Goal: Task Accomplishment & Management: Complete application form

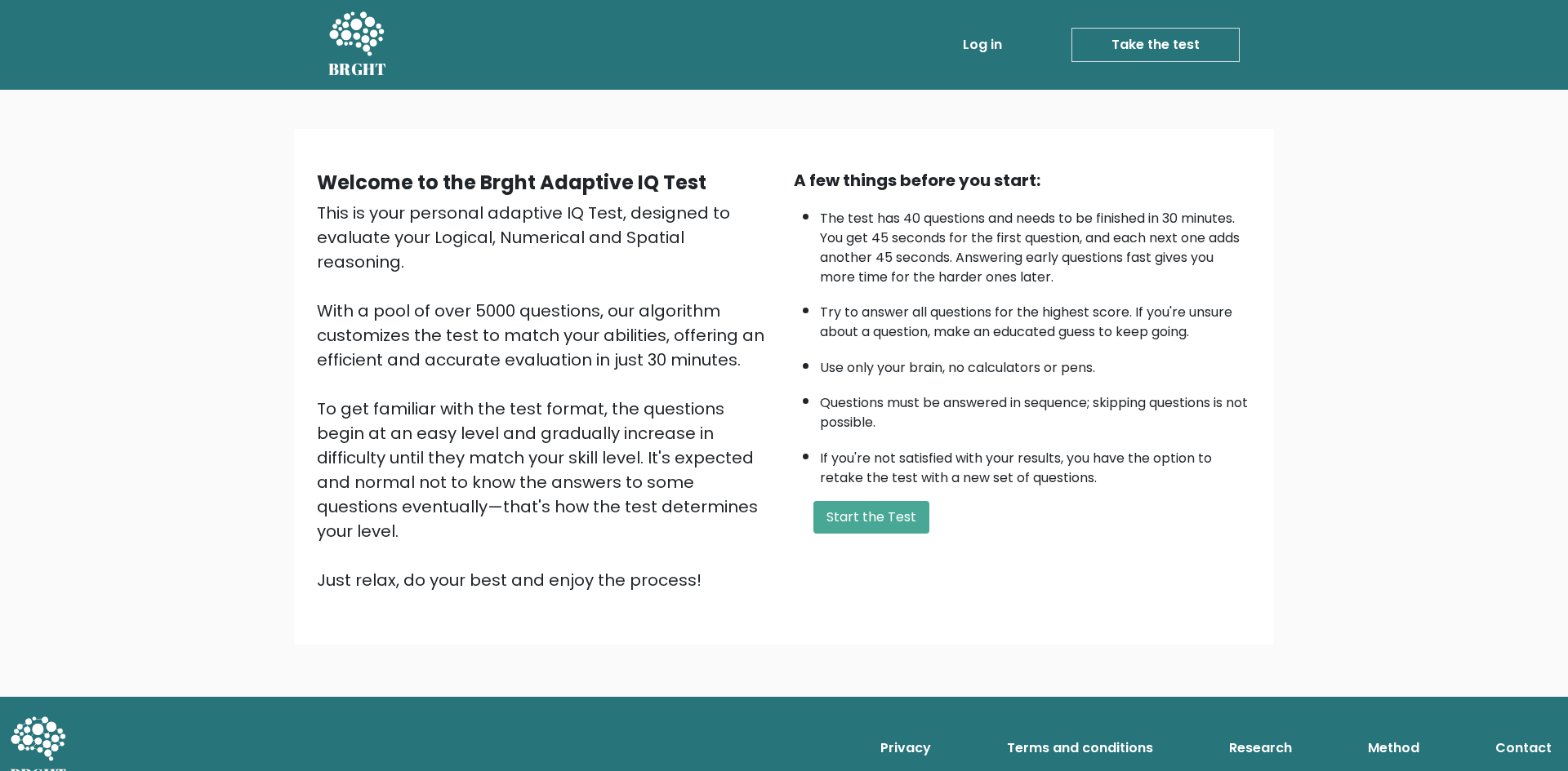
drag, startPoint x: 902, startPoint y: 523, endPoint x: 981, endPoint y: 520, distance: 79.1
click at [902, 523] on button "Start the Test" at bounding box center [871, 518] width 116 height 33
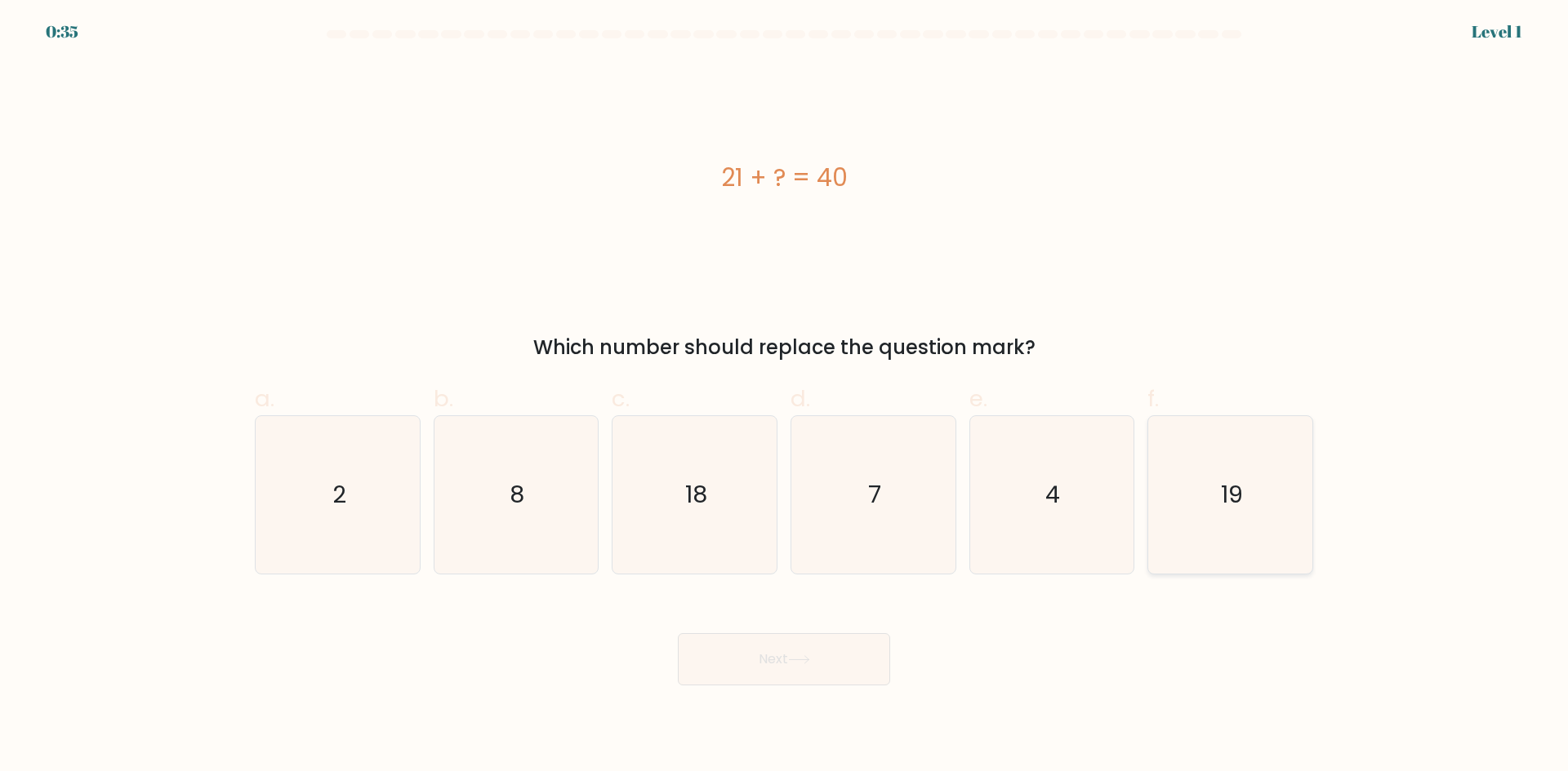
click at [1227, 497] on text "19" at bounding box center [1232, 495] width 22 height 33
click at [784, 397] on input "f. 19" at bounding box center [784, 391] width 1 height 11
radio input "true"
click at [818, 654] on button "Next" at bounding box center [784, 659] width 213 height 52
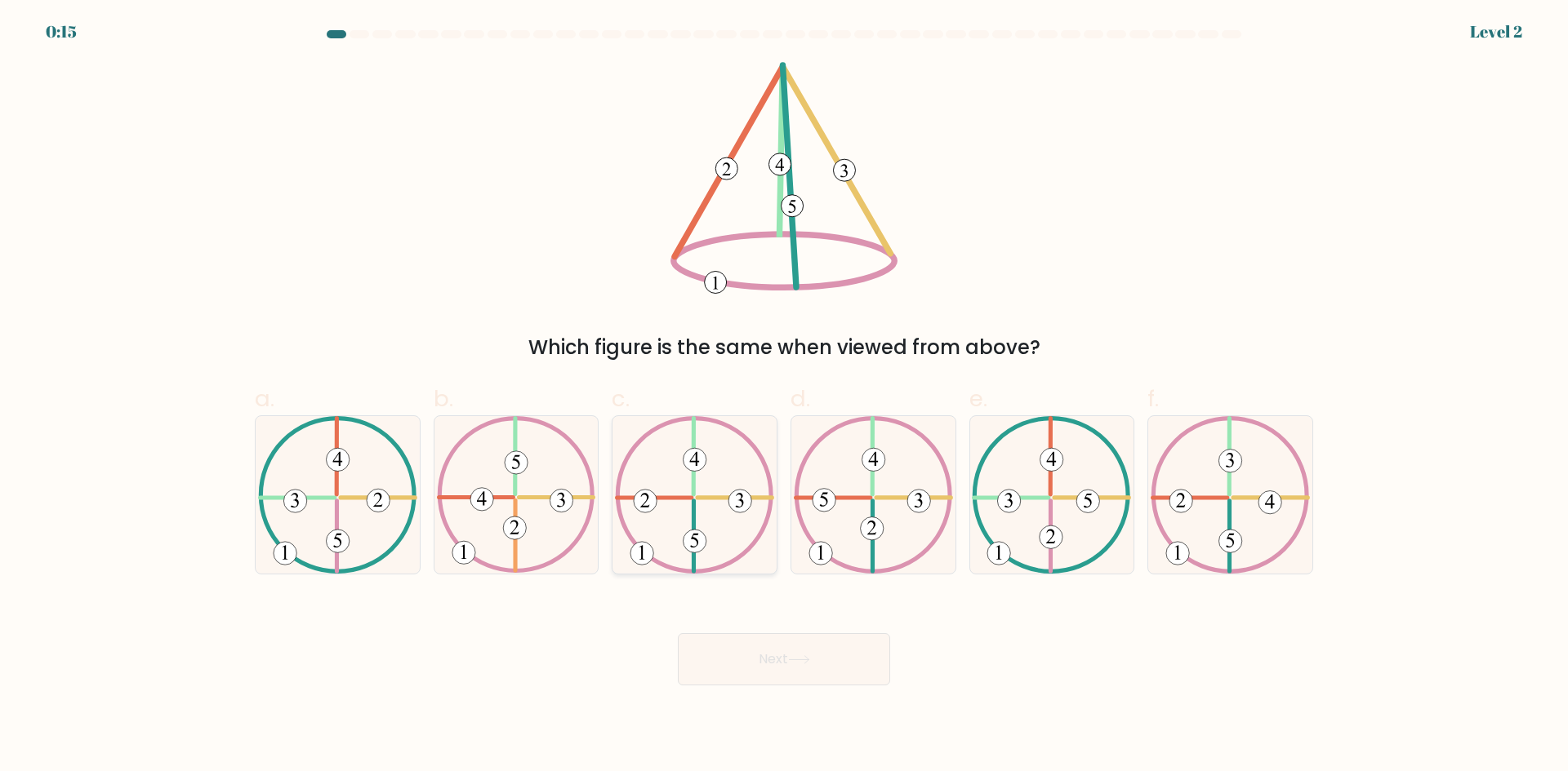
click at [702, 511] on icon at bounding box center [694, 495] width 159 height 157
click at [784, 397] on input "c." at bounding box center [784, 391] width 1 height 11
radio input "true"
click at [795, 655] on icon at bounding box center [798, 659] width 22 height 9
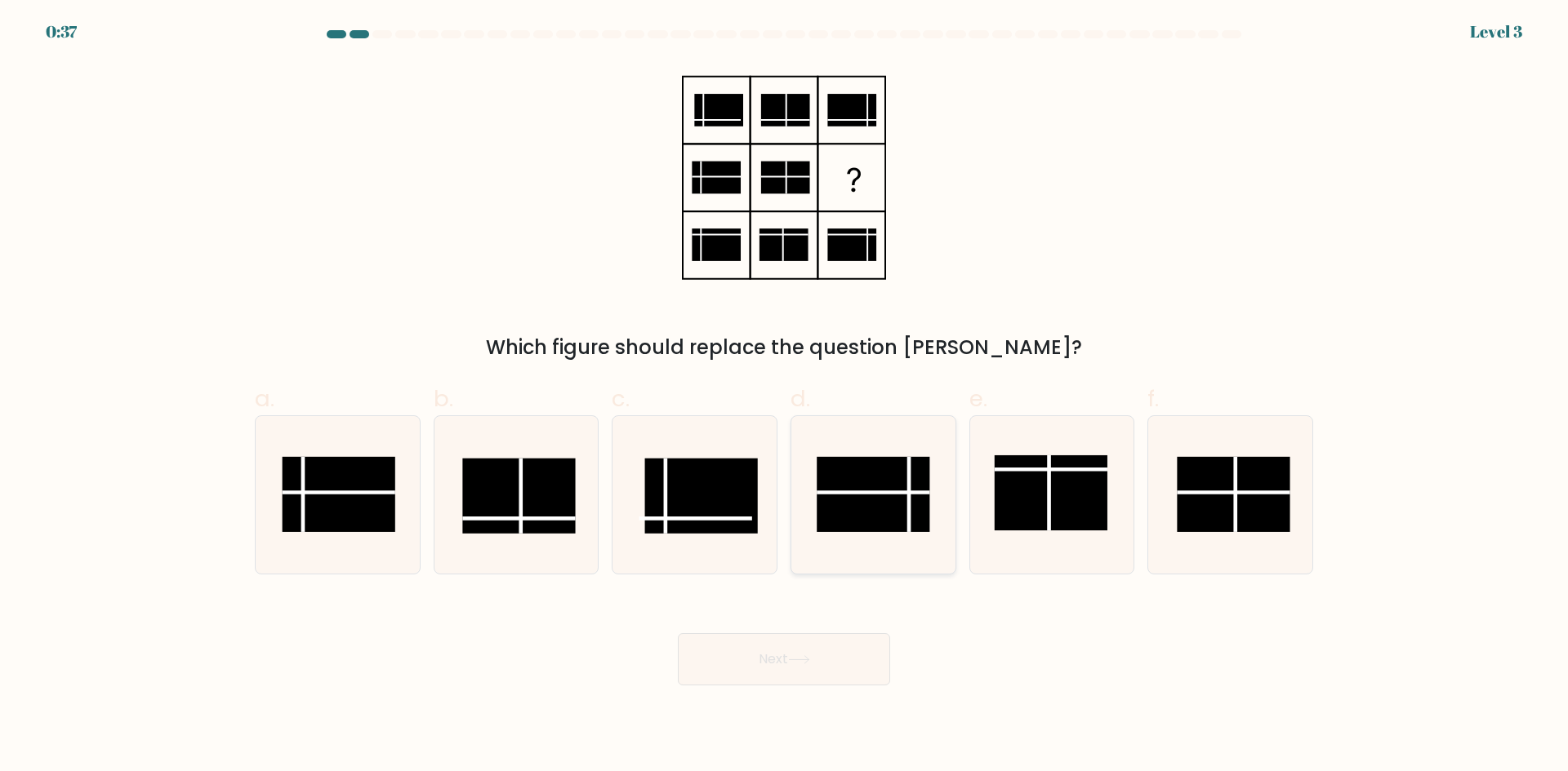
click at [898, 513] on rect at bounding box center [872, 495] width 112 height 75
click at [784, 397] on input "d." at bounding box center [784, 391] width 1 height 11
radio input "true"
click at [779, 653] on button "Next" at bounding box center [784, 659] width 213 height 52
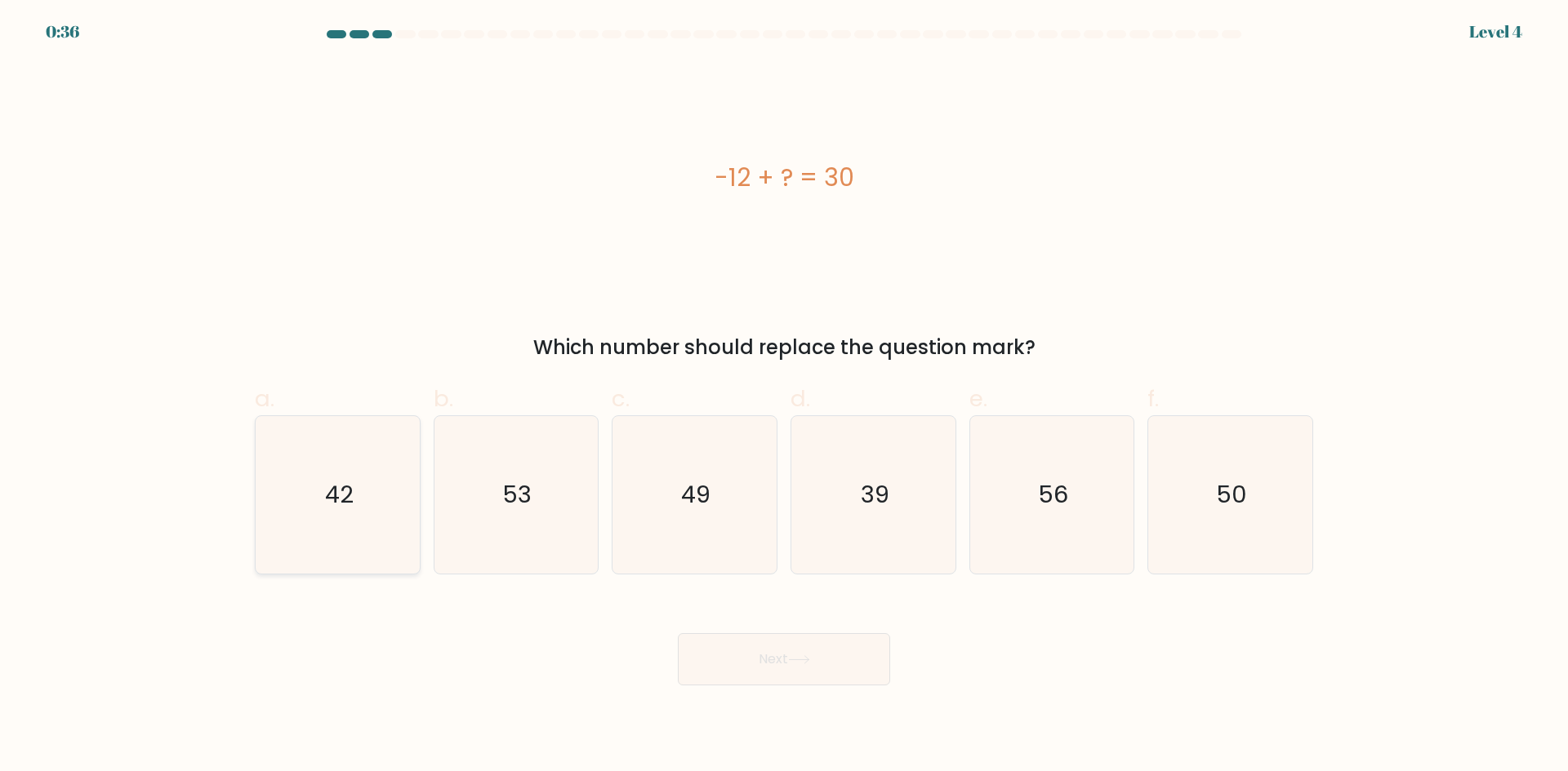
click at [359, 463] on icon "42" at bounding box center [337, 495] width 158 height 157
click at [784, 397] on input "a. 42" at bounding box center [784, 391] width 1 height 11
radio input "true"
click at [855, 673] on button "Next" at bounding box center [784, 659] width 213 height 52
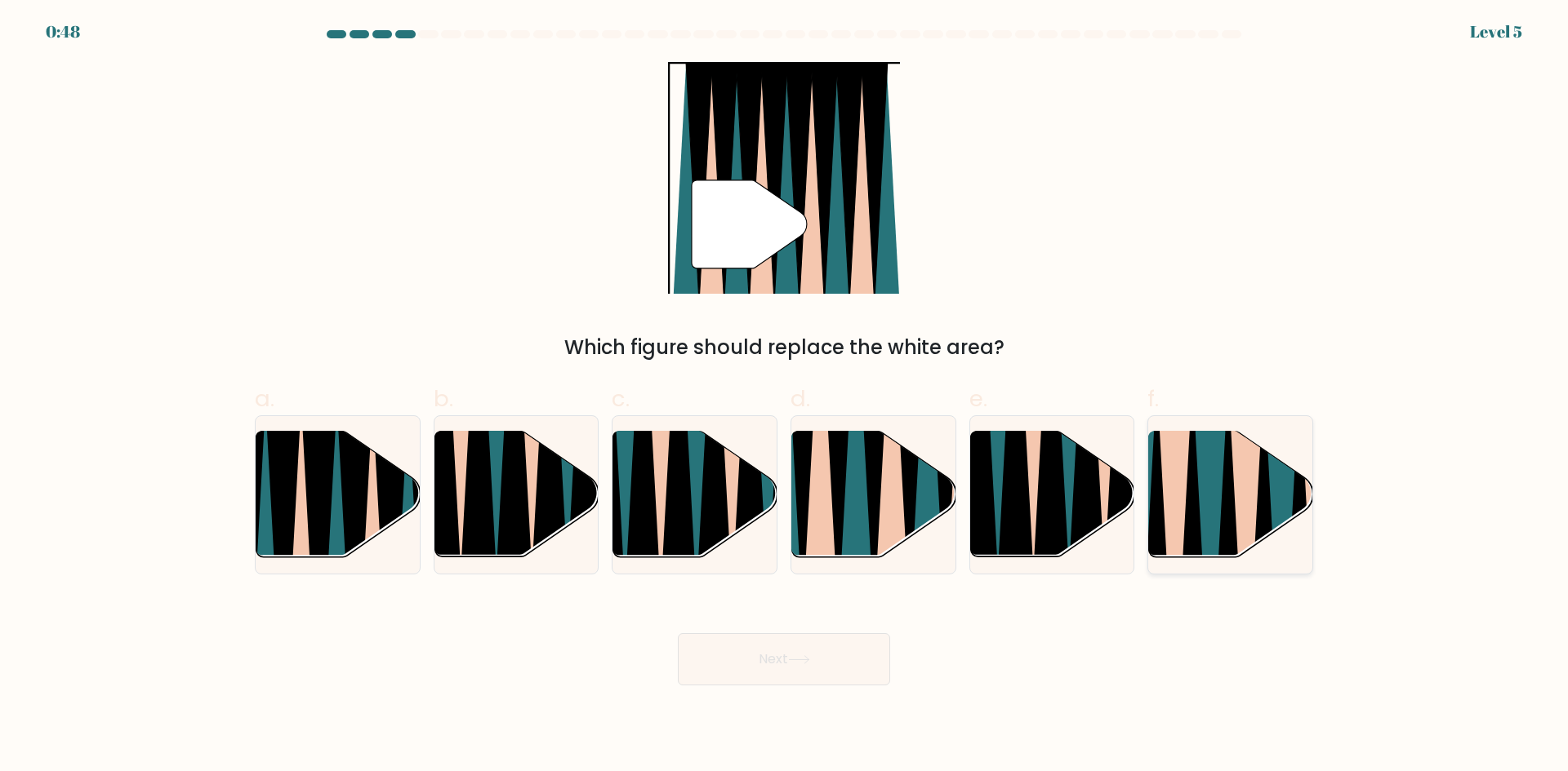
click at [1190, 498] on icon at bounding box center [1192, 568] width 37 height 328
click at [784, 397] on input "f." at bounding box center [784, 391] width 1 height 11
radio input "true"
drag, startPoint x: 816, startPoint y: 657, endPoint x: 908, endPoint y: 633, distance: 95.1
click at [816, 659] on button "Next" at bounding box center [784, 659] width 213 height 52
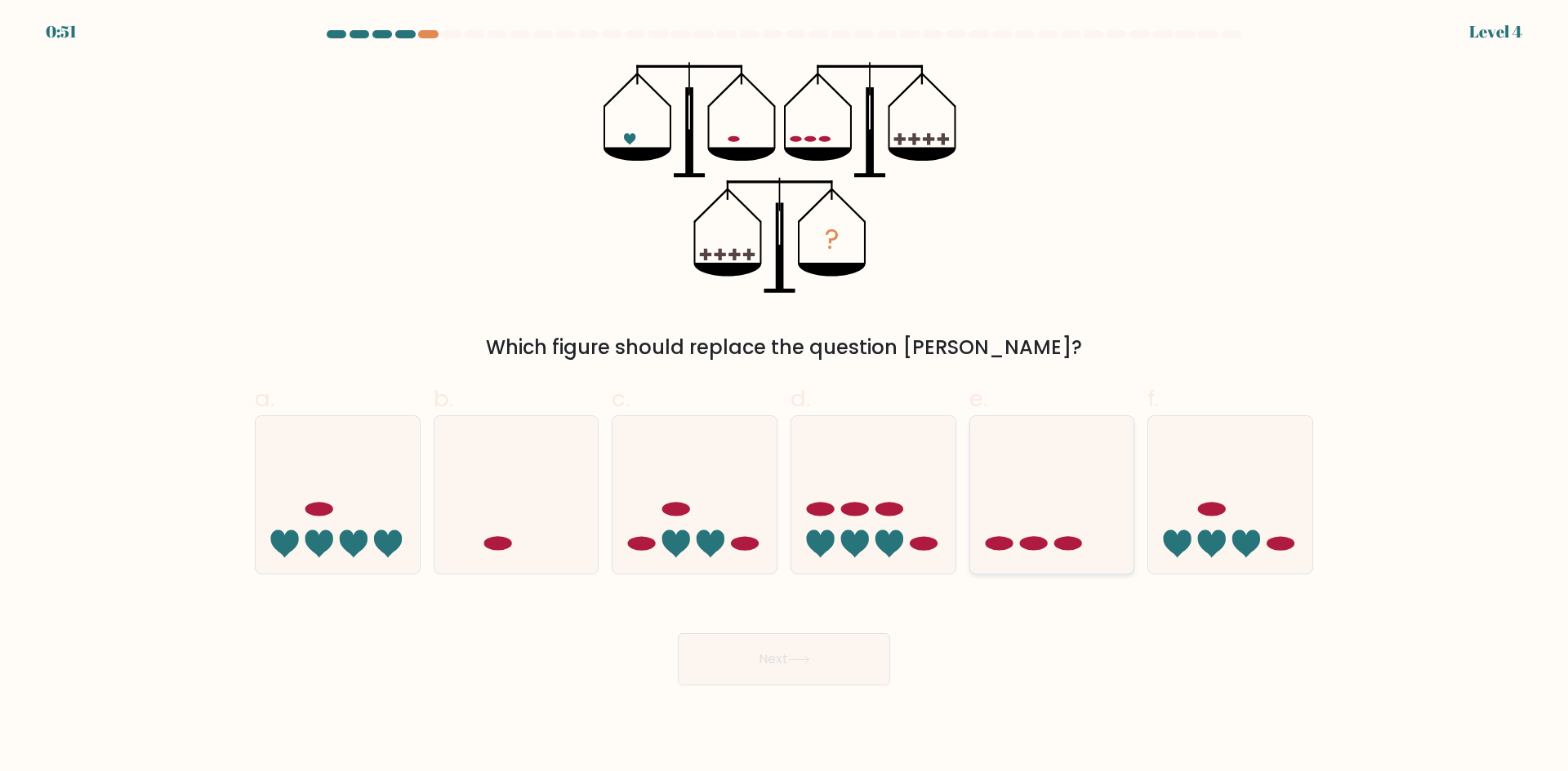
click at [1028, 526] on icon at bounding box center [1052, 494] width 164 height 135
click at [784, 397] on input "e." at bounding box center [784, 391] width 1 height 11
radio input "true"
click at [793, 676] on button "Next" at bounding box center [784, 659] width 213 height 52
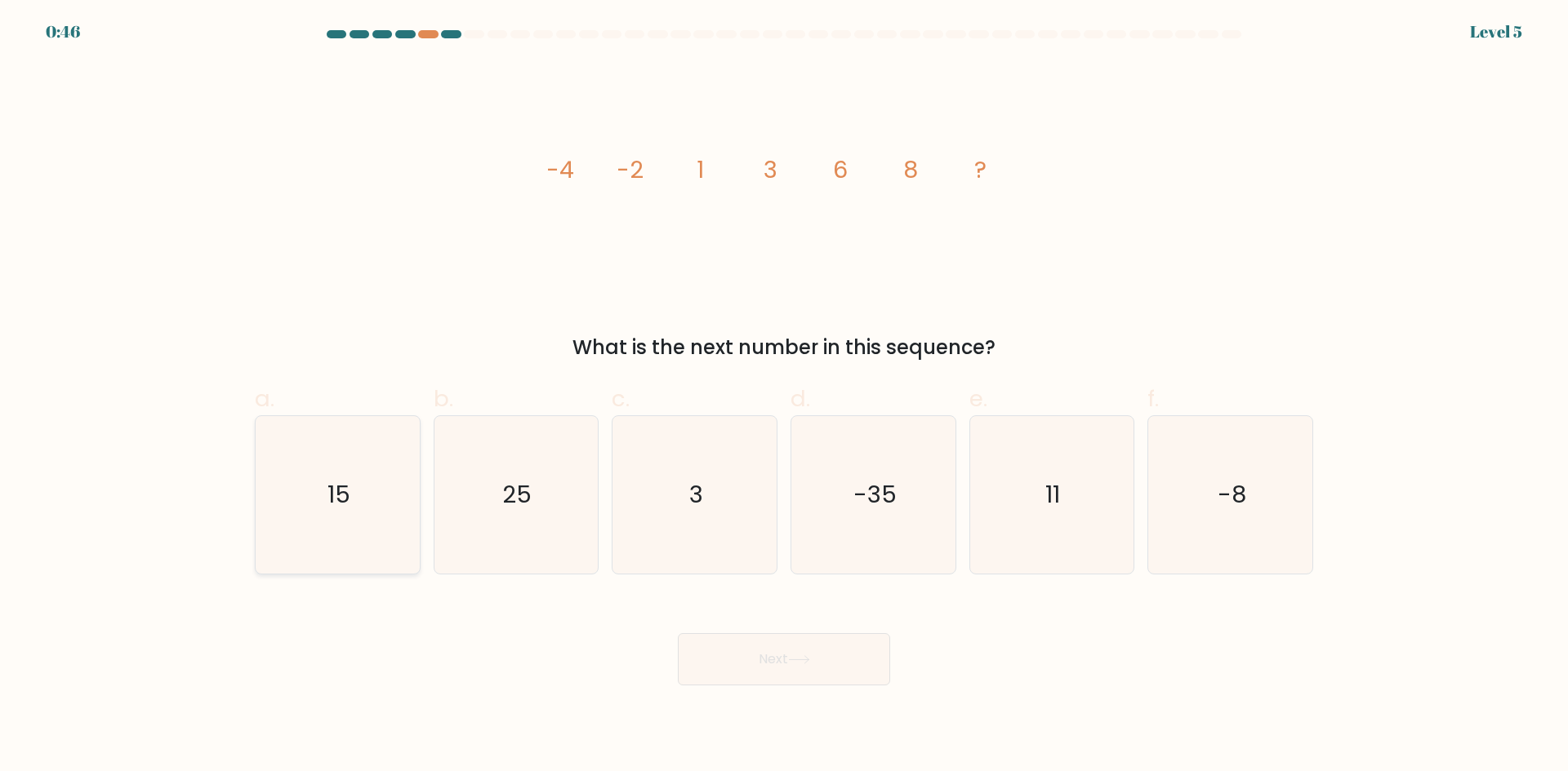
click at [360, 470] on icon "15" at bounding box center [337, 495] width 158 height 157
click at [784, 397] on input "a. 15" at bounding box center [784, 391] width 1 height 11
radio input "true"
click at [823, 658] on button "Next" at bounding box center [784, 659] width 213 height 52
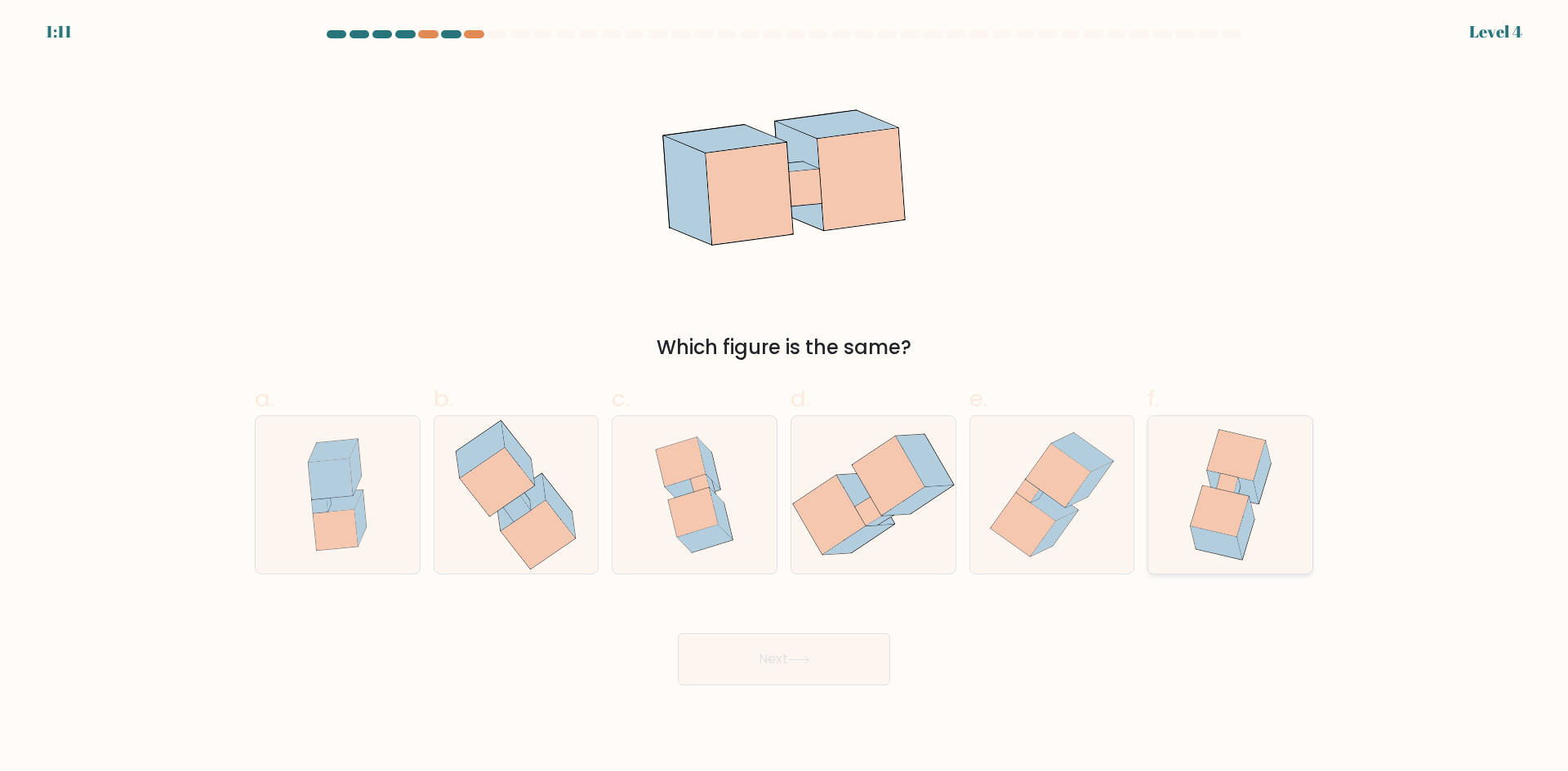
click at [1229, 505] on icon at bounding box center [1219, 511] width 58 height 51
click at [784, 397] on input "f." at bounding box center [784, 391] width 1 height 11
radio input "true"
click at [806, 671] on button "Next" at bounding box center [784, 659] width 213 height 52
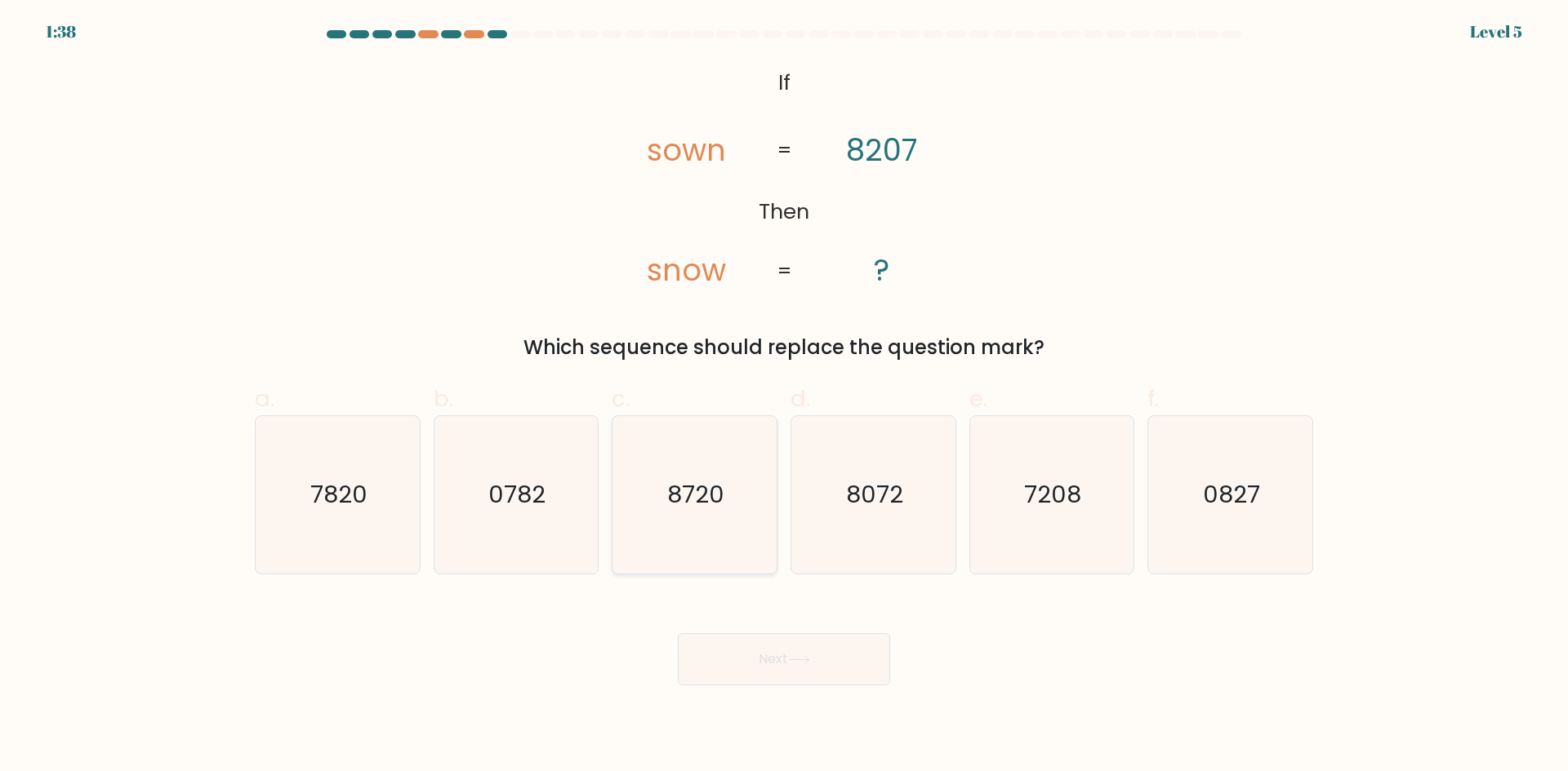
click at [699, 503] on text "8720" at bounding box center [697, 495] width 57 height 33
click at [784, 397] on input "c. 8720" at bounding box center [784, 391] width 1 height 11
radio input "true"
click at [798, 655] on icon at bounding box center [798, 659] width 22 height 9
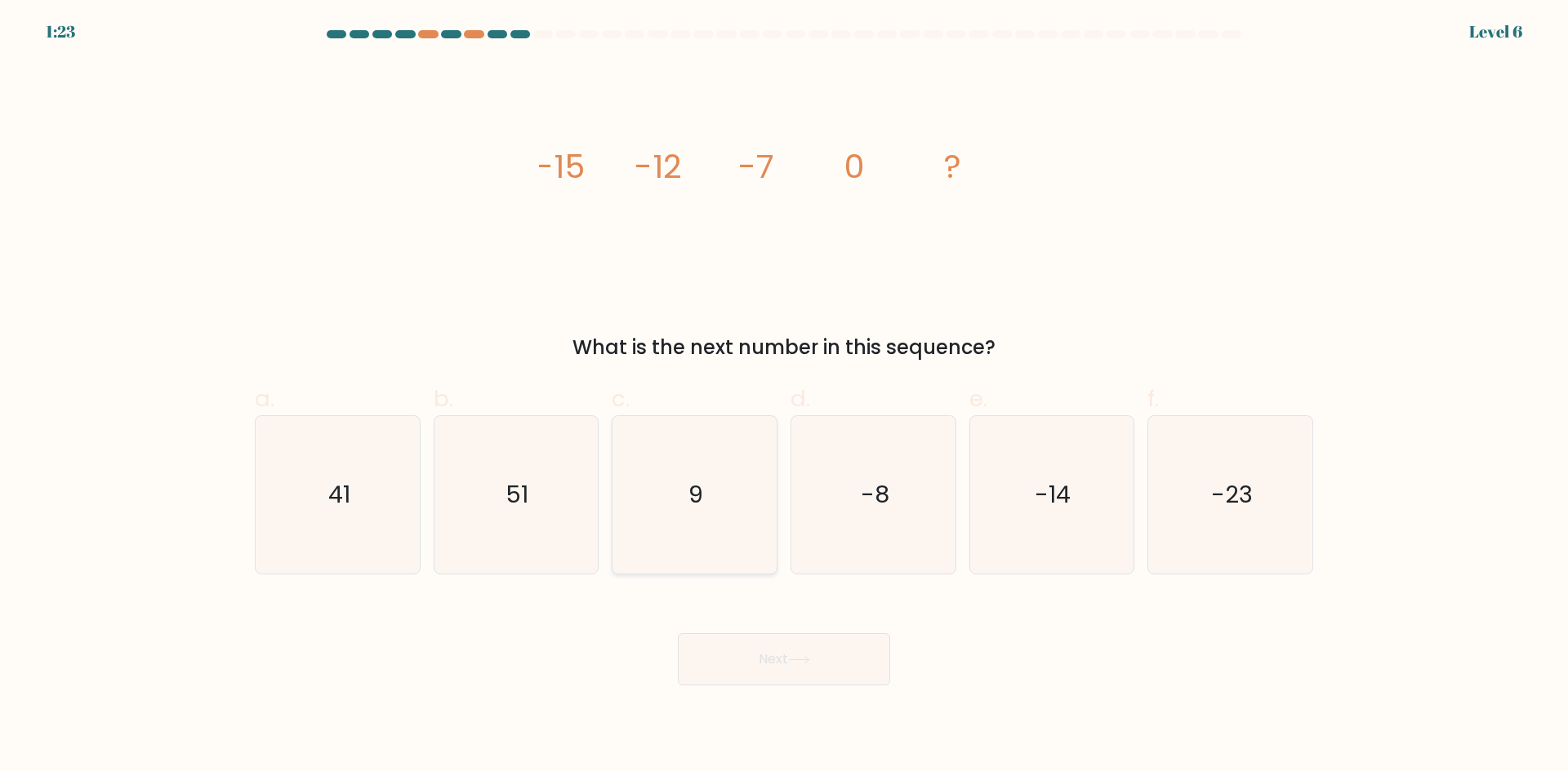
click at [742, 526] on icon "9" at bounding box center [694, 495] width 158 height 157
click at [784, 397] on input "c. 9" at bounding box center [784, 391] width 1 height 11
radio input "true"
click at [787, 662] on button "Next" at bounding box center [784, 659] width 213 height 52
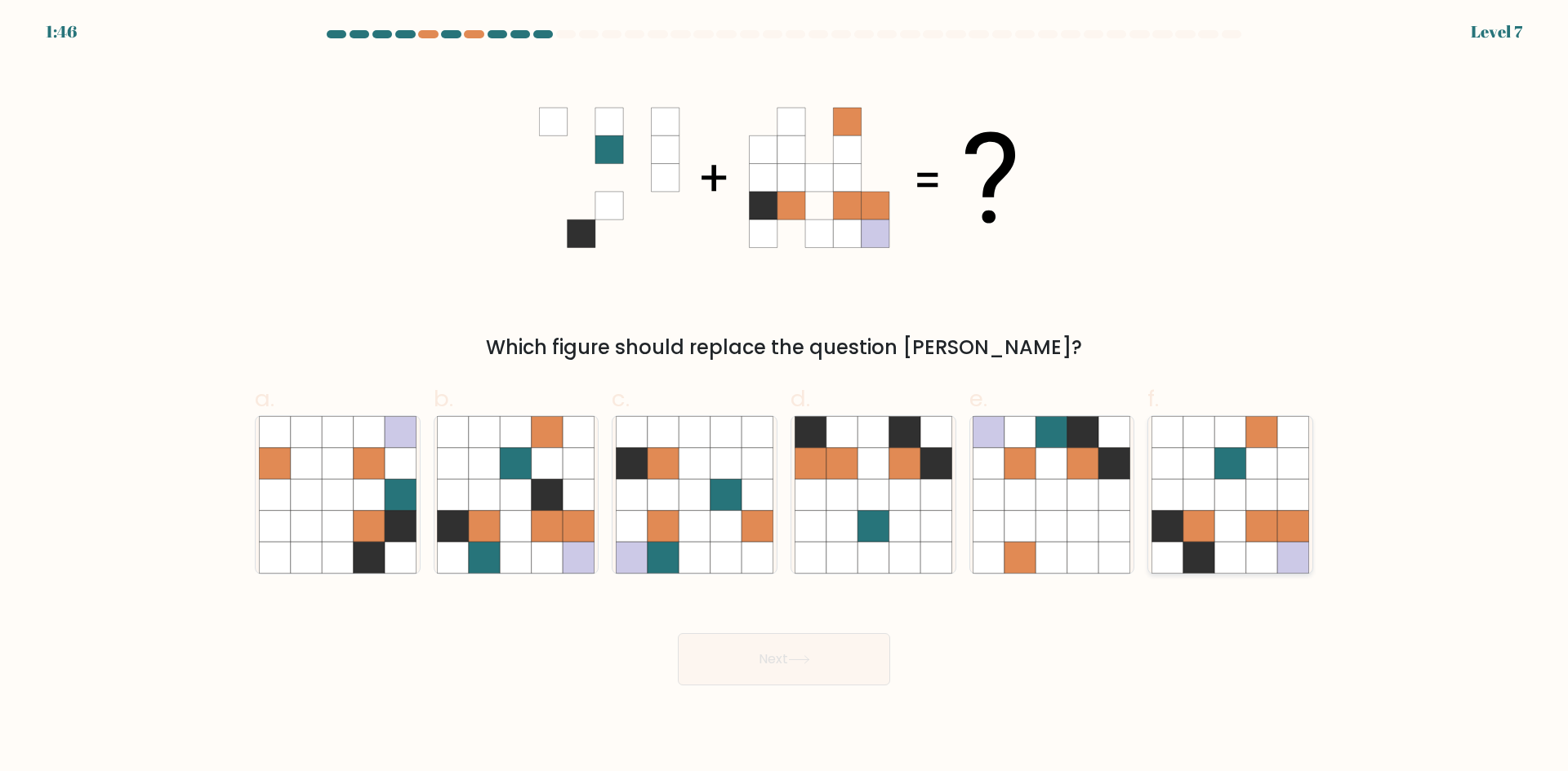
click at [1248, 548] on icon at bounding box center [1262, 558] width 31 height 31
click at [784, 397] on input "f." at bounding box center [784, 391] width 1 height 11
radio input "true"
click at [798, 664] on icon at bounding box center [798, 659] width 22 height 9
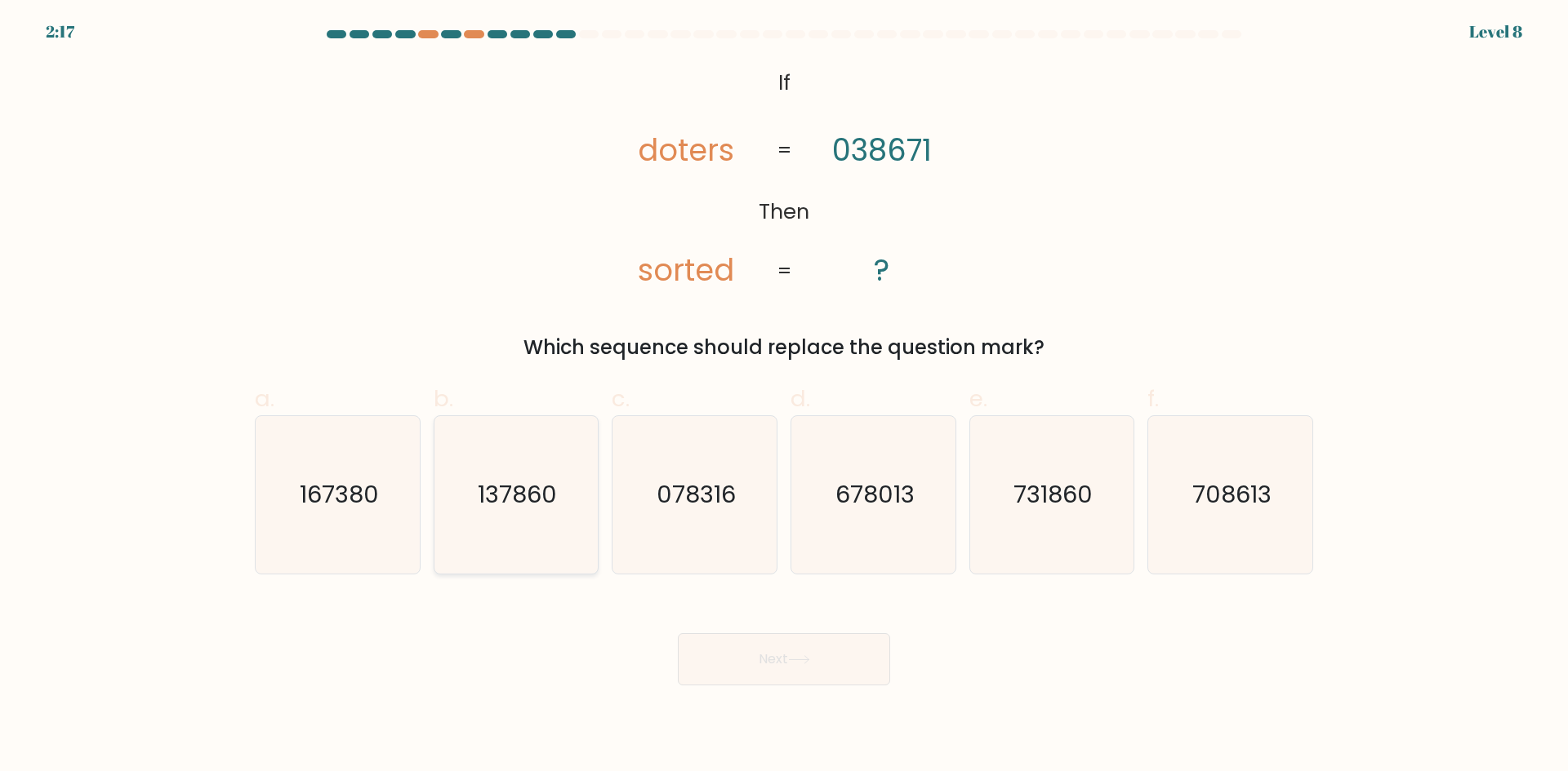
click at [524, 531] on icon "137860" at bounding box center [515, 495] width 158 height 157
click at [784, 397] on input "b. 137860" at bounding box center [784, 391] width 1 height 11
radio input "true"
click at [813, 669] on button "Next" at bounding box center [784, 659] width 213 height 52
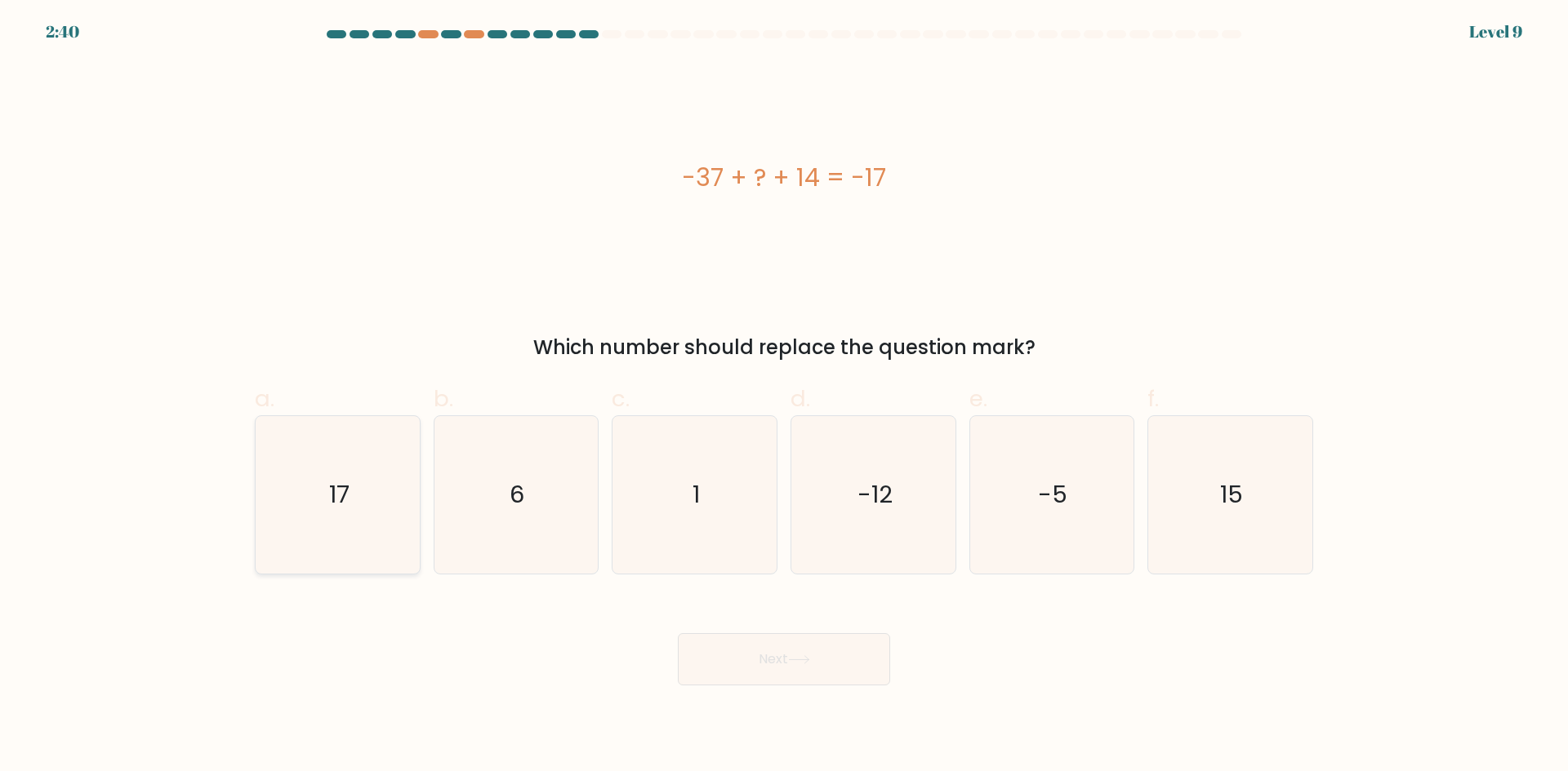
click at [394, 493] on icon "17" at bounding box center [337, 495] width 158 height 157
click at [784, 397] on input "a. 17" at bounding box center [784, 391] width 1 height 11
radio input "true"
click at [805, 660] on icon at bounding box center [798, 659] width 22 height 9
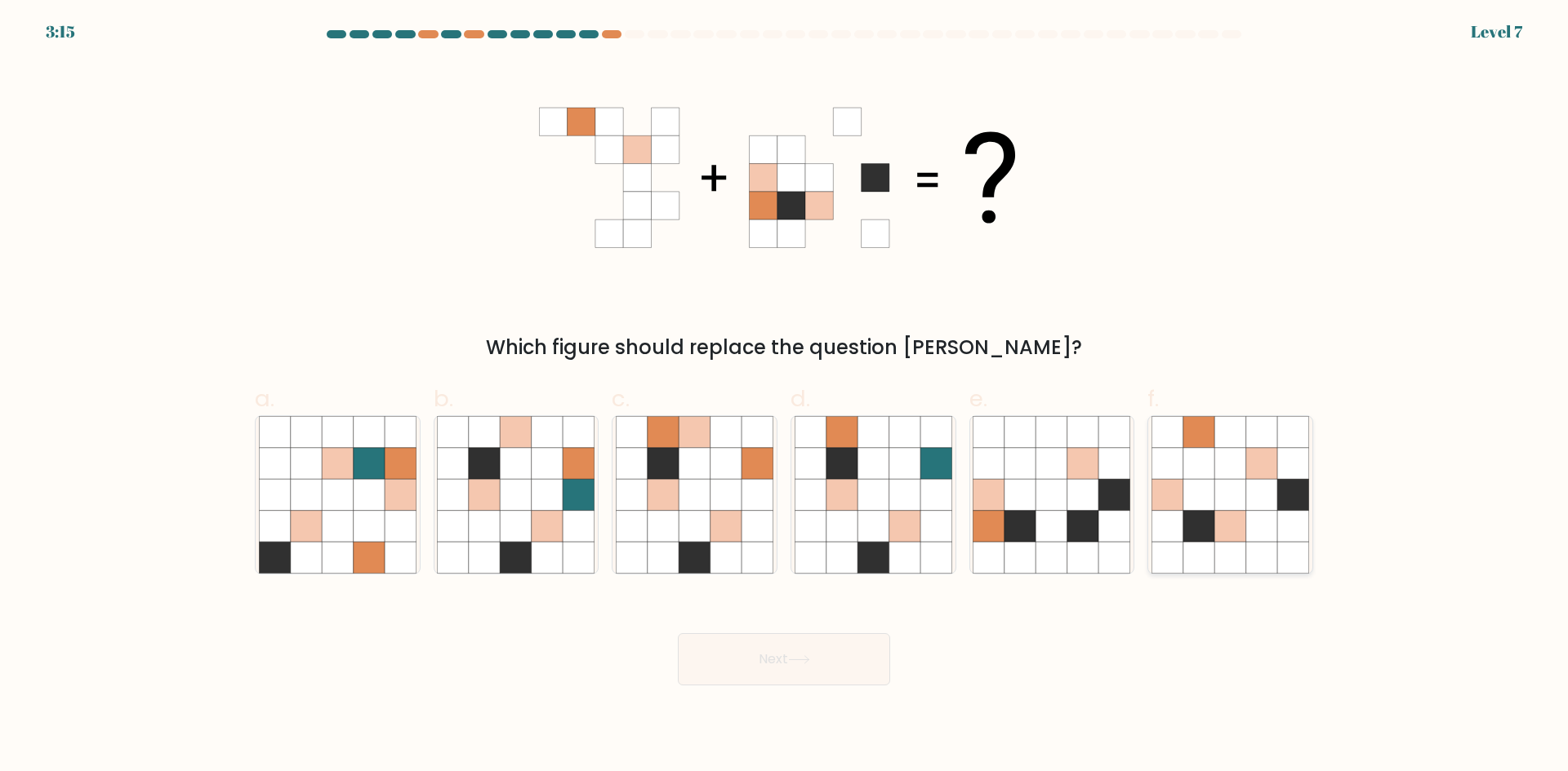
click at [1197, 477] on icon at bounding box center [1199, 463] width 31 height 31
click at [784, 397] on input "f." at bounding box center [784, 391] width 1 height 11
radio input "true"
click at [845, 642] on button "Next" at bounding box center [784, 659] width 213 height 52
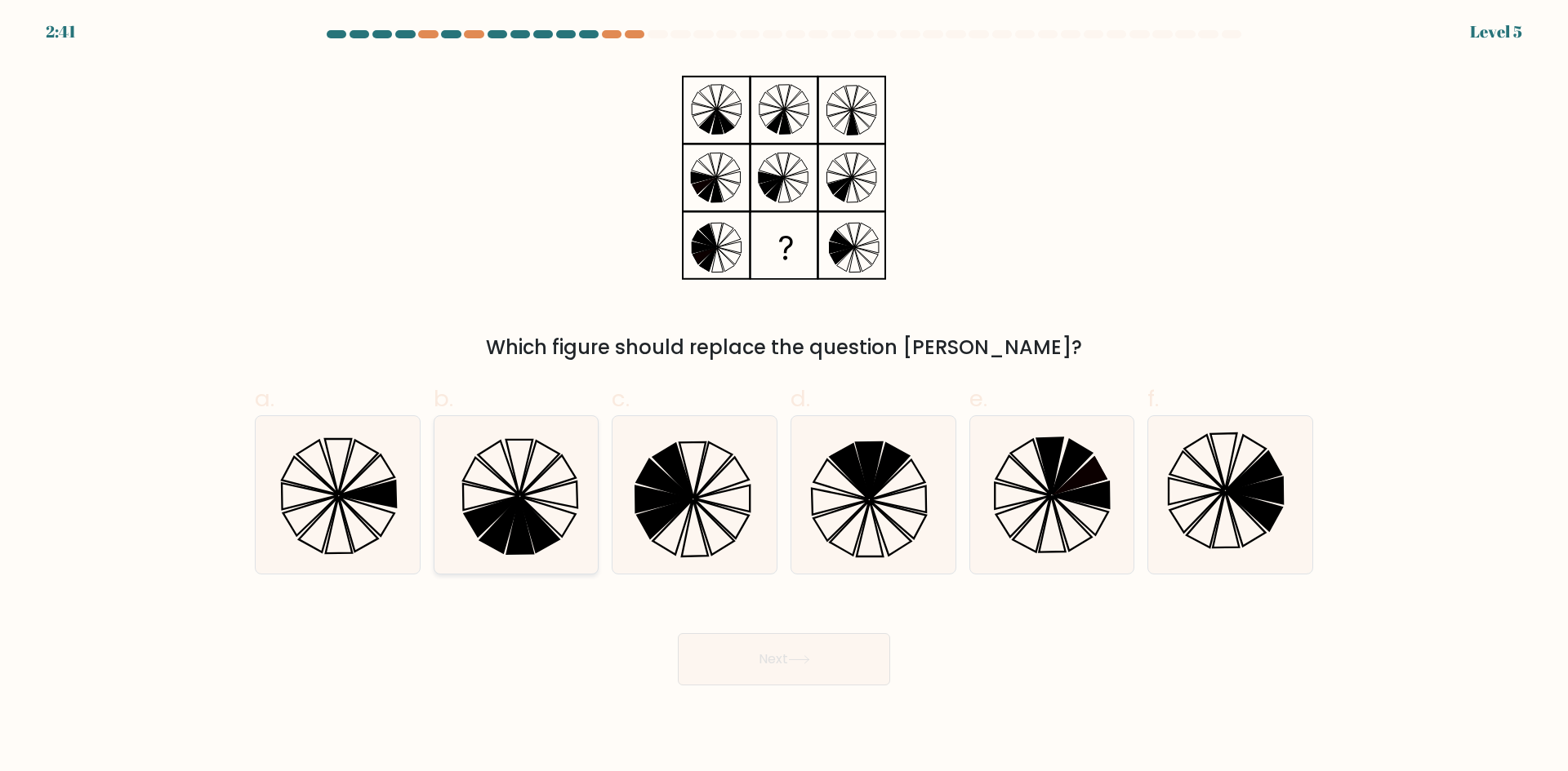
click at [531, 497] on icon at bounding box center [515, 495] width 158 height 157
click at [784, 397] on input "b." at bounding box center [784, 391] width 1 height 11
radio input "true"
click at [810, 655] on icon at bounding box center [798, 659] width 22 height 9
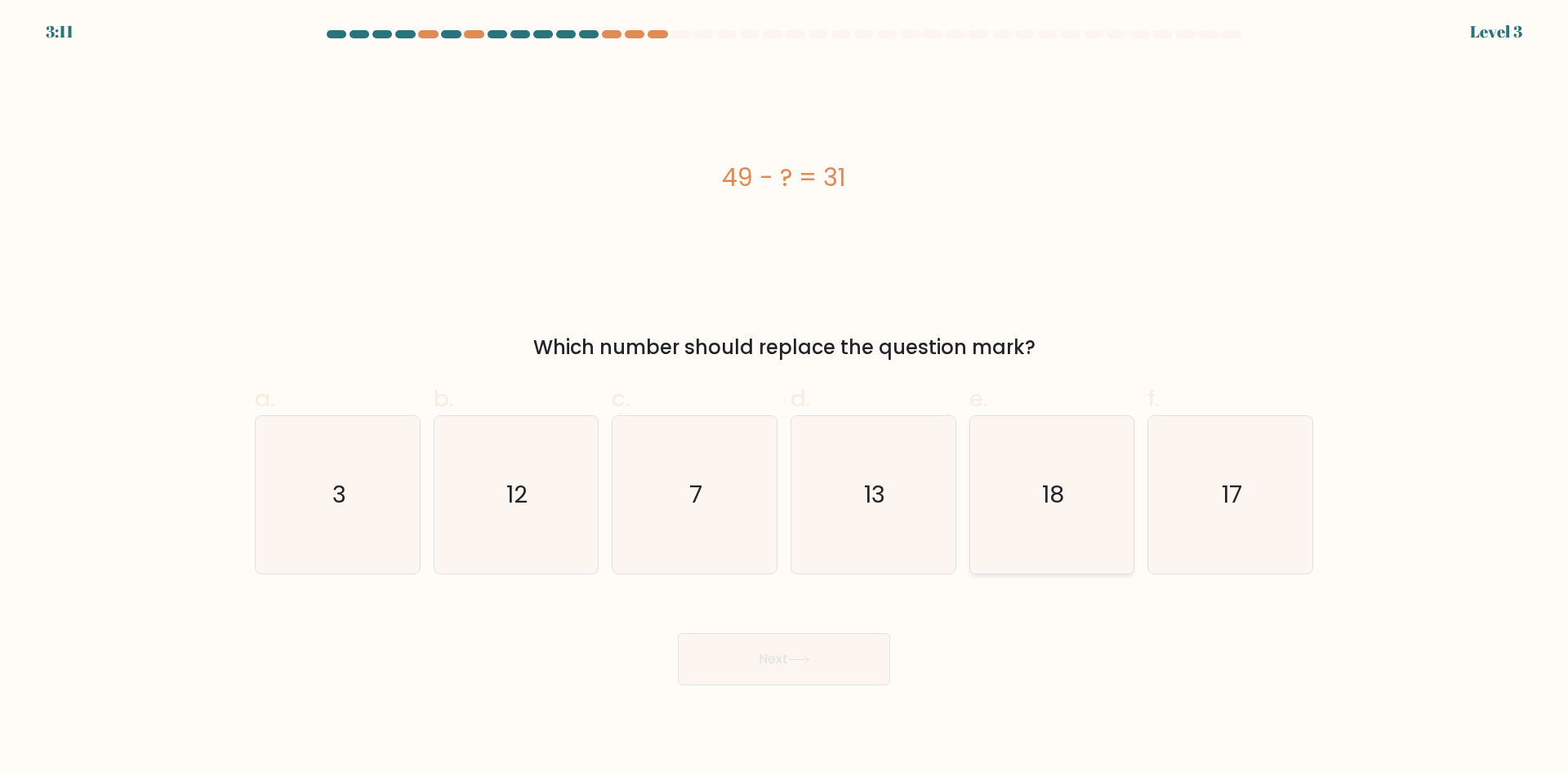
click at [1098, 509] on icon "18" at bounding box center [1051, 495] width 158 height 157
click at [784, 397] on input "e. 18" at bounding box center [784, 391] width 1 height 11
radio input "true"
drag, startPoint x: 803, startPoint y: 667, endPoint x: 1202, endPoint y: 538, distance: 419.3
click at [802, 667] on button "Next" at bounding box center [784, 659] width 213 height 52
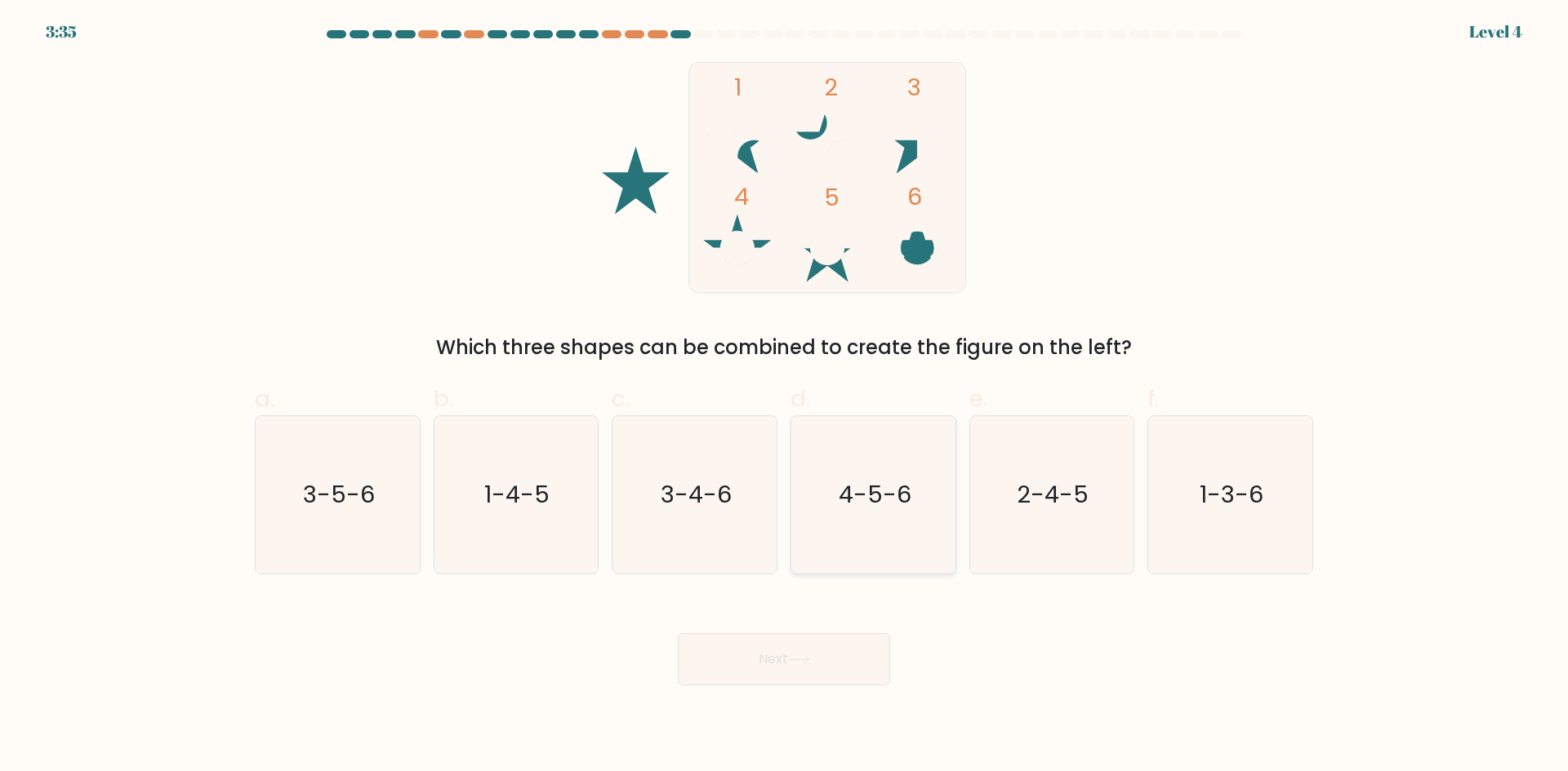
click at [883, 536] on icon "4-5-6" at bounding box center [873, 495] width 158 height 157
click at [784, 397] on input "d. 4-5-6" at bounding box center [784, 391] width 1 height 11
radio input "true"
click at [774, 682] on button "Next" at bounding box center [784, 659] width 213 height 52
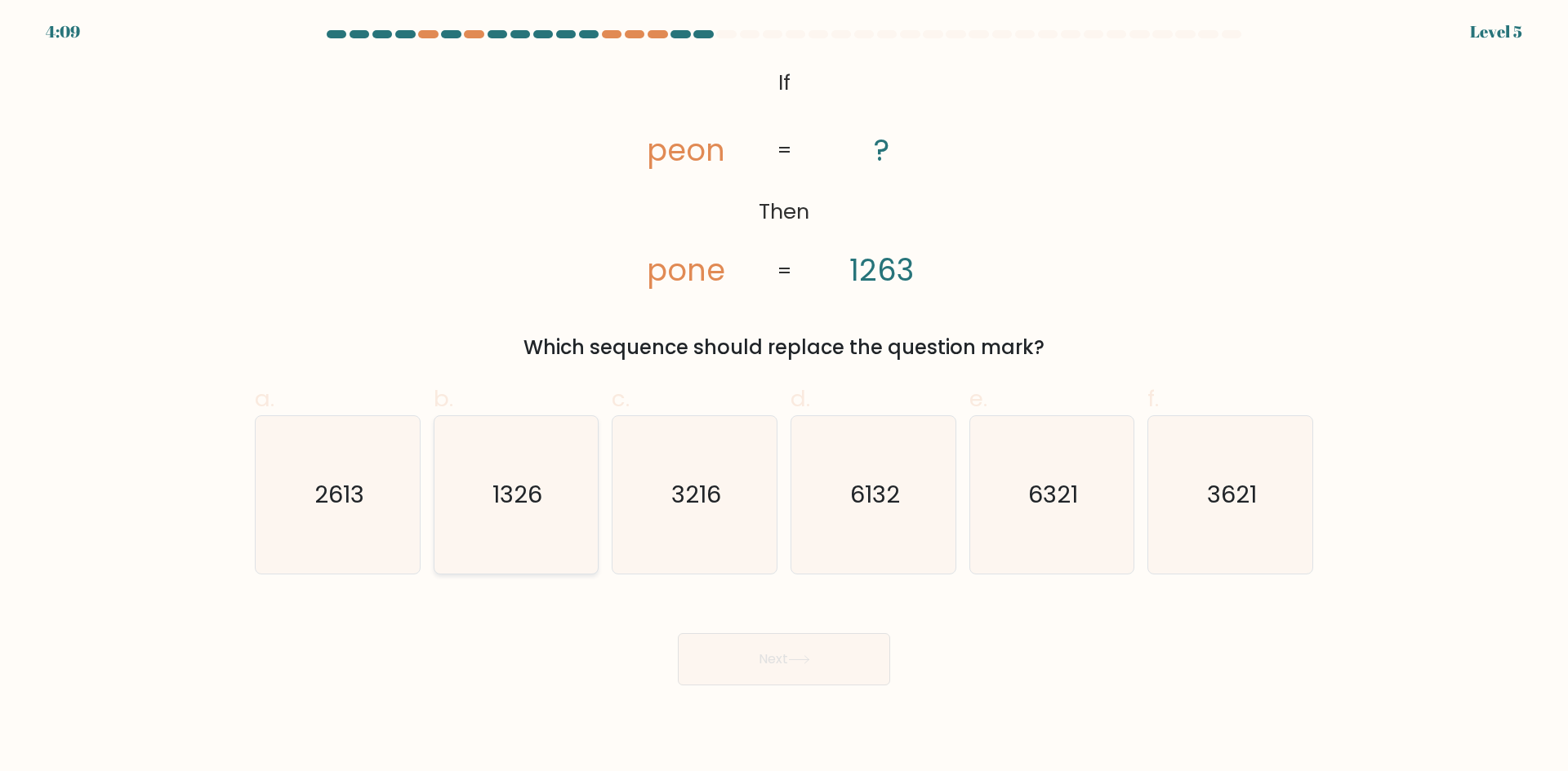
click at [505, 486] on text "1326" at bounding box center [517, 495] width 50 height 33
click at [784, 397] on input "b. 1326" at bounding box center [784, 391] width 1 height 11
radio input "true"
click at [812, 653] on button "Next" at bounding box center [784, 659] width 213 height 52
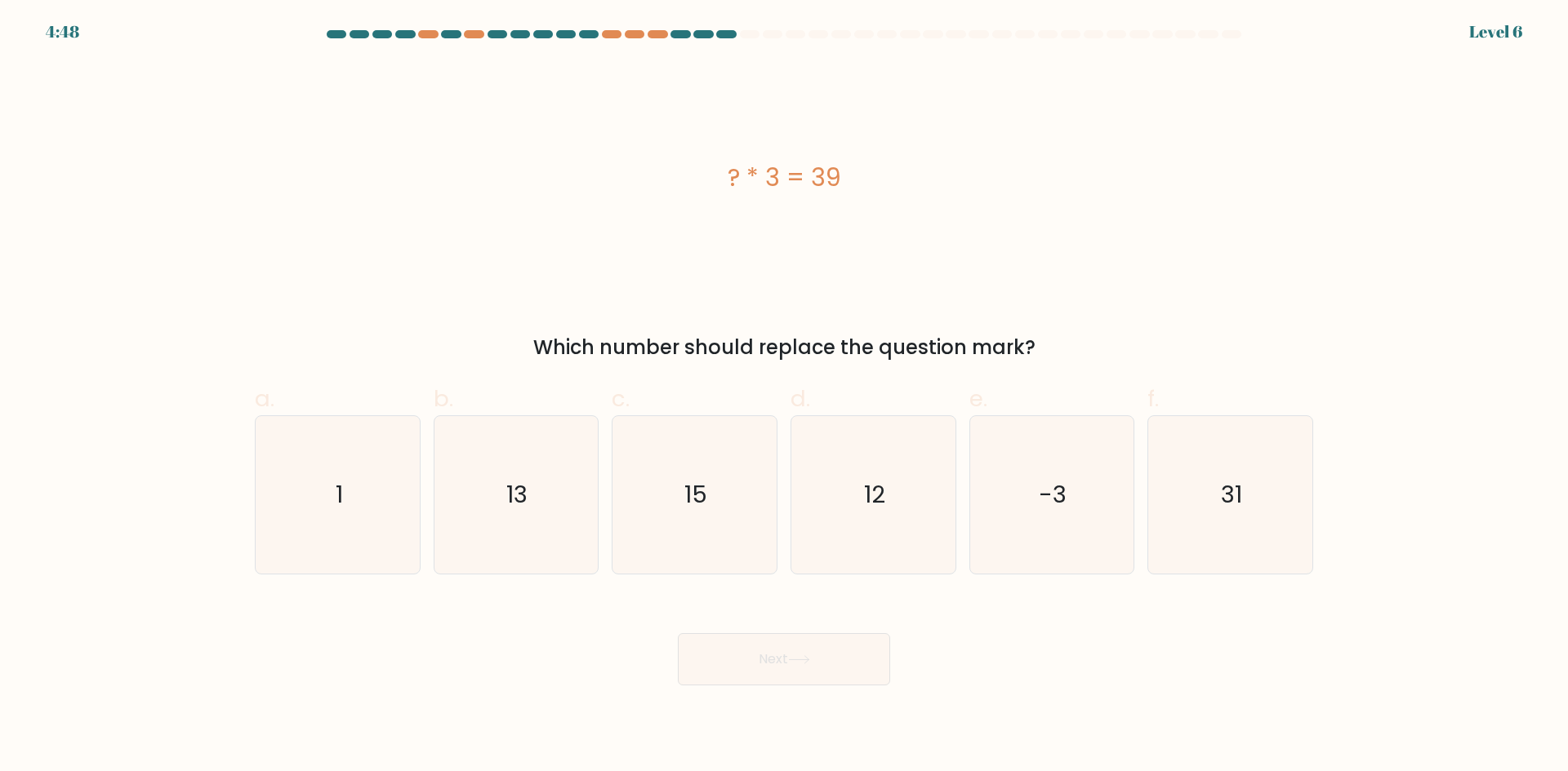
click at [965, 221] on div "? * 3 = 39" at bounding box center [784, 178] width 1058 height 232
click at [966, 221] on div "? * 3 = 39" at bounding box center [784, 178] width 1058 height 232
click at [532, 536] on icon "13" at bounding box center [515, 495] width 158 height 157
click at [784, 397] on input "b. 13" at bounding box center [784, 391] width 1 height 11
radio input "true"
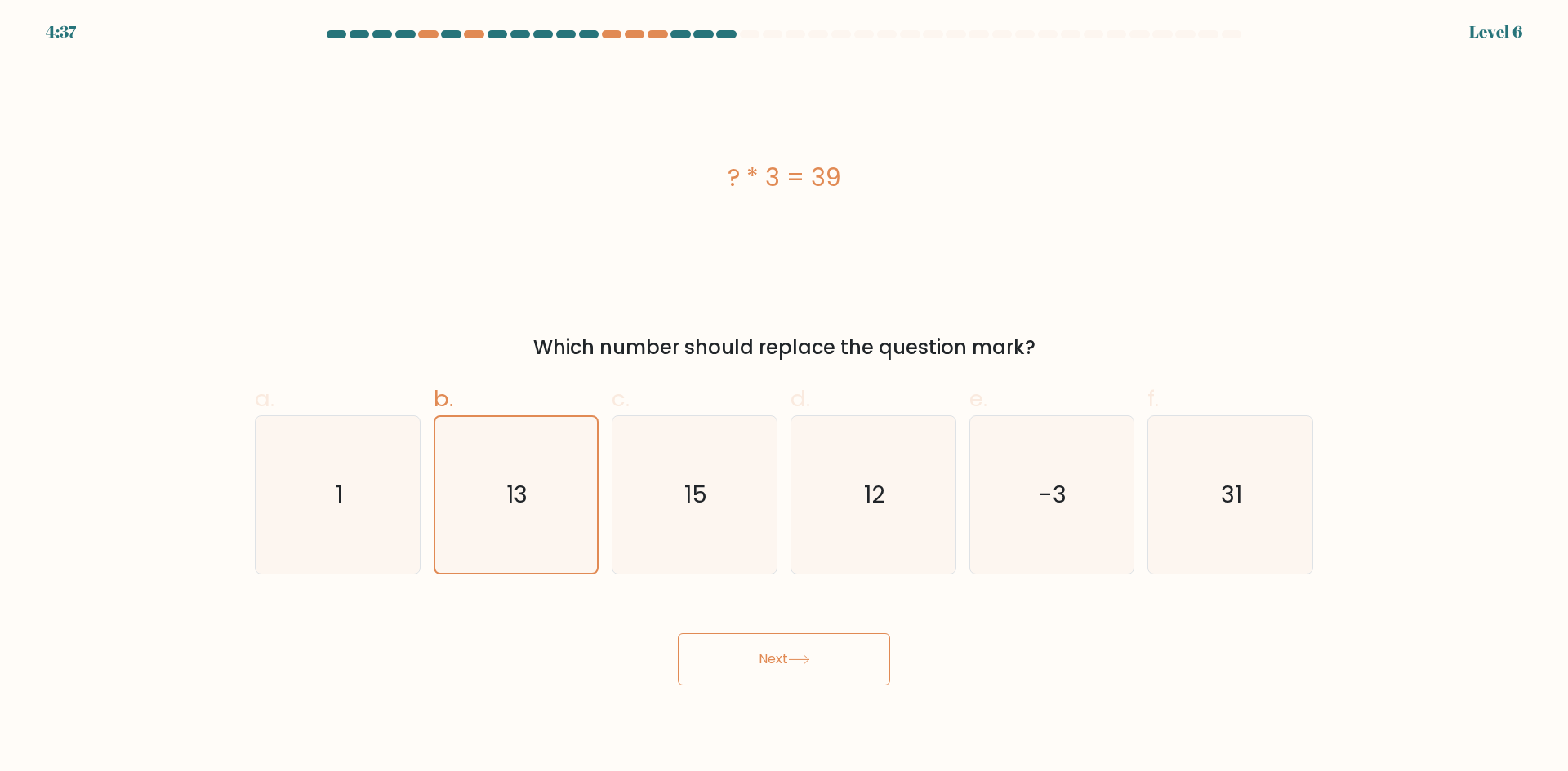
click at [765, 643] on button "Next" at bounding box center [784, 659] width 213 height 52
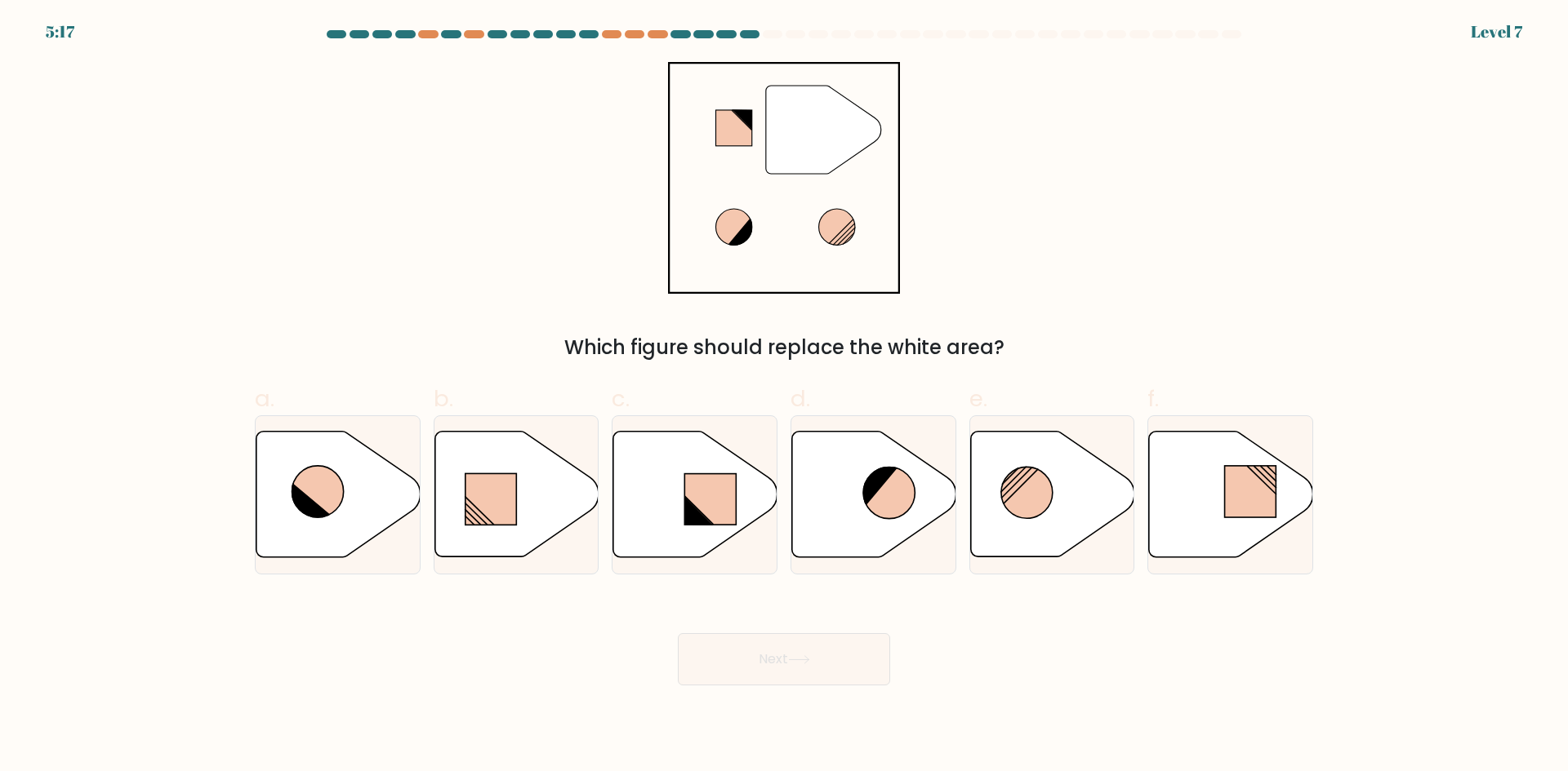
click at [1132, 194] on div "" Which figure should replace the white area?" at bounding box center [784, 212] width 1078 height 300
click at [1218, 502] on icon at bounding box center [1231, 494] width 164 height 125
click at [784, 397] on input "f." at bounding box center [784, 391] width 1 height 11
radio input "true"
click at [843, 666] on button "Next" at bounding box center [784, 659] width 213 height 52
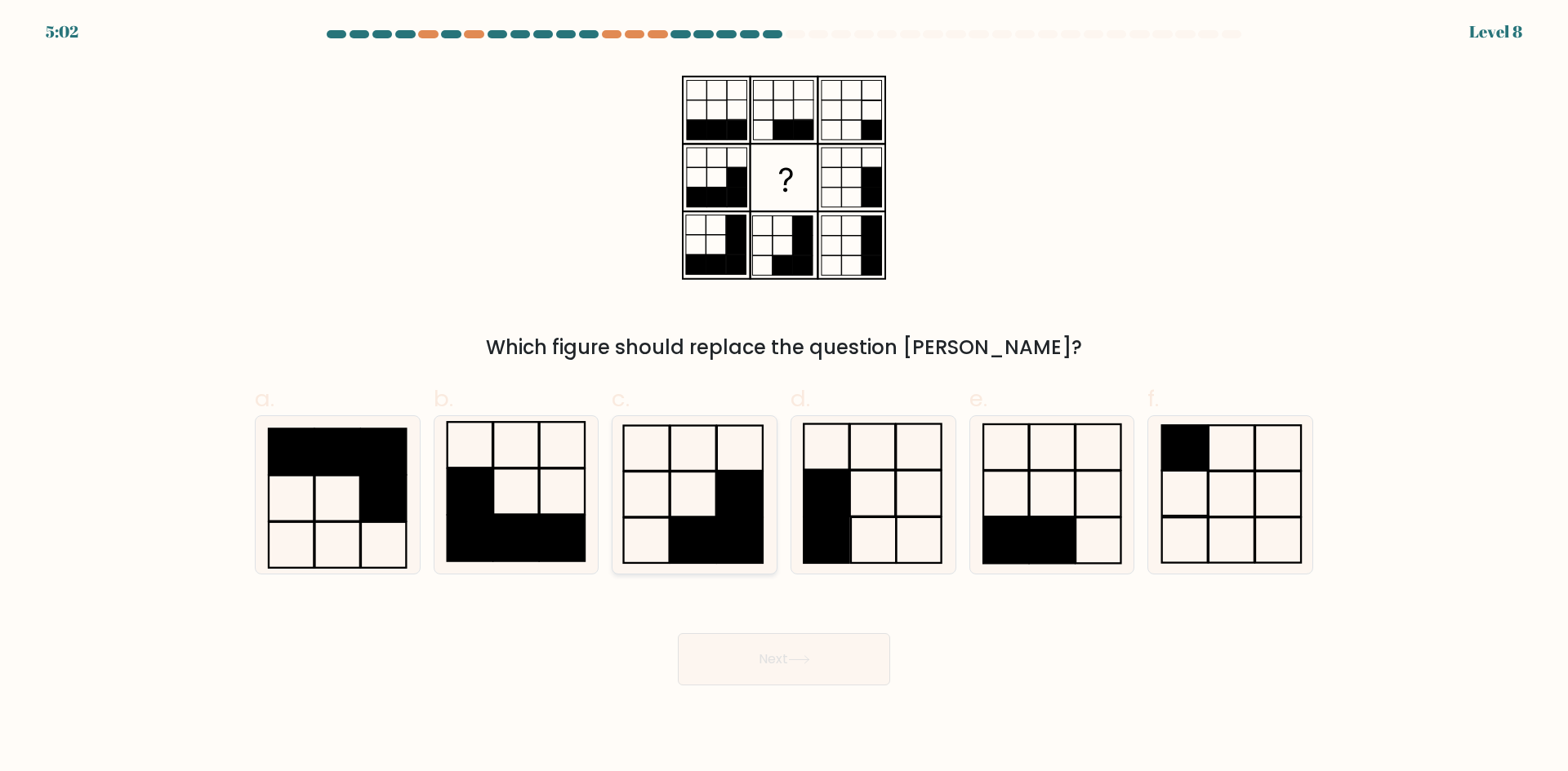
click at [686, 518] on rect at bounding box center [693, 540] width 46 height 45
click at [784, 397] on input "c." at bounding box center [784, 391] width 1 height 11
radio input "true"
click at [826, 668] on button "Next" at bounding box center [784, 659] width 213 height 52
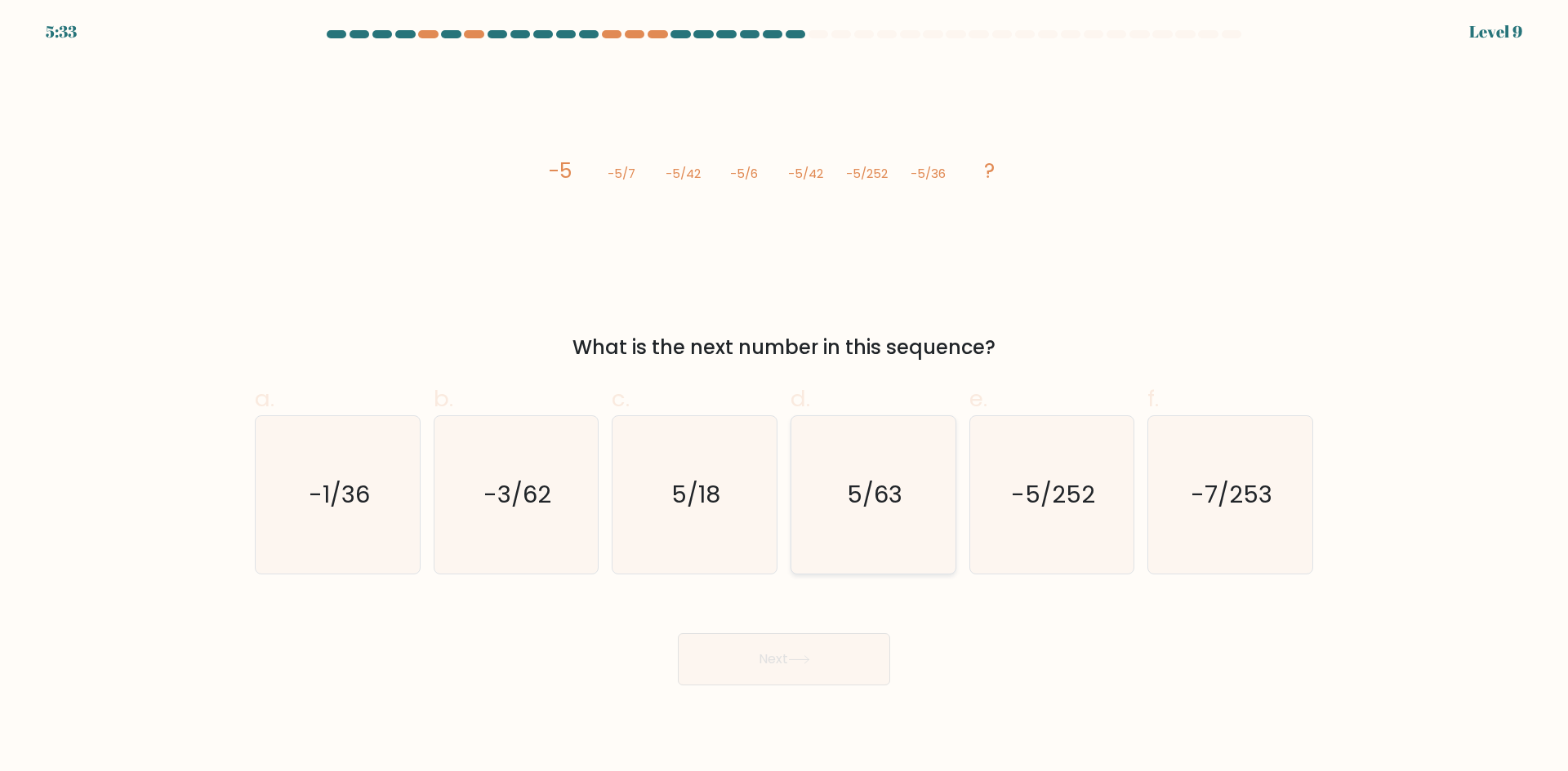
click at [893, 508] on text "5/63" at bounding box center [875, 495] width 56 height 33
click at [784, 397] on input "d. 5/63" at bounding box center [784, 391] width 1 height 11
radio input "true"
click at [788, 658] on button "Next" at bounding box center [784, 659] width 213 height 52
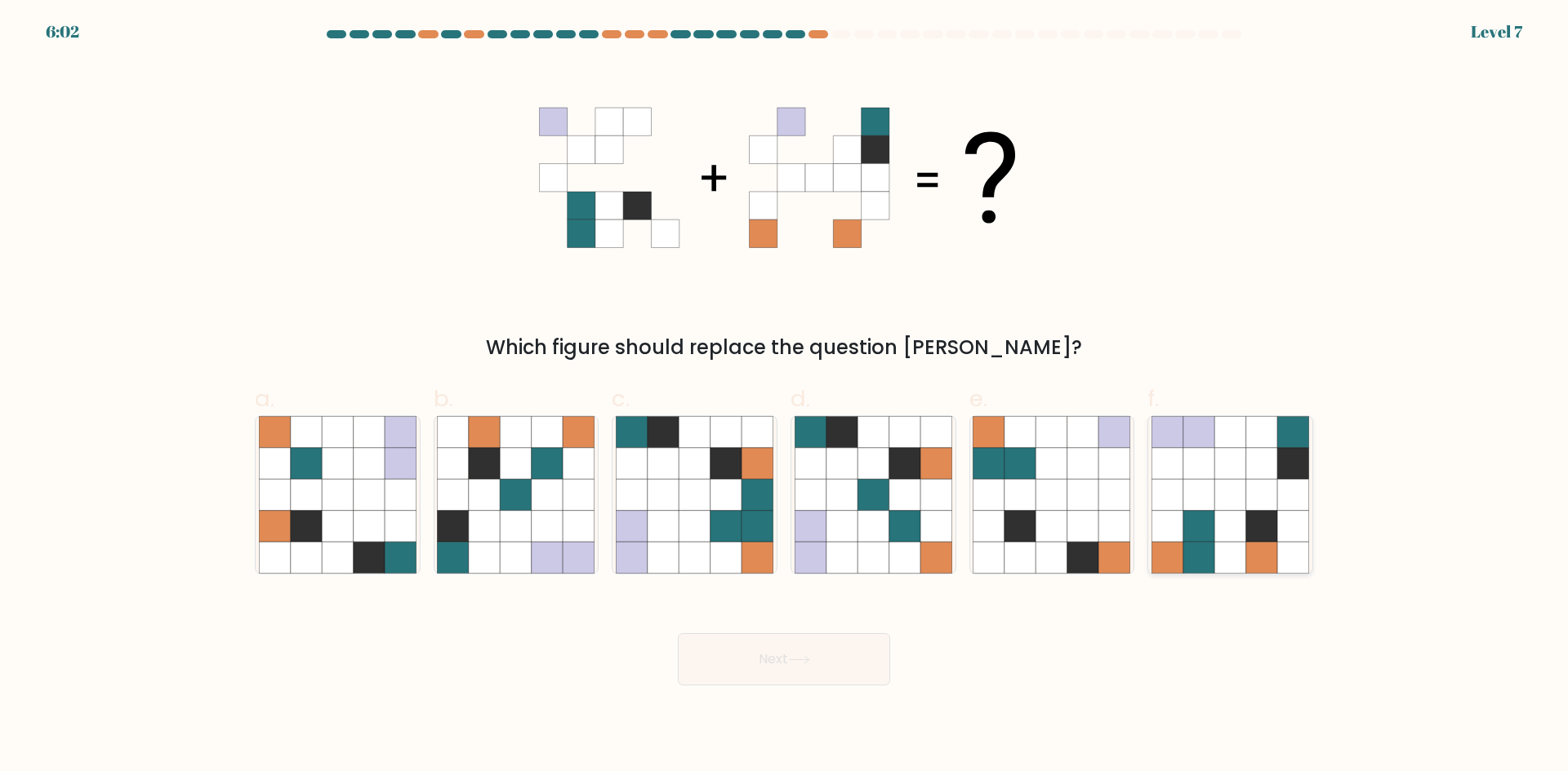
click at [1253, 450] on icon at bounding box center [1262, 463] width 31 height 31
click at [784, 397] on input "f." at bounding box center [784, 391] width 1 height 11
radio input "true"
click at [808, 652] on button "Next" at bounding box center [784, 659] width 213 height 52
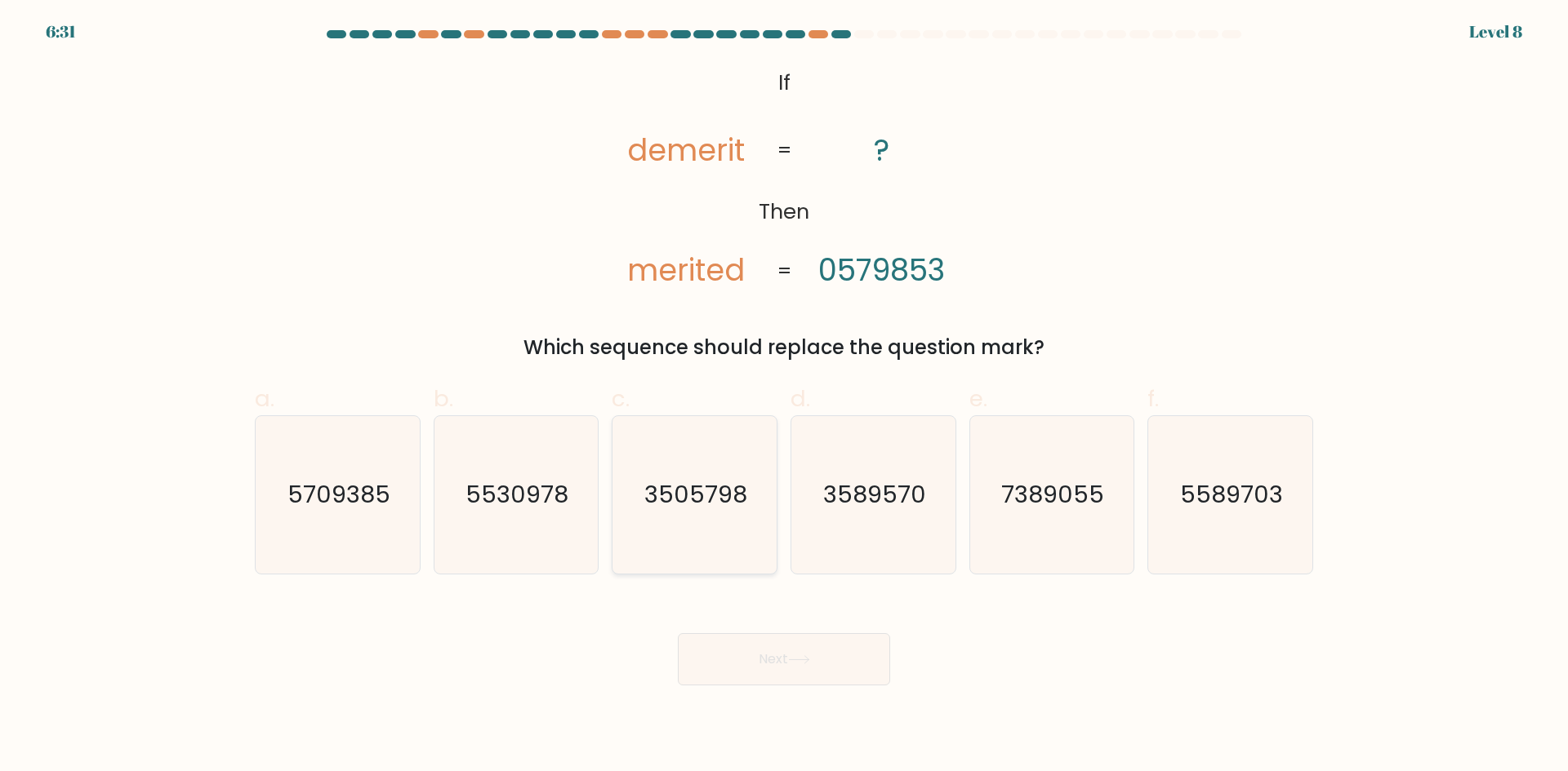
click at [679, 524] on icon "3505798" at bounding box center [694, 495] width 158 height 157
click at [784, 397] on input "c. 3505798" at bounding box center [784, 391] width 1 height 11
radio input "true"
click at [756, 655] on button "Next" at bounding box center [784, 659] width 213 height 52
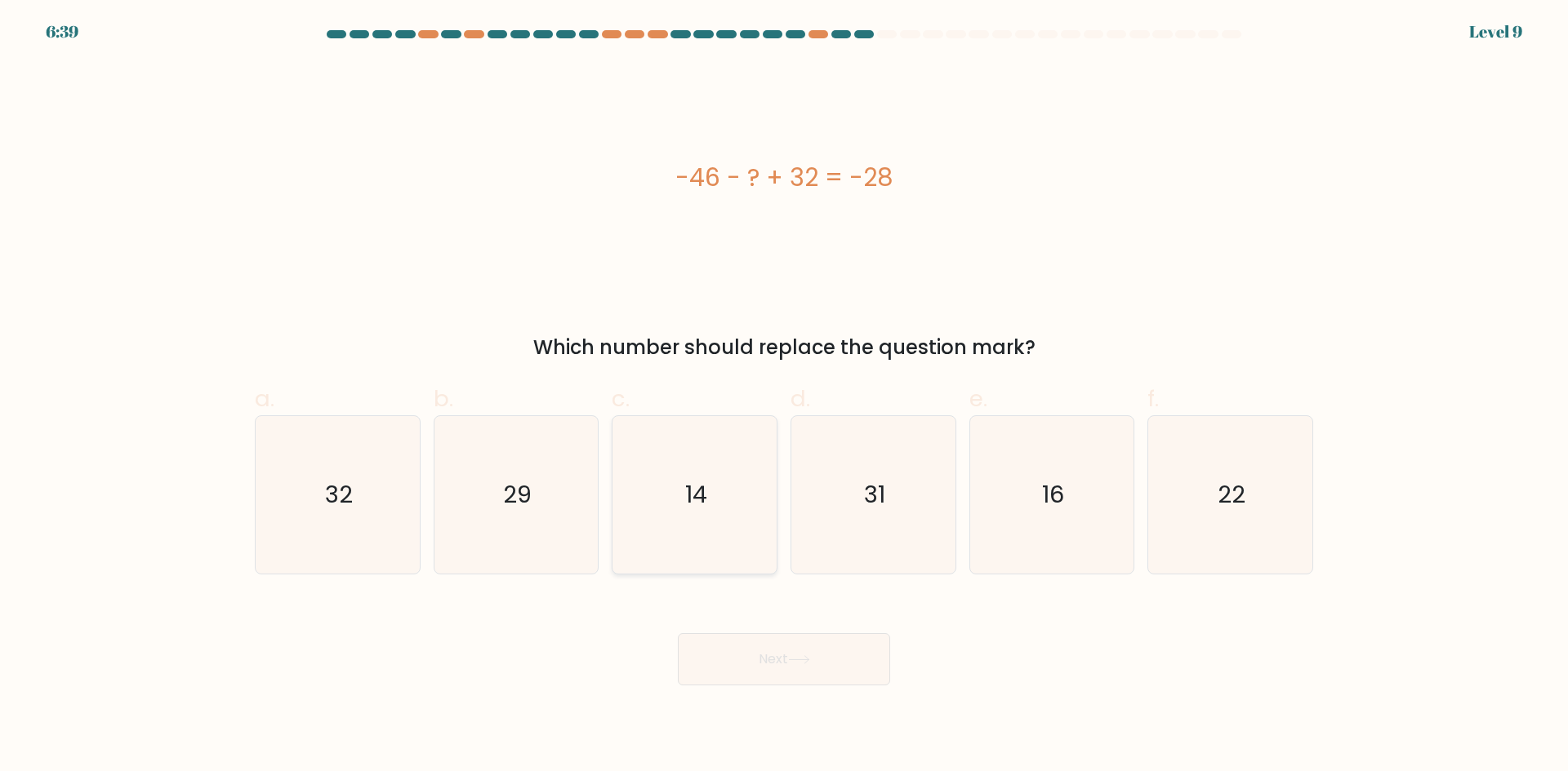
click at [687, 508] on text "14" at bounding box center [696, 495] width 22 height 33
click at [784, 397] on input "c. 14" at bounding box center [784, 391] width 1 height 11
radio input "true"
click at [780, 640] on button "Next" at bounding box center [784, 659] width 213 height 52
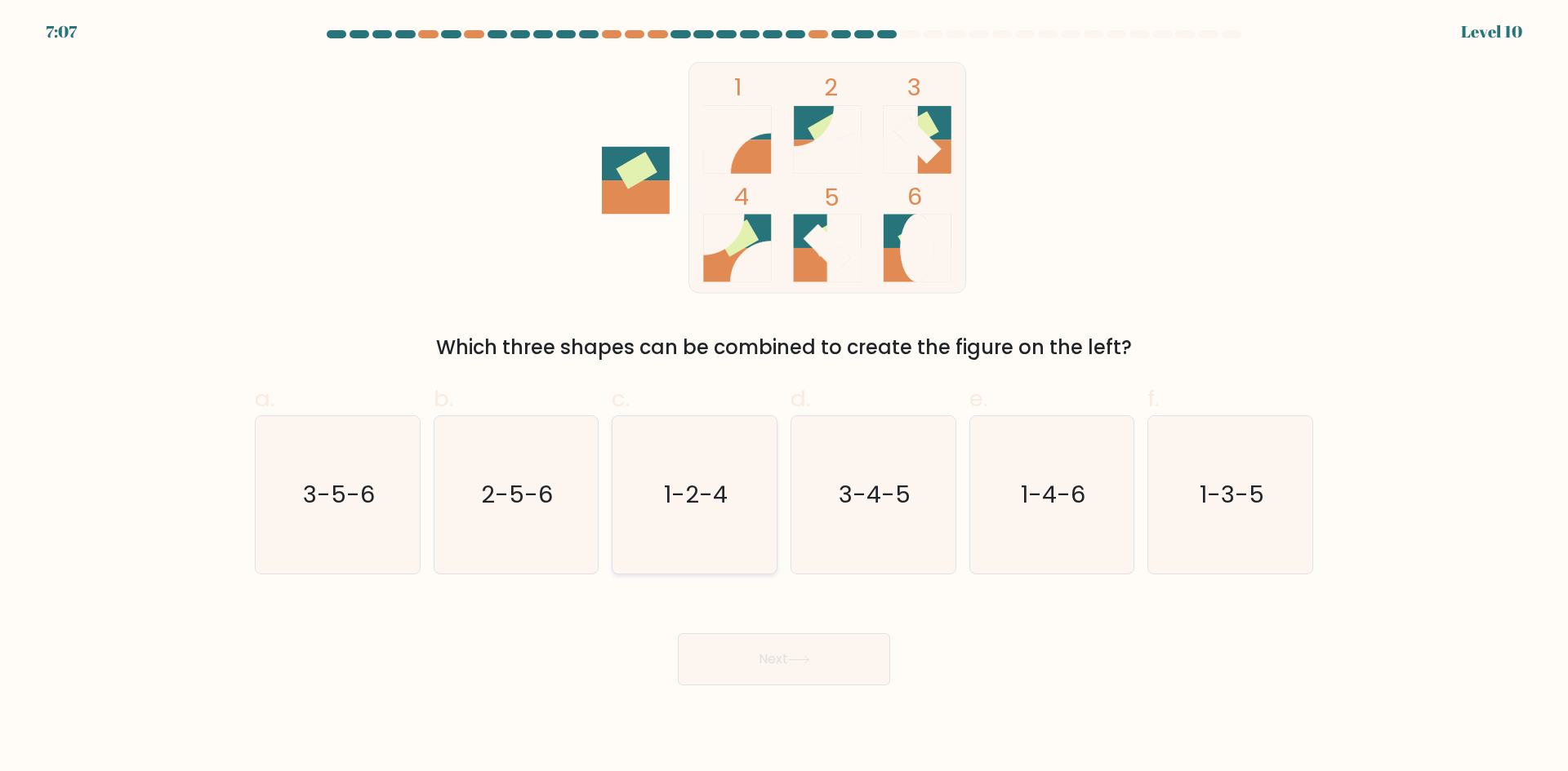
click at [706, 514] on icon "1-2-4" at bounding box center [694, 495] width 158 height 157
click at [784, 397] on input "c. 1-2-4" at bounding box center [784, 391] width 1 height 11
radio input "true"
click at [807, 668] on button "Next" at bounding box center [784, 659] width 213 height 52
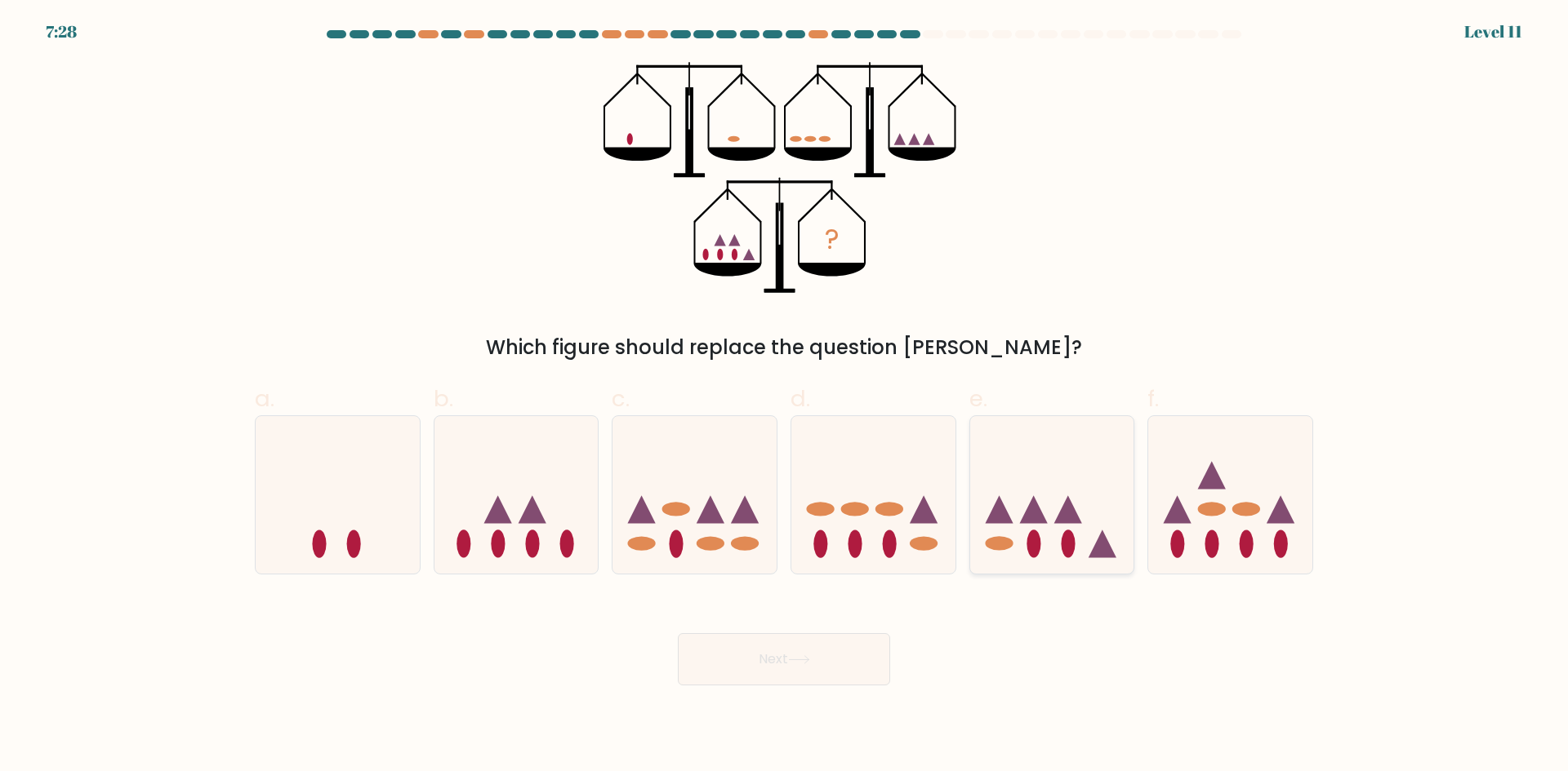
click at [1065, 515] on icon at bounding box center [1068, 510] width 28 height 28
click at [784, 397] on input "e." at bounding box center [784, 391] width 1 height 11
radio input "true"
click at [898, 545] on icon at bounding box center [873, 494] width 164 height 135
click at [784, 397] on input "d." at bounding box center [784, 391] width 1 height 11
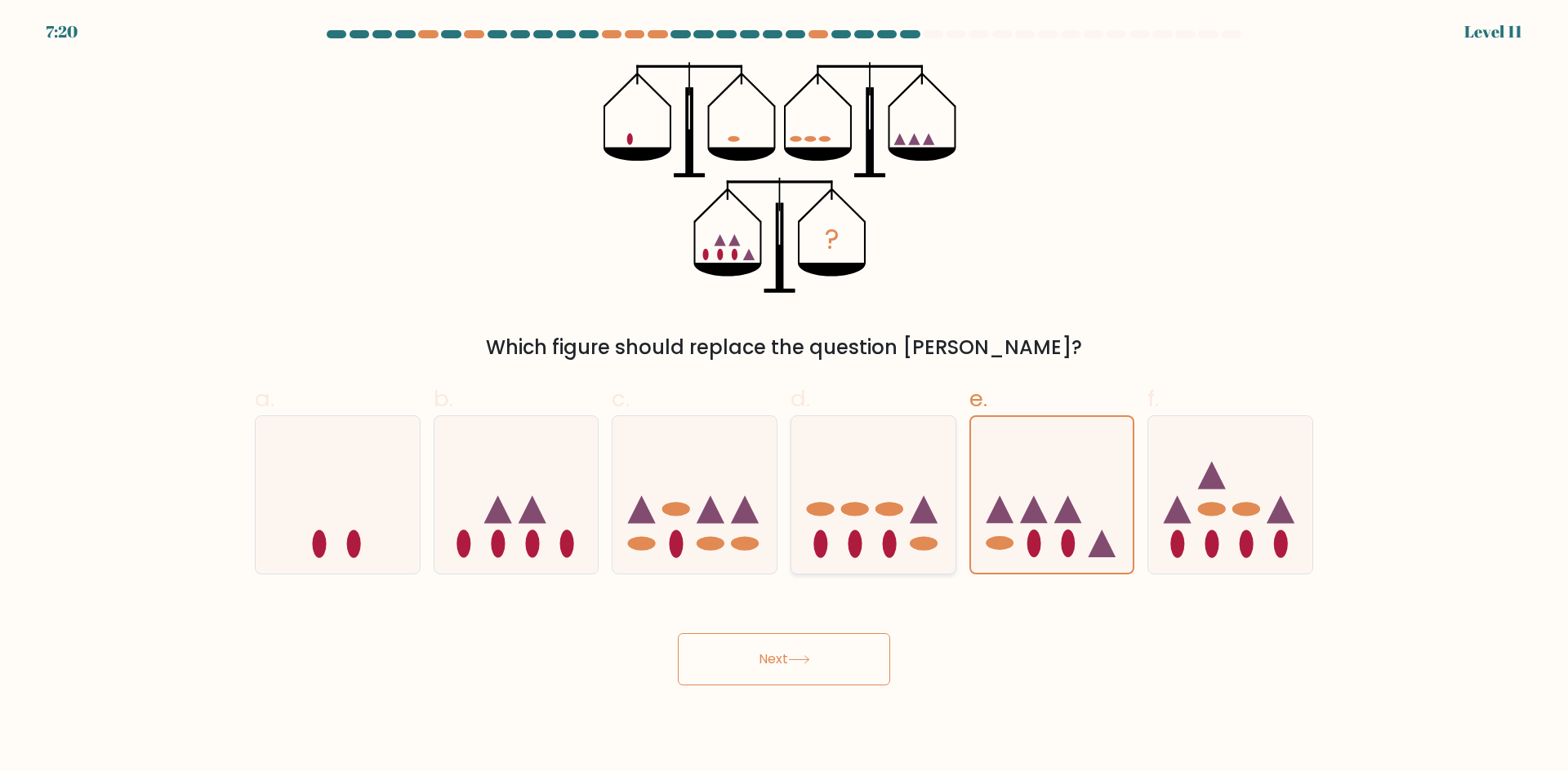
radio input "true"
click at [681, 545] on ellipse at bounding box center [676, 545] width 14 height 28
click at [784, 397] on input "c." at bounding box center [784, 391] width 1 height 11
radio input "true"
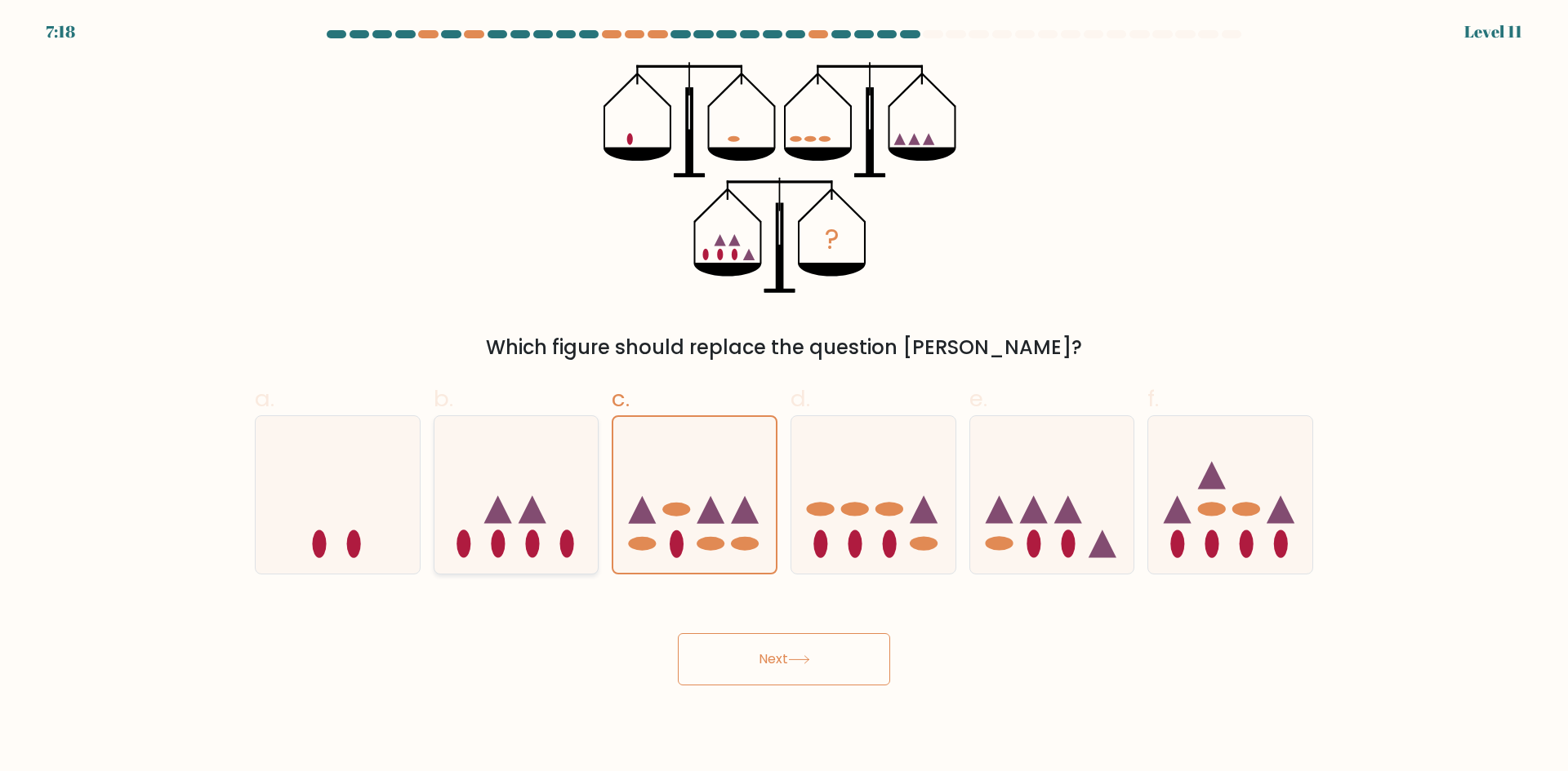
click at [583, 540] on icon at bounding box center [516, 494] width 164 height 135
click at [784, 397] on input "b." at bounding box center [784, 391] width 1 height 11
radio input "true"
click at [1232, 552] on icon at bounding box center [1230, 494] width 164 height 135
click at [784, 397] on input "f." at bounding box center [784, 391] width 1 height 11
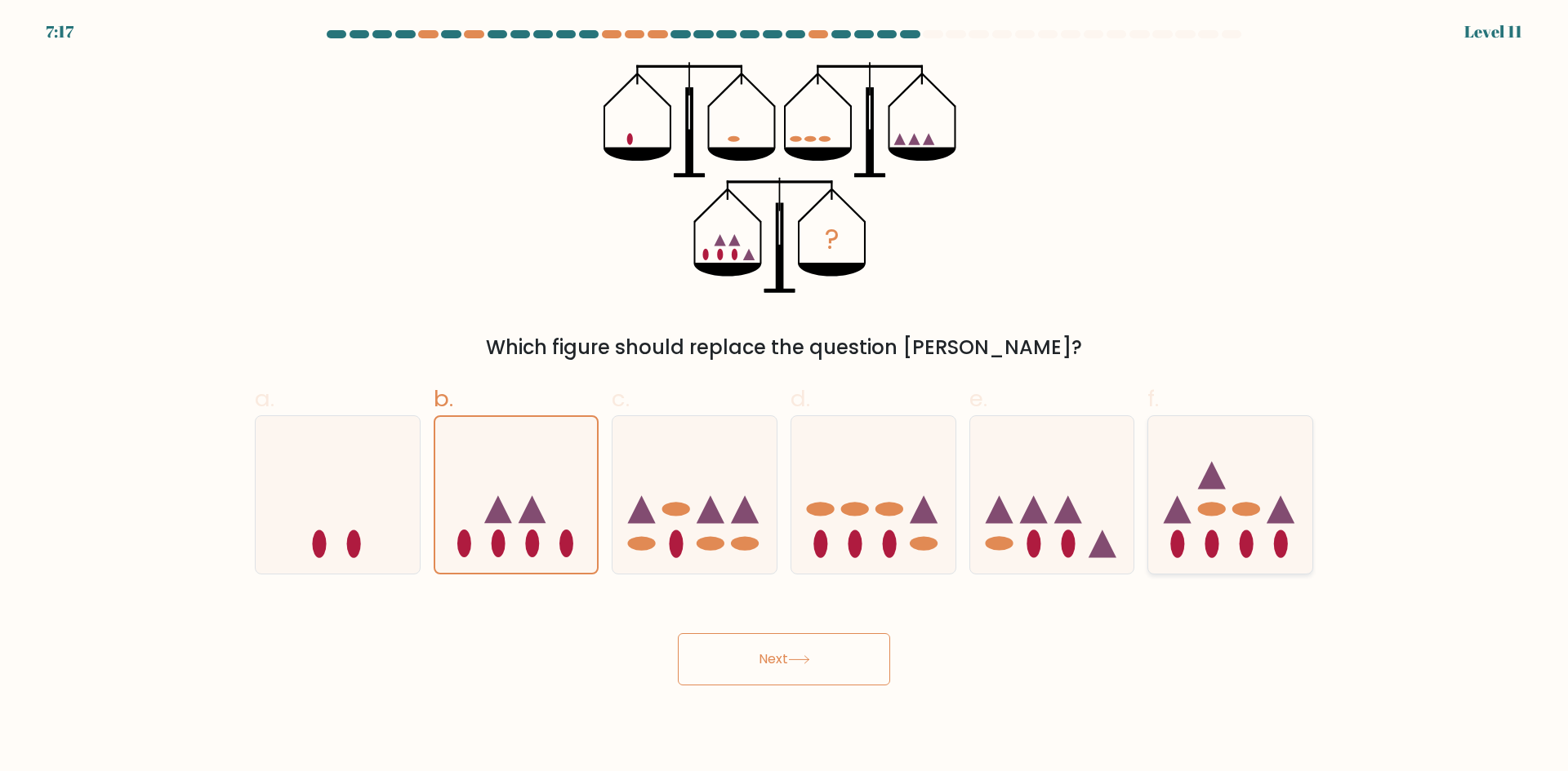
radio input "true"
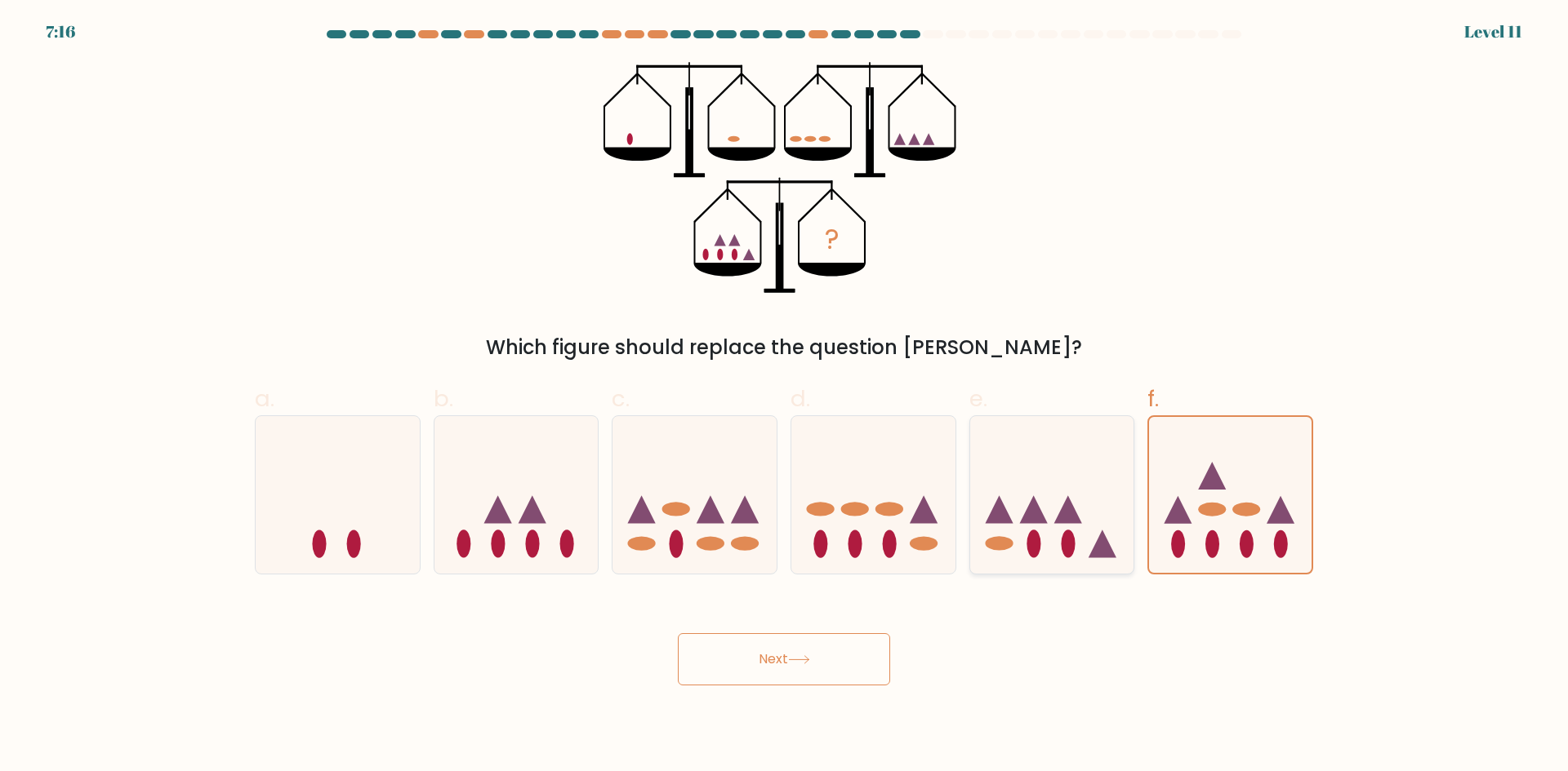
click at [1122, 518] on icon at bounding box center [1052, 494] width 164 height 135
click at [784, 397] on input "e." at bounding box center [784, 391] width 1 height 11
radio input "true"
click at [771, 660] on button "Next" at bounding box center [784, 659] width 213 height 52
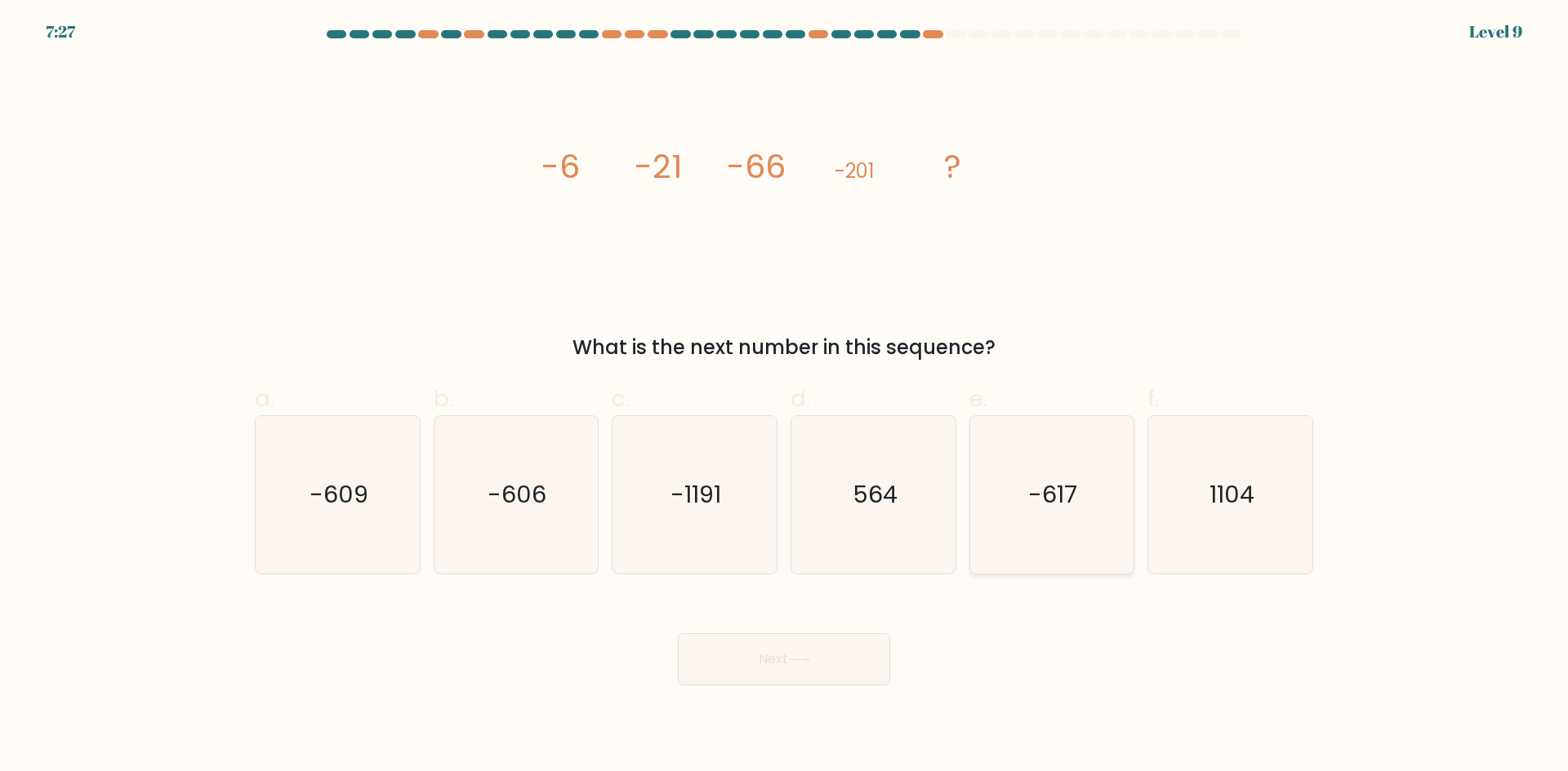
click at [1108, 521] on icon "-617" at bounding box center [1051, 495] width 158 height 157
click at [784, 397] on input "e. -617" at bounding box center [784, 391] width 1 height 11
radio input "true"
click at [847, 663] on button "Next" at bounding box center [784, 659] width 213 height 52
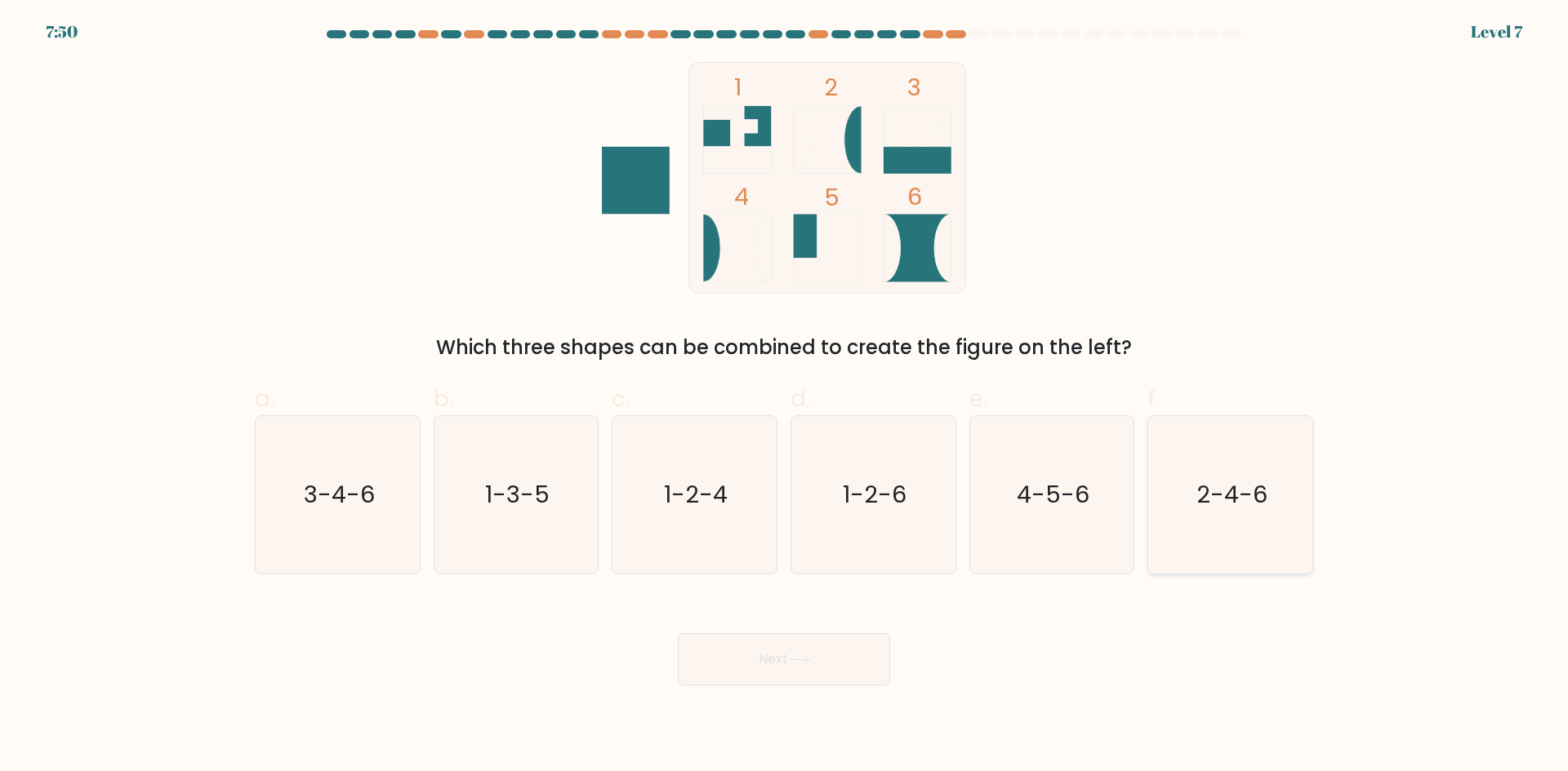
click at [1208, 521] on icon "2-4-6" at bounding box center [1230, 495] width 158 height 157
click at [784, 397] on input "f. 2-4-6" at bounding box center [784, 391] width 1 height 11
radio input "true"
click at [759, 660] on button "Next" at bounding box center [784, 659] width 213 height 52
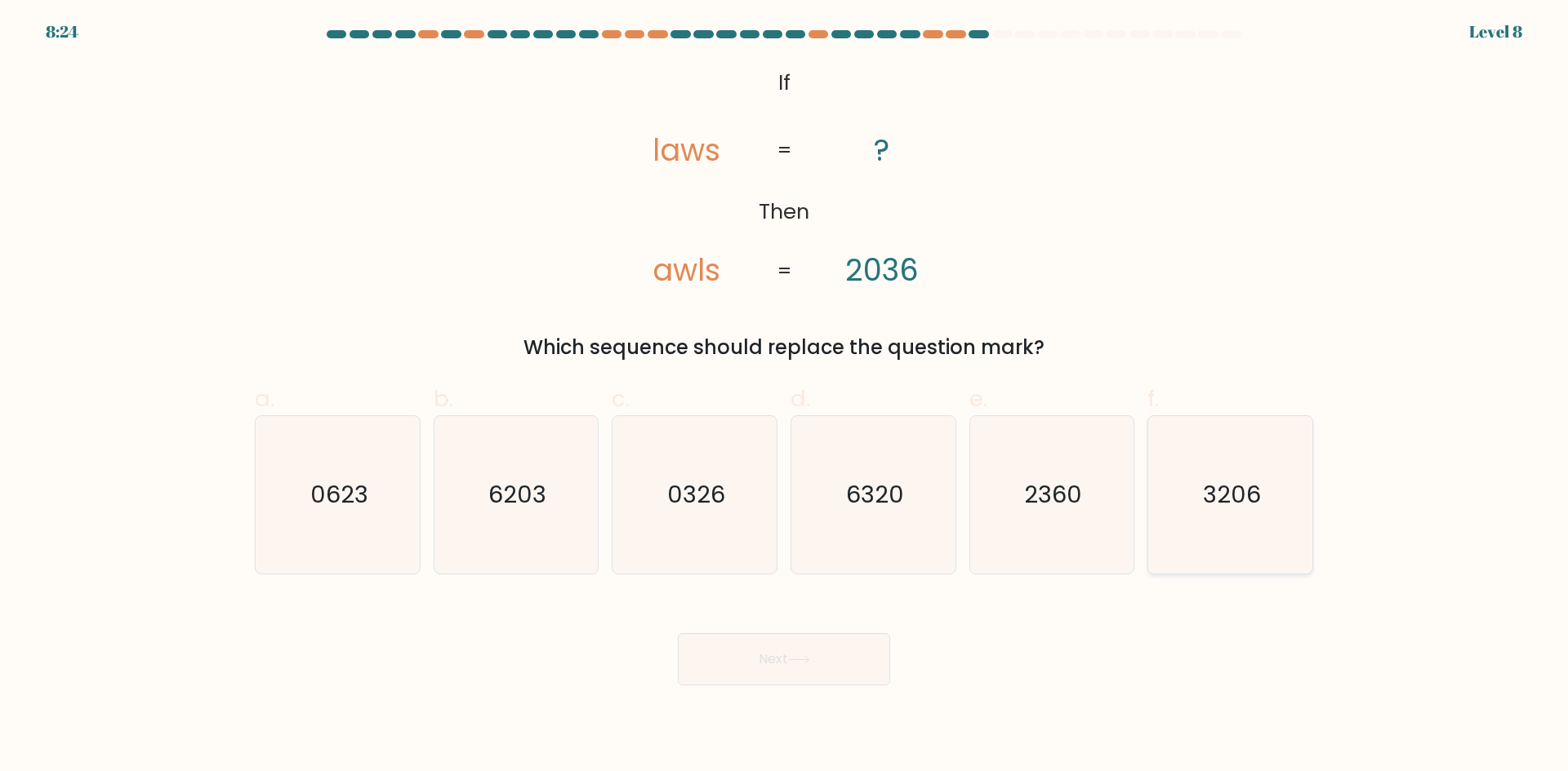
click at [1201, 492] on icon "3206" at bounding box center [1230, 495] width 158 height 157
click at [784, 397] on input "f. 3206" at bounding box center [784, 391] width 1 height 11
radio input "true"
click at [820, 657] on button "Next" at bounding box center [784, 659] width 213 height 52
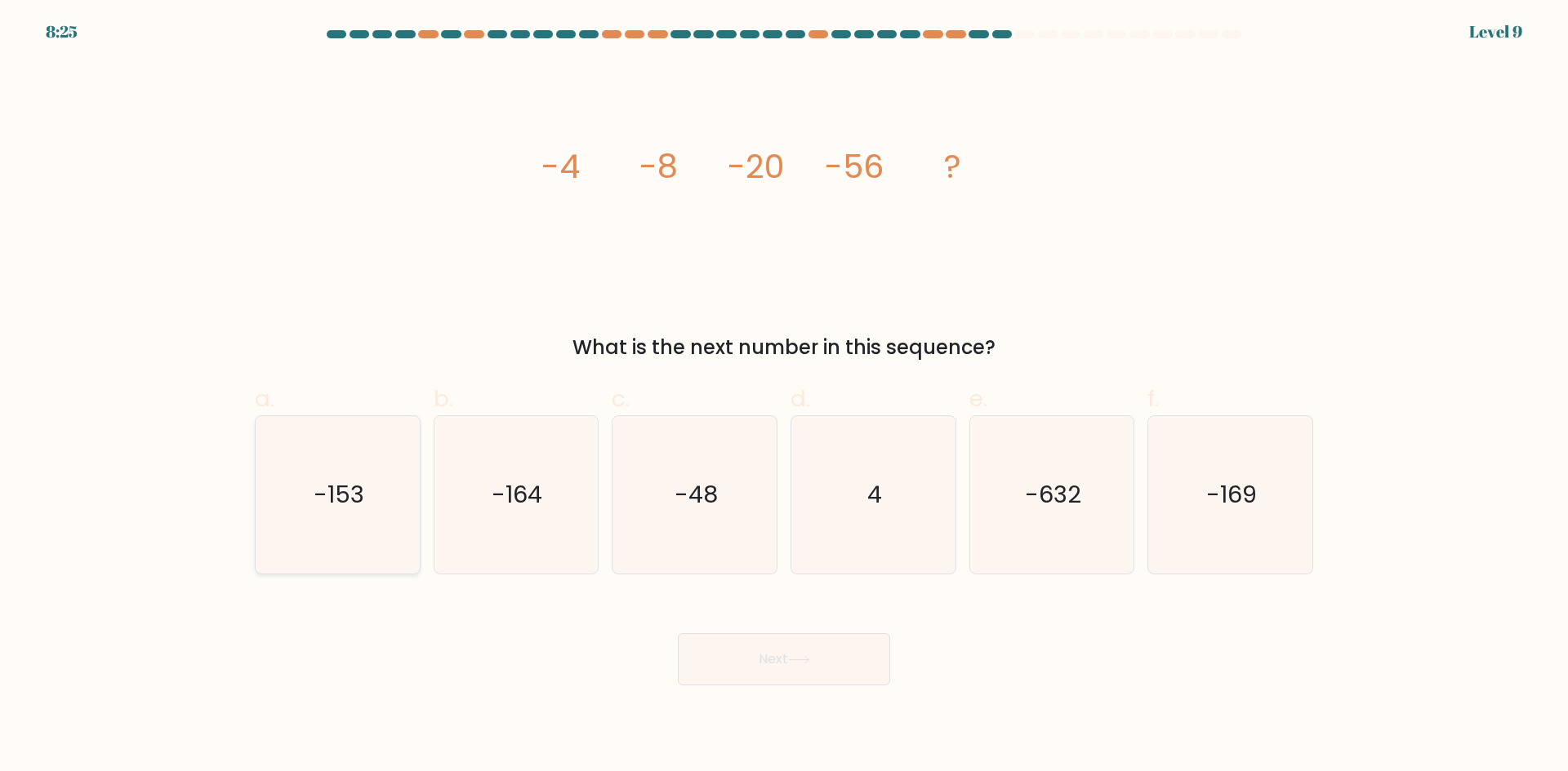
click at [352, 515] on icon "-153" at bounding box center [337, 495] width 158 height 157
click at [784, 397] on input "a. -153" at bounding box center [784, 391] width 1 height 11
radio input "true"
click at [521, 524] on icon "-164" at bounding box center [515, 495] width 158 height 157
click at [784, 397] on input "b. -164" at bounding box center [784, 391] width 1 height 11
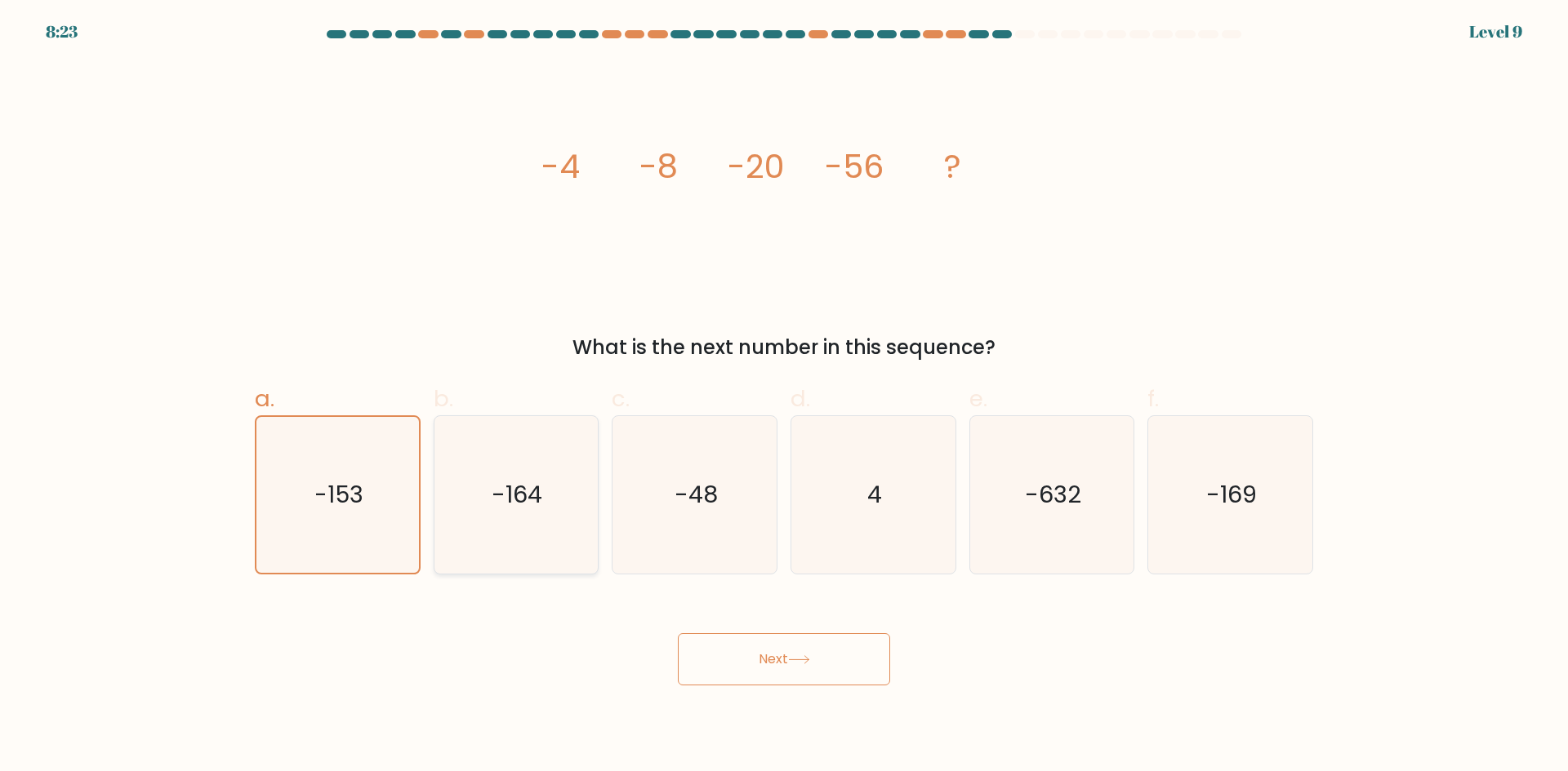
radio input "true"
click at [762, 659] on button "Next" at bounding box center [784, 659] width 213 height 52
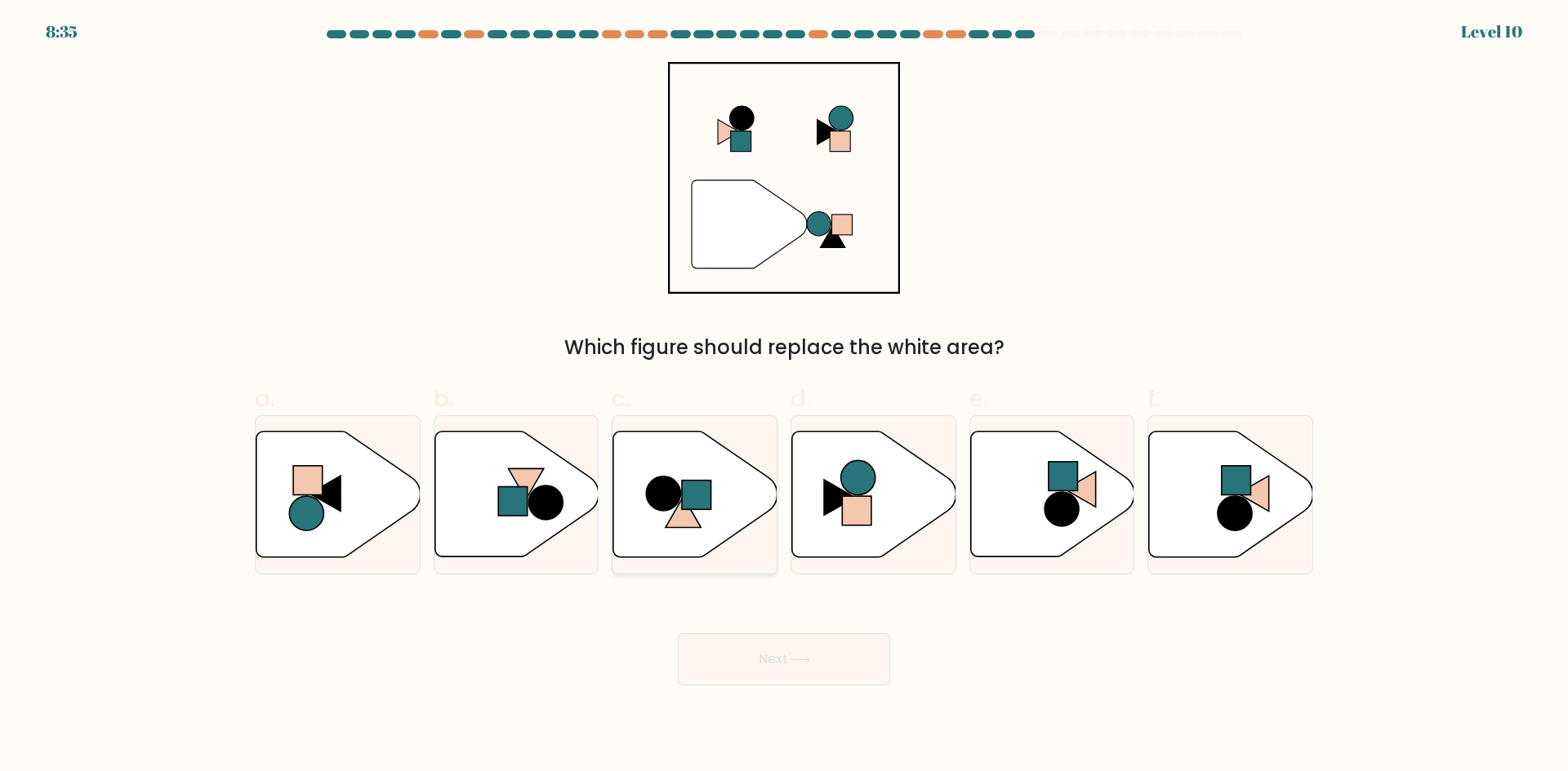
click at [723, 513] on icon at bounding box center [695, 494] width 164 height 125
click at [784, 397] on input "c." at bounding box center [784, 391] width 1 height 11
radio input "true"
click at [802, 658] on icon at bounding box center [798, 659] width 22 height 9
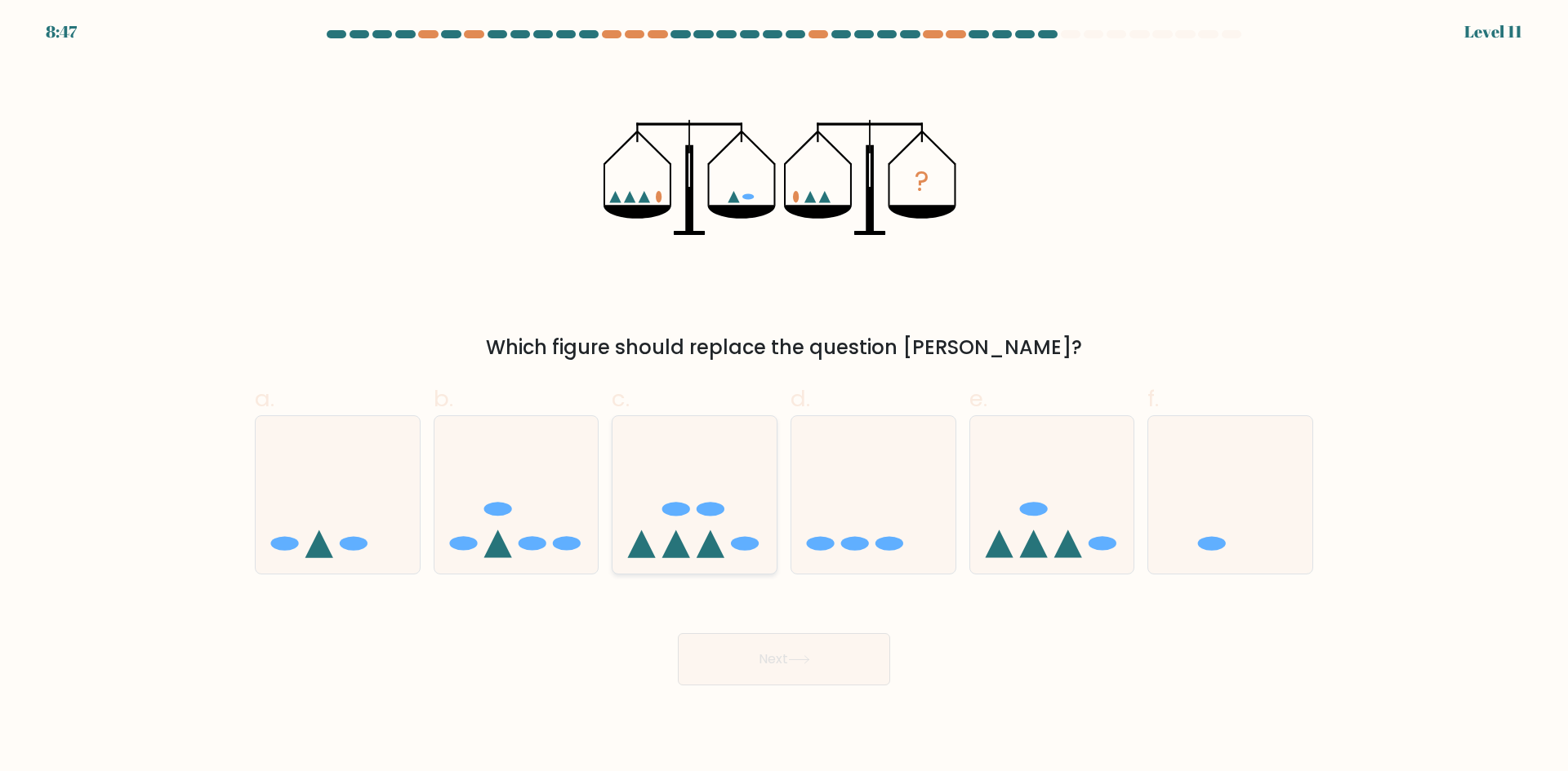
click at [725, 535] on icon at bounding box center [694, 494] width 164 height 135
click at [784, 397] on input "c." at bounding box center [784, 391] width 1 height 11
radio input "true"
click at [815, 673] on button "Next" at bounding box center [784, 659] width 213 height 52
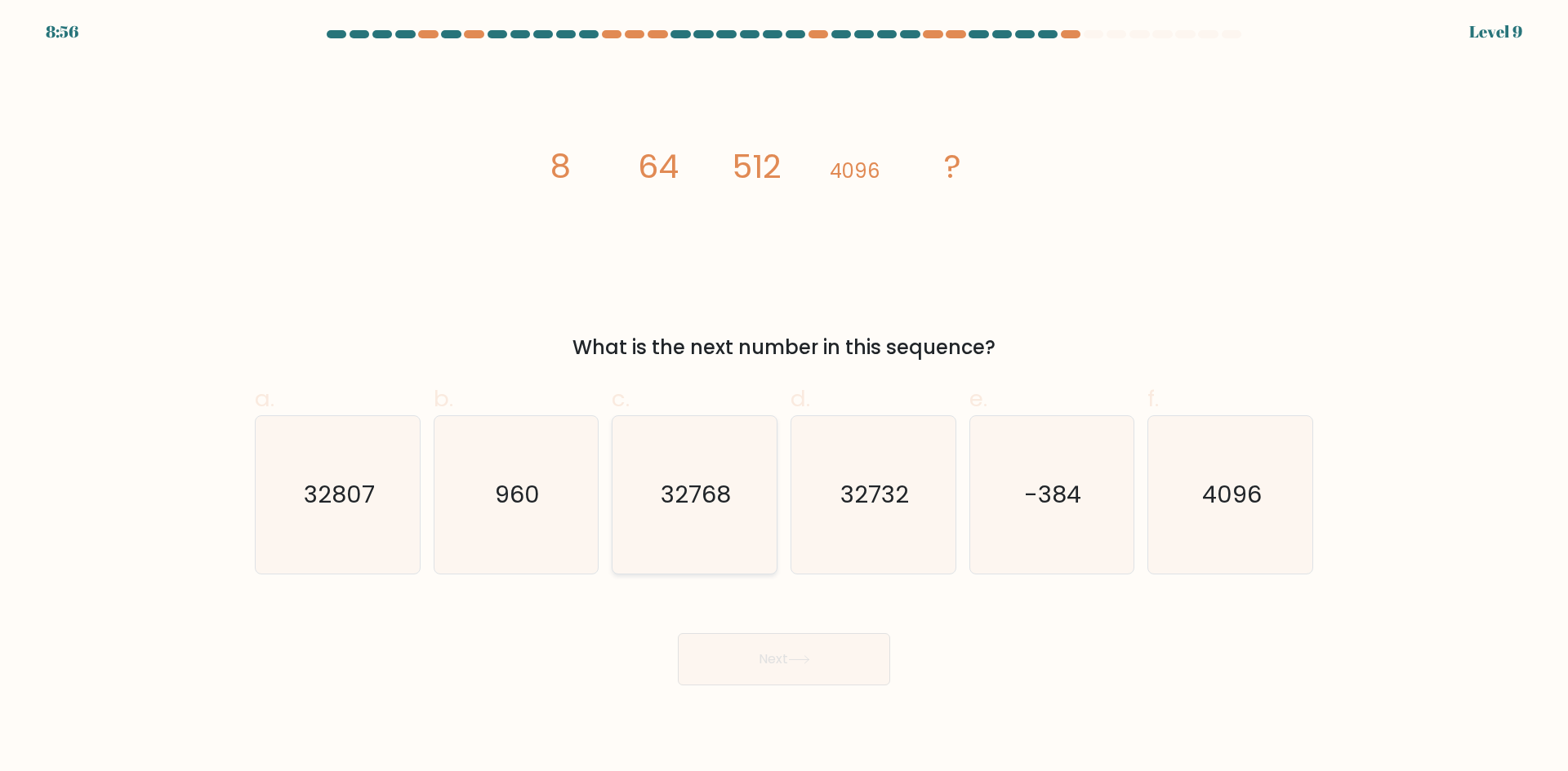
click at [703, 517] on icon "32768" at bounding box center [694, 495] width 158 height 157
click at [784, 397] on input "c. 32768" at bounding box center [784, 391] width 1 height 11
radio input "true"
drag, startPoint x: 773, startPoint y: 673, endPoint x: 786, endPoint y: 672, distance: 13.0
click at [773, 674] on button "Next" at bounding box center [784, 659] width 213 height 52
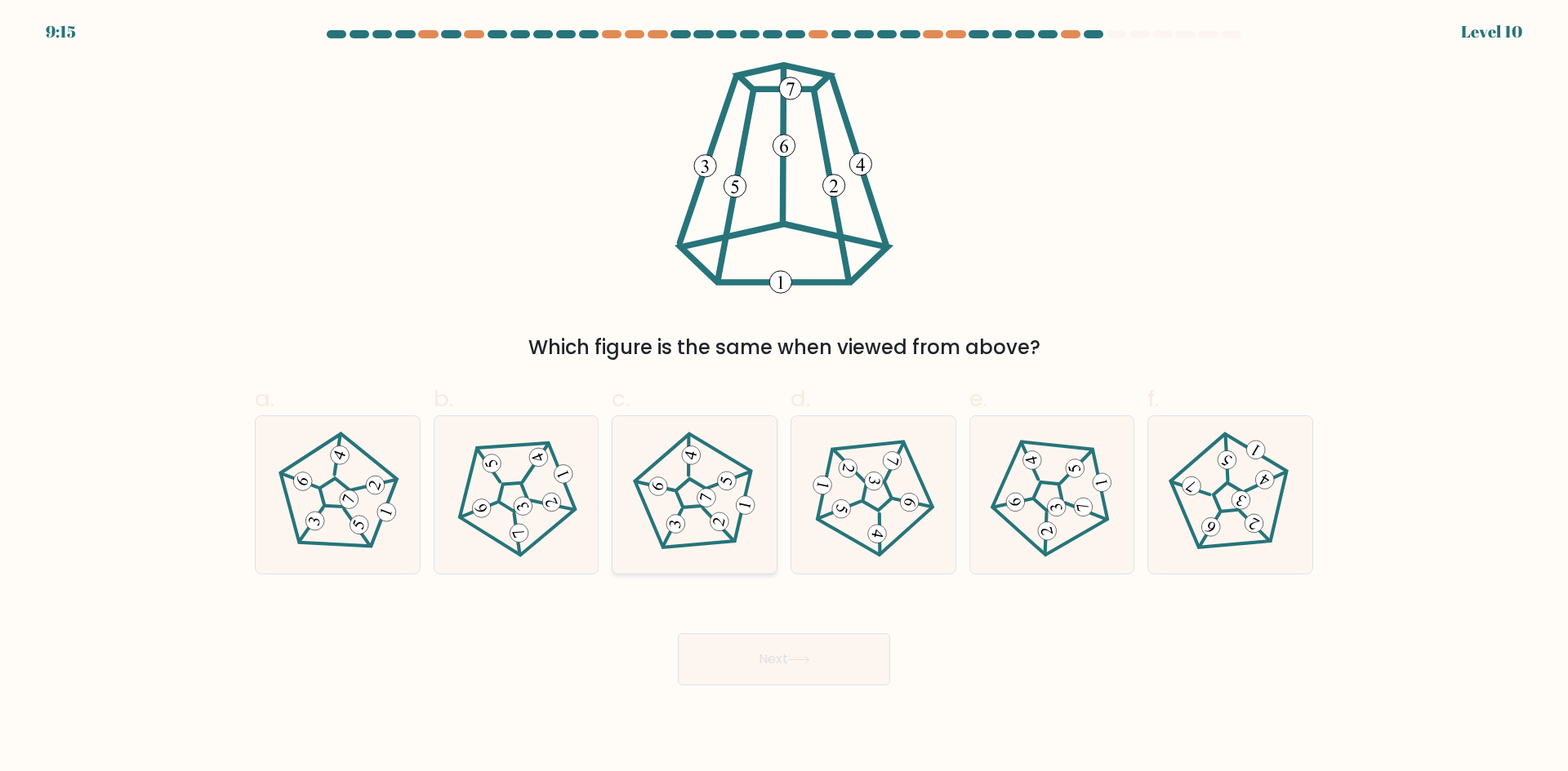
click at [676, 513] on icon at bounding box center [693, 494] width 126 height 125
click at [784, 397] on input "c." at bounding box center [784, 391] width 1 height 11
radio input "true"
click at [341, 500] on 422 at bounding box center [348, 499] width 24 height 24
click at [784, 397] on input "a." at bounding box center [784, 391] width 1 height 11
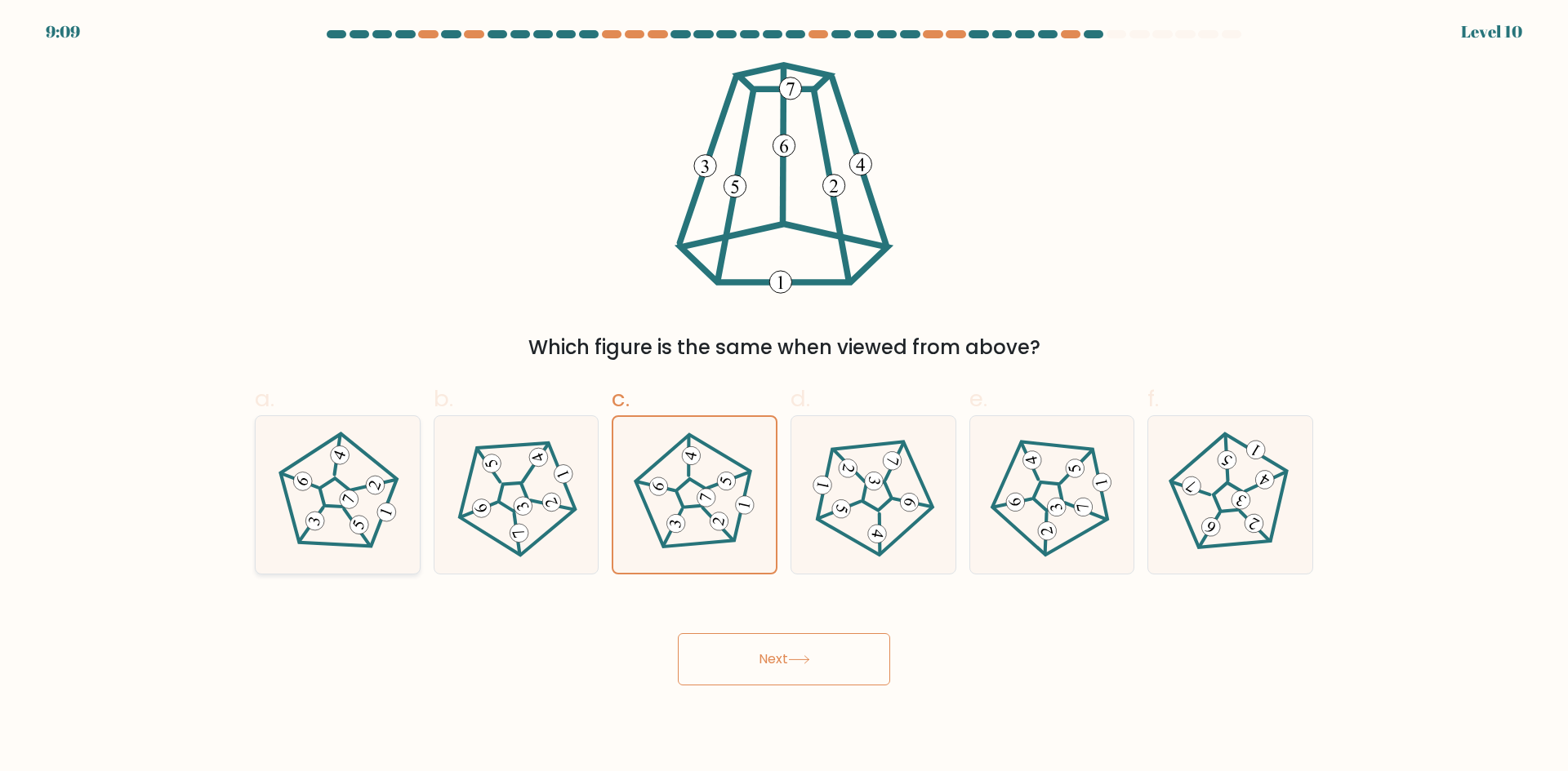
radio input "true"
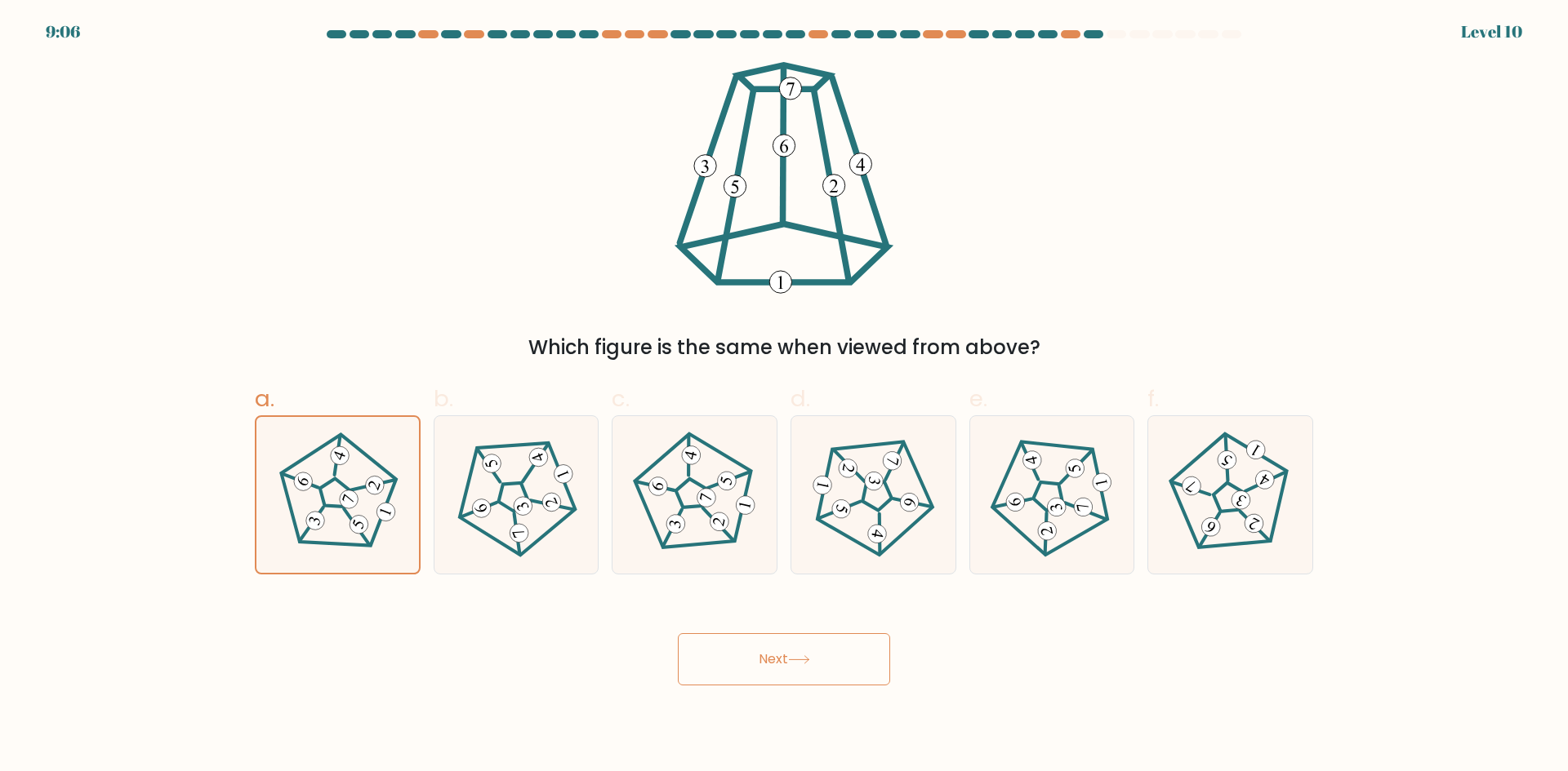
click at [766, 663] on button "Next" at bounding box center [784, 659] width 213 height 52
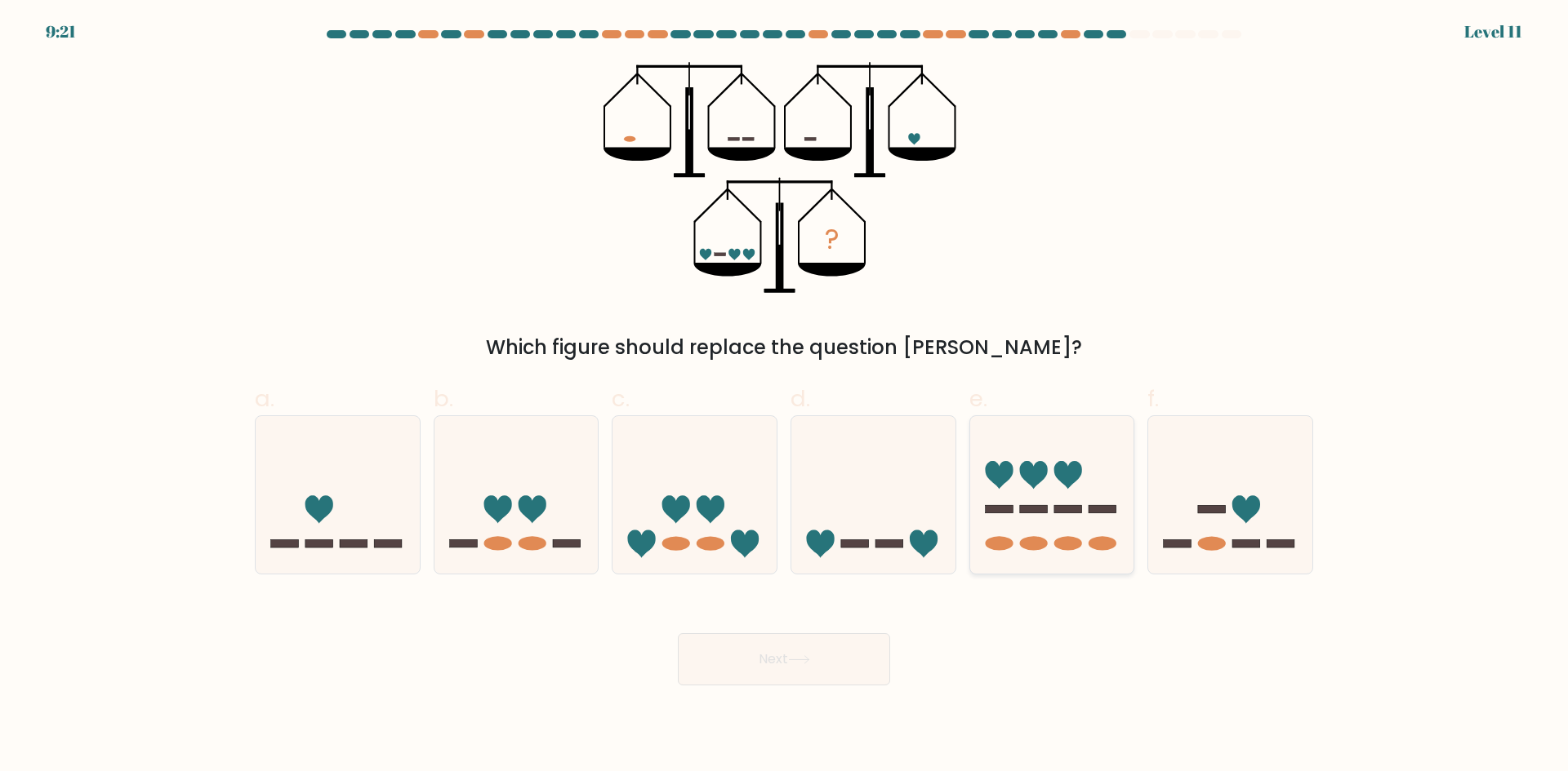
click at [1031, 506] on rect at bounding box center [1034, 510] width 28 height 8
click at [784, 397] on input "e." at bounding box center [784, 391] width 1 height 11
radio input "true"
click at [795, 659] on icon at bounding box center [798, 659] width 20 height 7
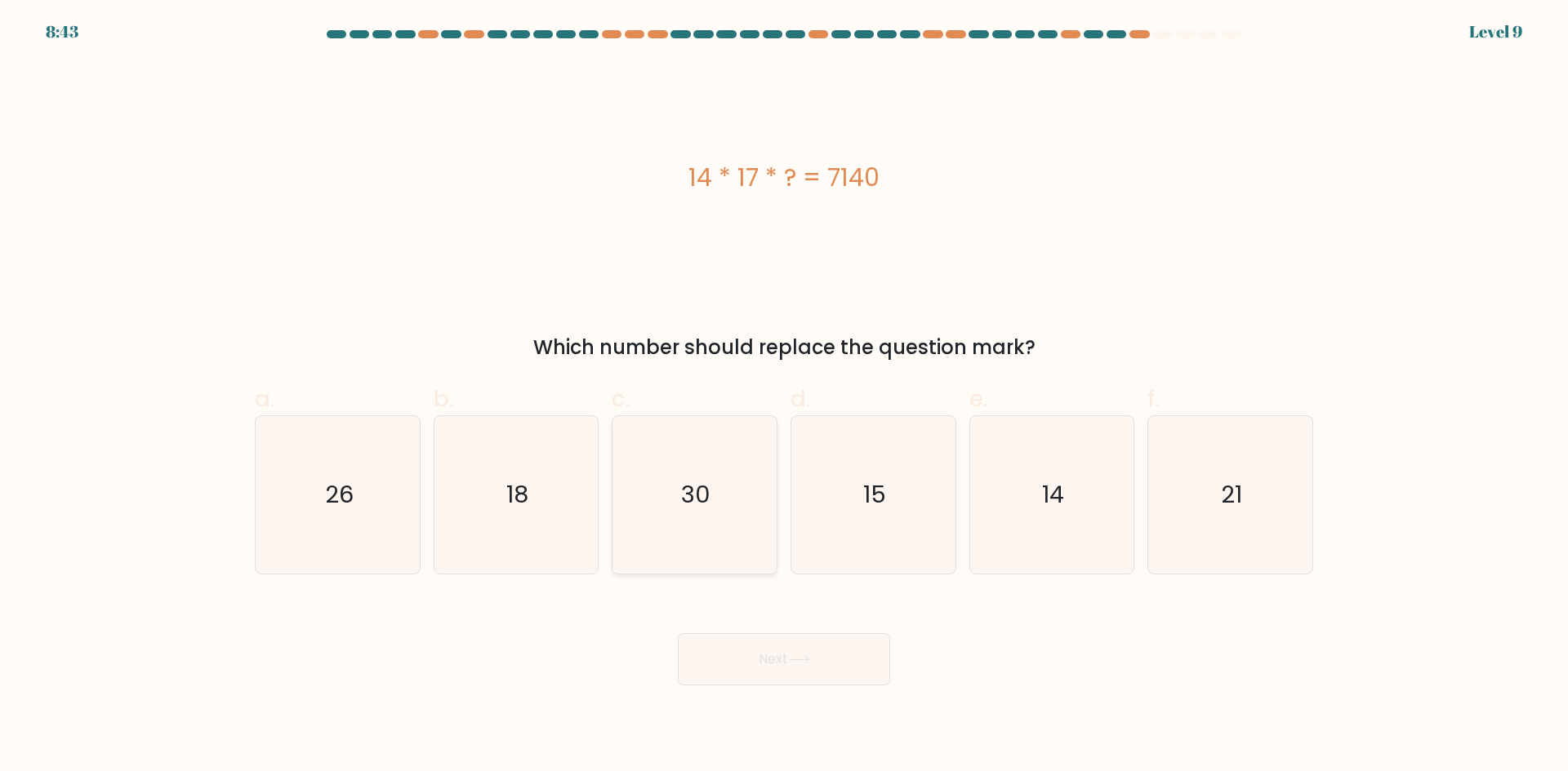
click at [740, 508] on icon "30" at bounding box center [694, 495] width 158 height 157
click at [784, 397] on input "c. 30" at bounding box center [784, 391] width 1 height 11
radio input "true"
click at [798, 650] on button "Next" at bounding box center [784, 659] width 213 height 52
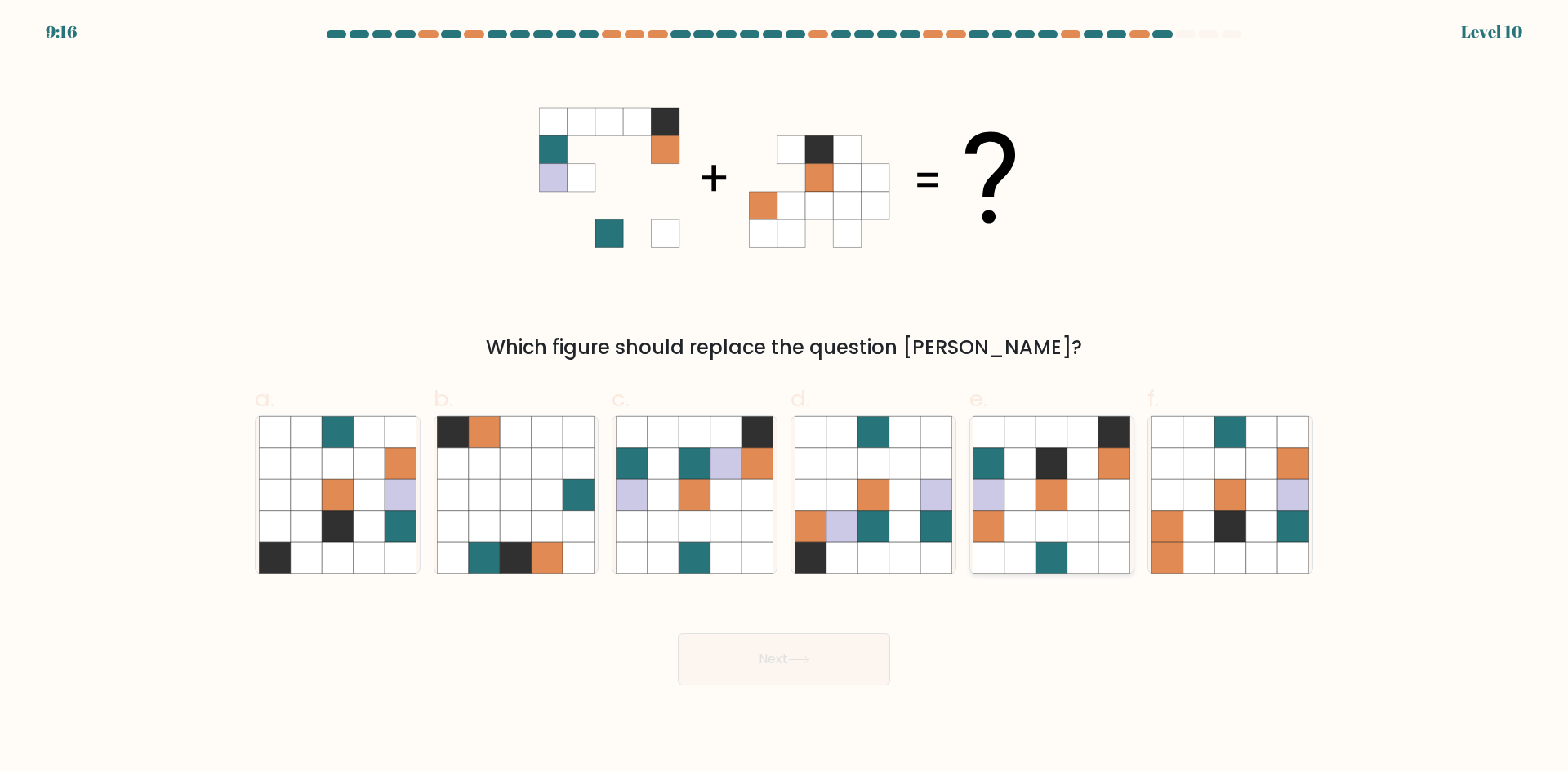
click at [1067, 529] on icon at bounding box center [1083, 527] width 31 height 31
click at [784, 397] on input "e." at bounding box center [784, 391] width 1 height 11
radio input "true"
click at [802, 680] on button "Next" at bounding box center [784, 659] width 213 height 52
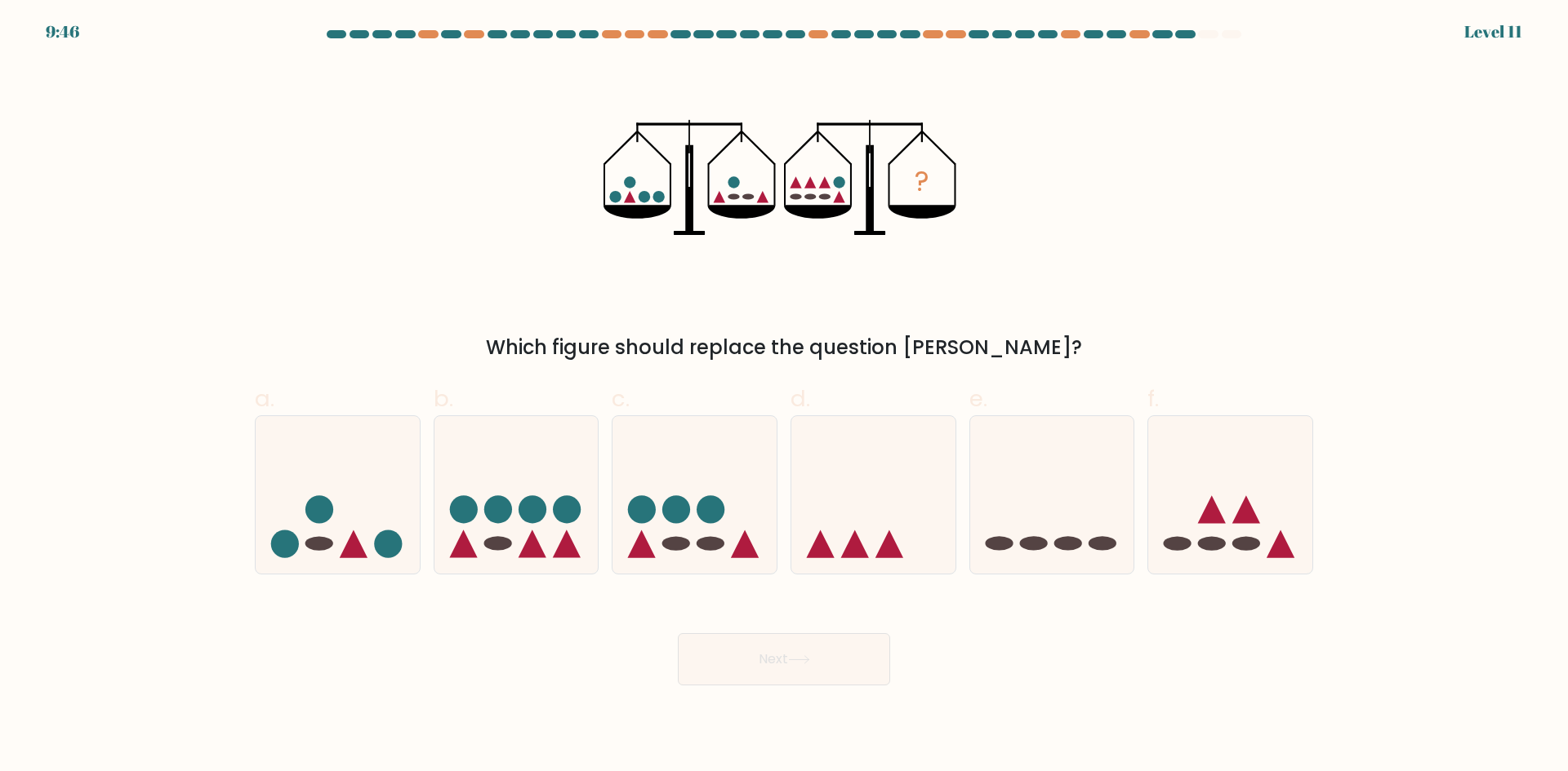
drag, startPoint x: 1198, startPoint y: 521, endPoint x: 972, endPoint y: 582, distance: 234.1
click at [1199, 521] on icon at bounding box center [1230, 494] width 164 height 135
click at [784, 397] on input "f." at bounding box center [784, 391] width 1 height 11
radio input "true"
click at [807, 648] on button "Next" at bounding box center [784, 659] width 213 height 52
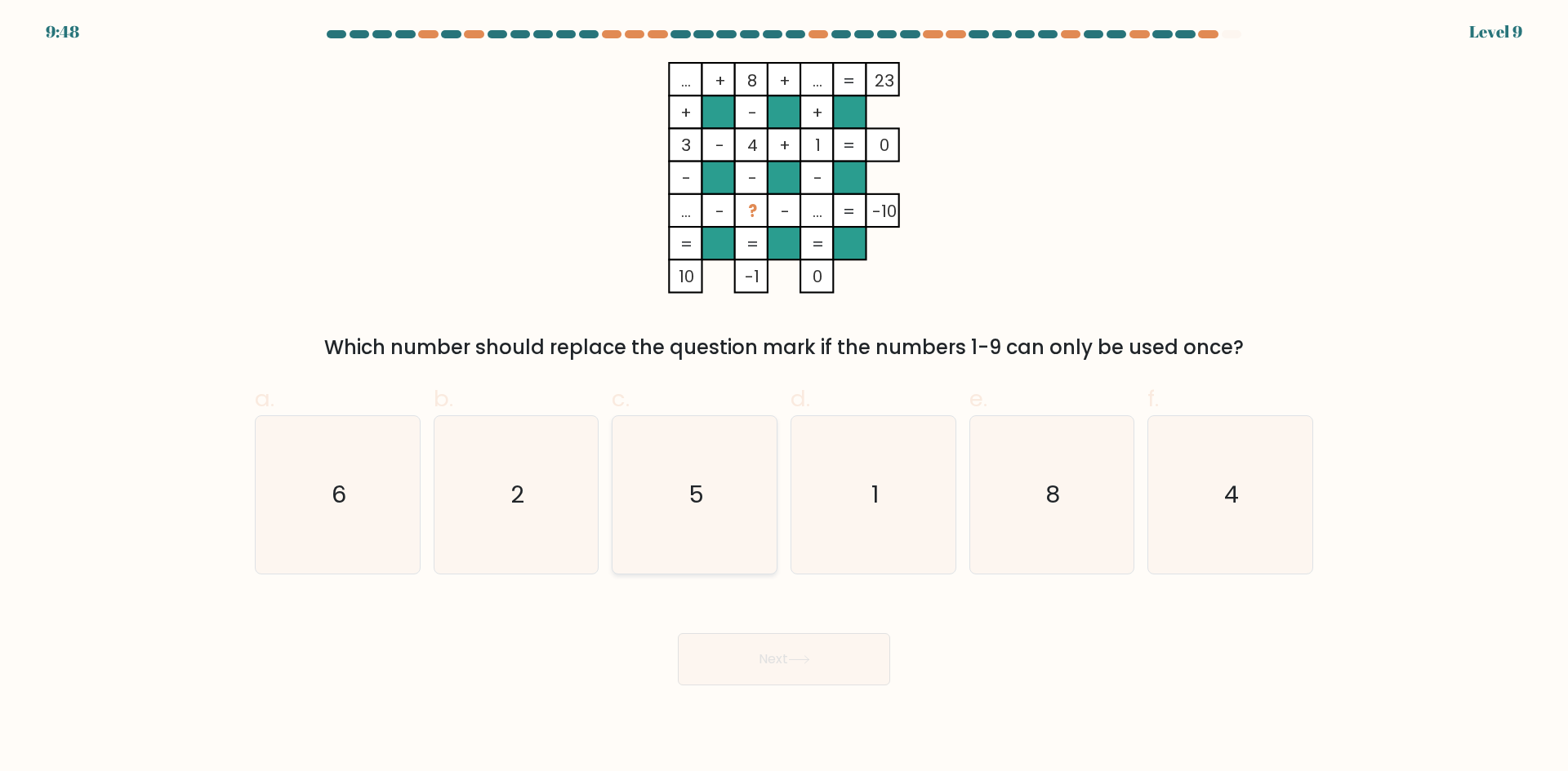
click at [715, 470] on icon "5" at bounding box center [694, 495] width 158 height 157
click at [784, 397] on input "c. 5" at bounding box center [784, 391] width 1 height 11
radio input "true"
click at [790, 649] on button "Next" at bounding box center [784, 659] width 213 height 52
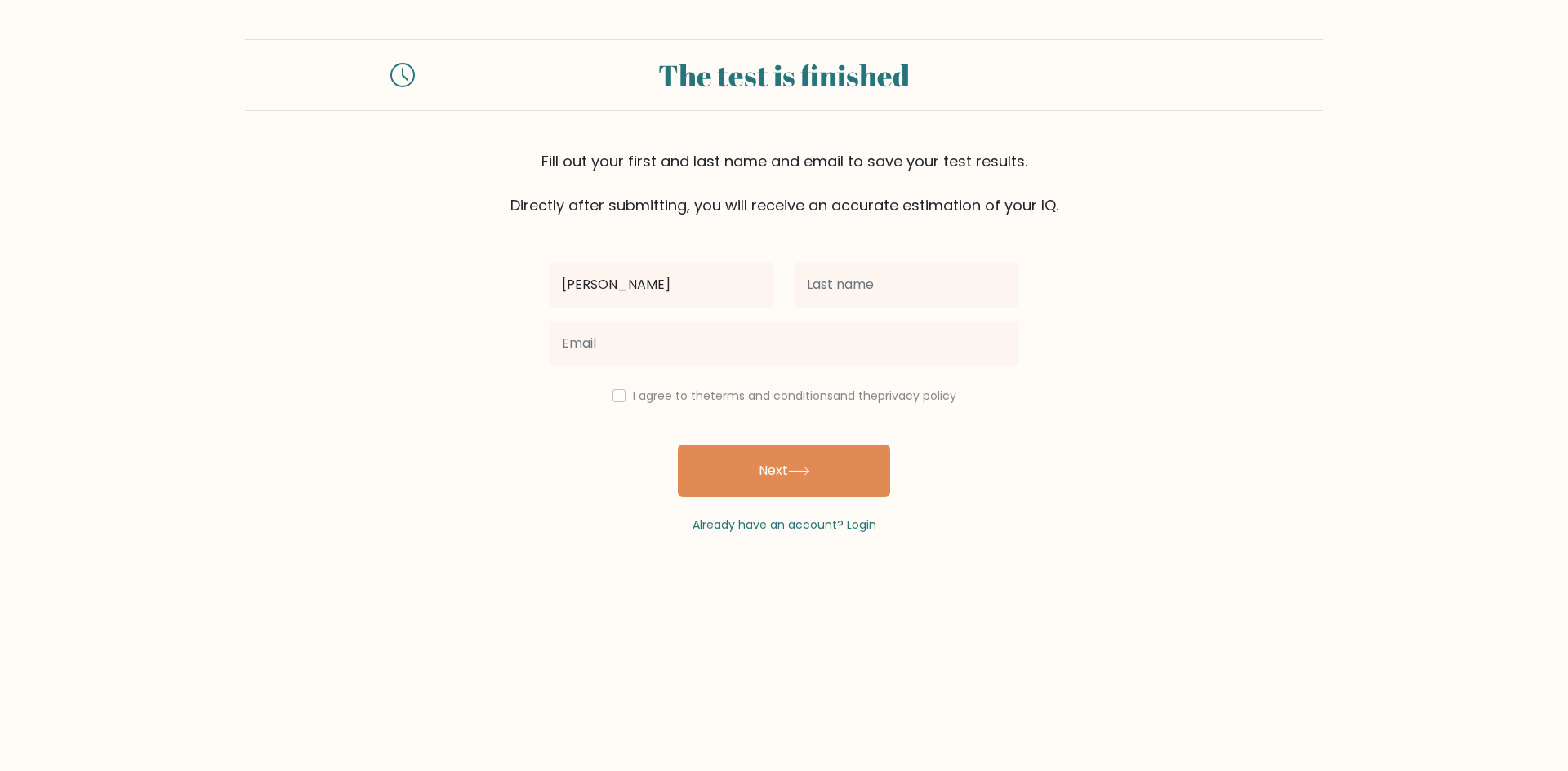
type input "Maria Paulene"
click at [848, 298] on input "text" at bounding box center [906, 285] width 226 height 46
type input "Francisco"
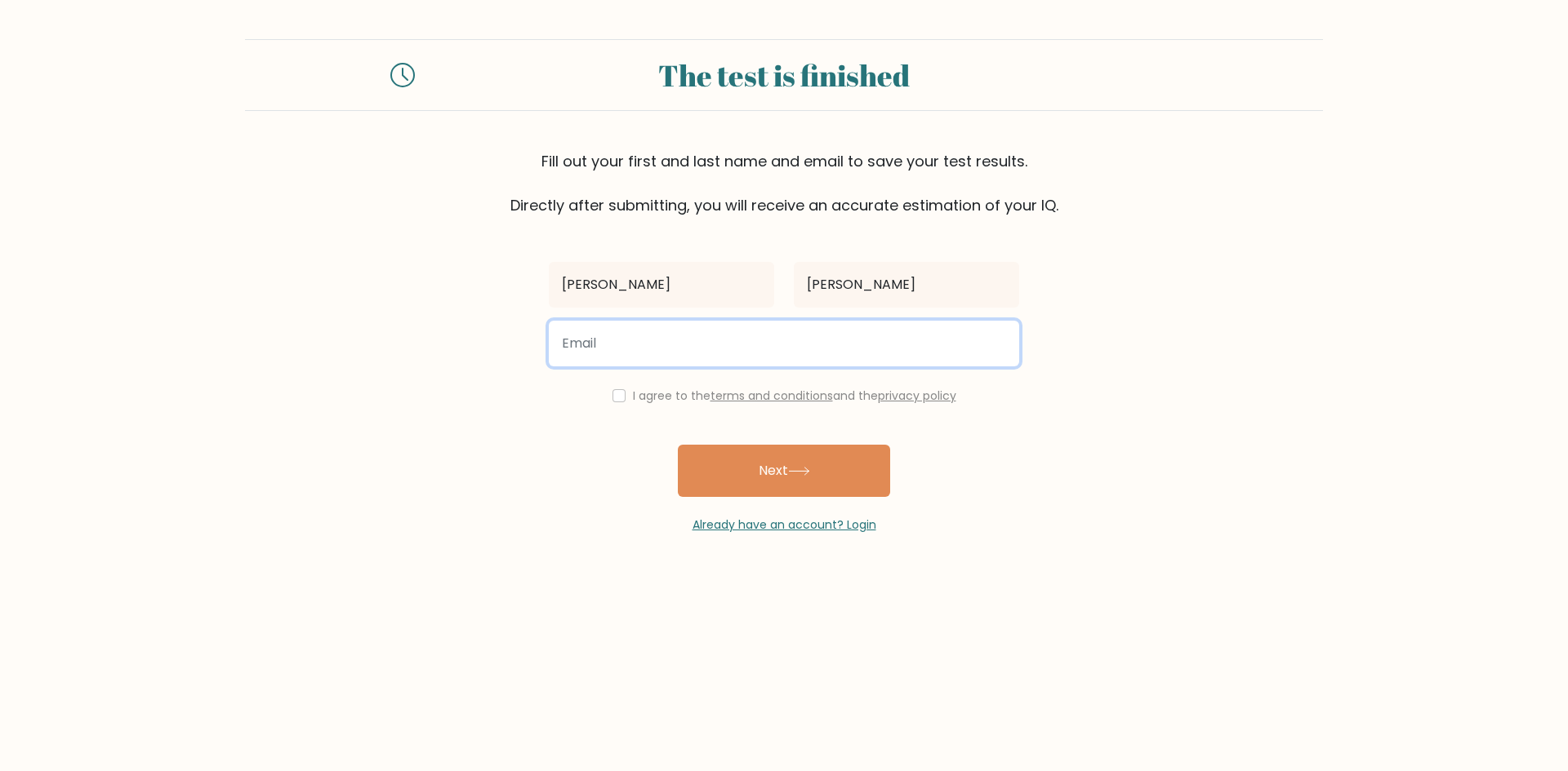
click at [819, 346] on input "email" at bounding box center [784, 344] width 470 height 46
type input "mariapaulenefrancisco@gmail.com"
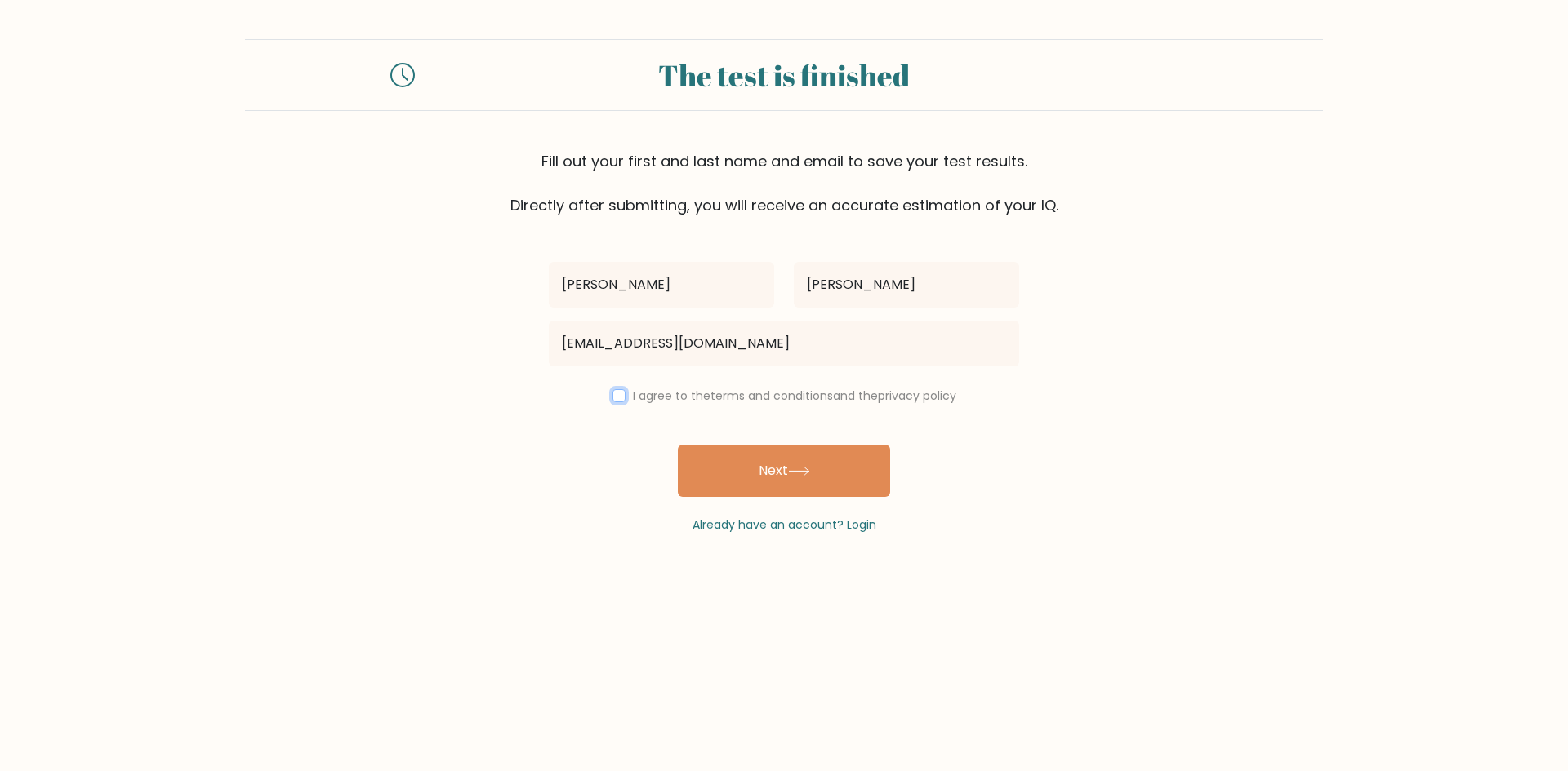
click at [612, 399] on input "checkbox" at bounding box center [619, 396] width 13 height 13
checkbox input "true"
click at [753, 482] on button "Next" at bounding box center [784, 471] width 213 height 52
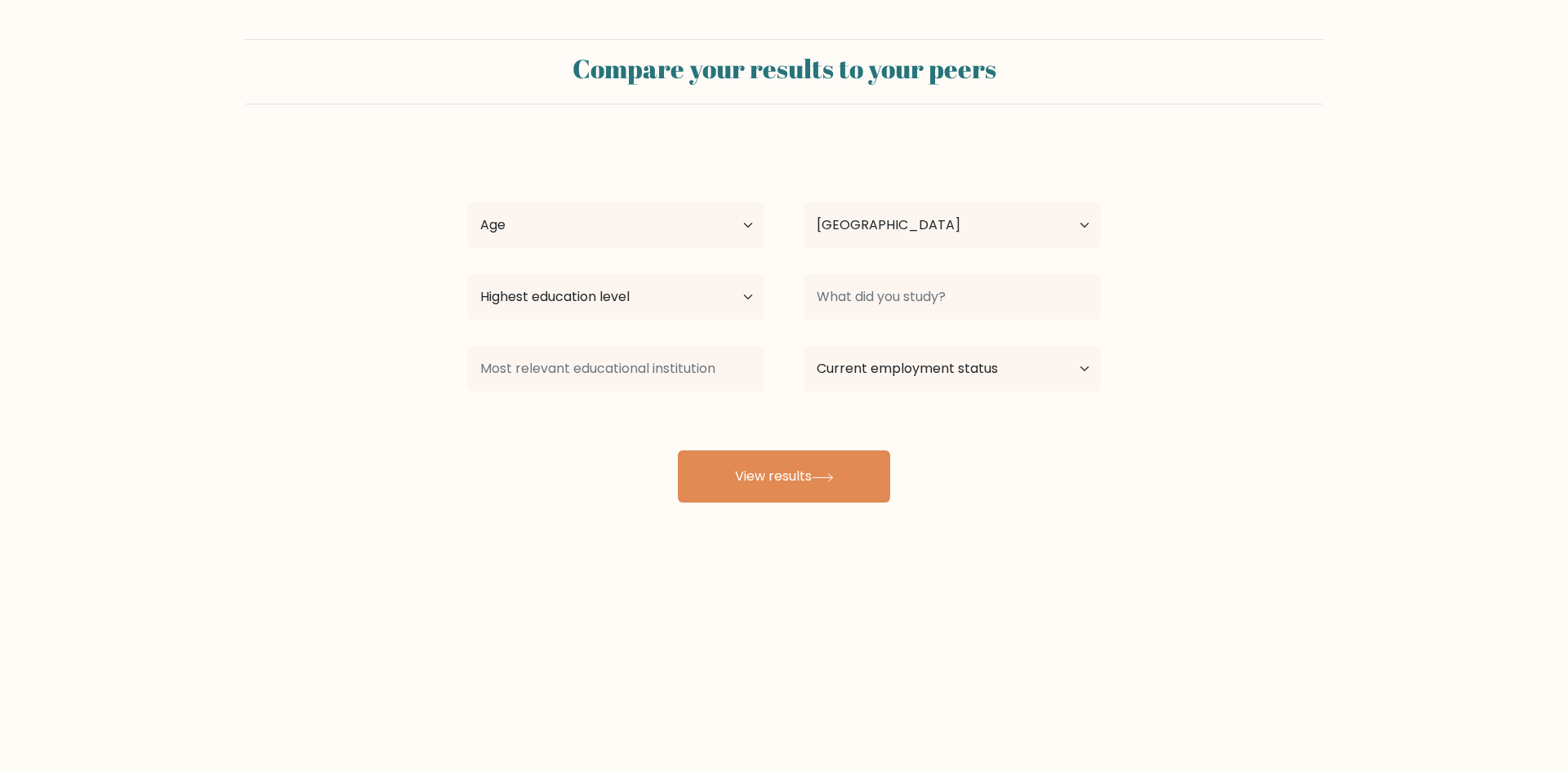
select select "PH"
click at [649, 296] on select "Highest education level No schooling Primary Lower Secondary Upper Secondary Oc…" at bounding box center [615, 297] width 297 height 46
select select "bachelors_degree"
click at [467, 274] on select "Highest education level No schooling Primary Lower Secondary Upper Secondary Oc…" at bounding box center [615, 297] width 297 height 46
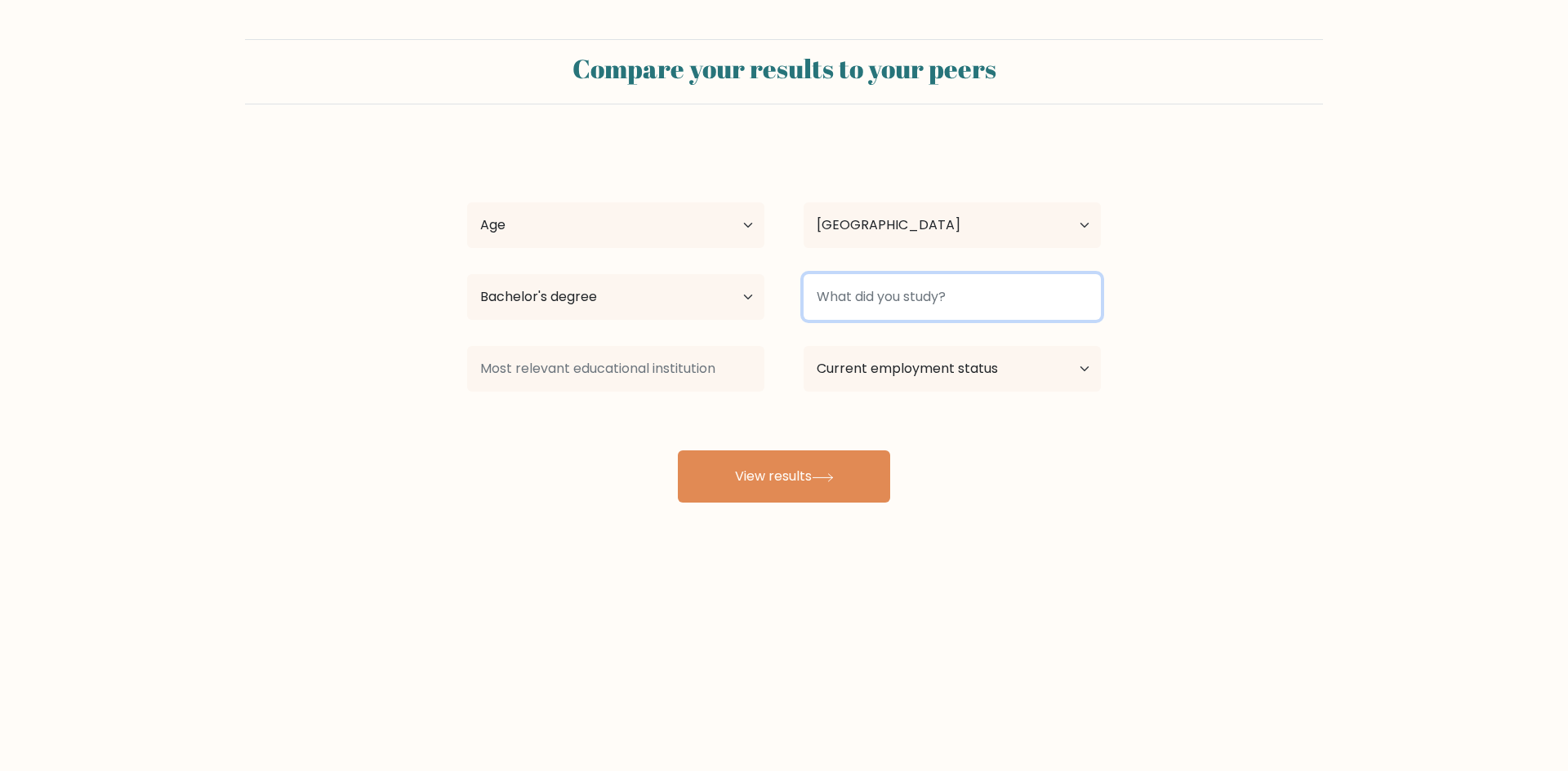
click at [888, 304] on input at bounding box center [952, 297] width 297 height 46
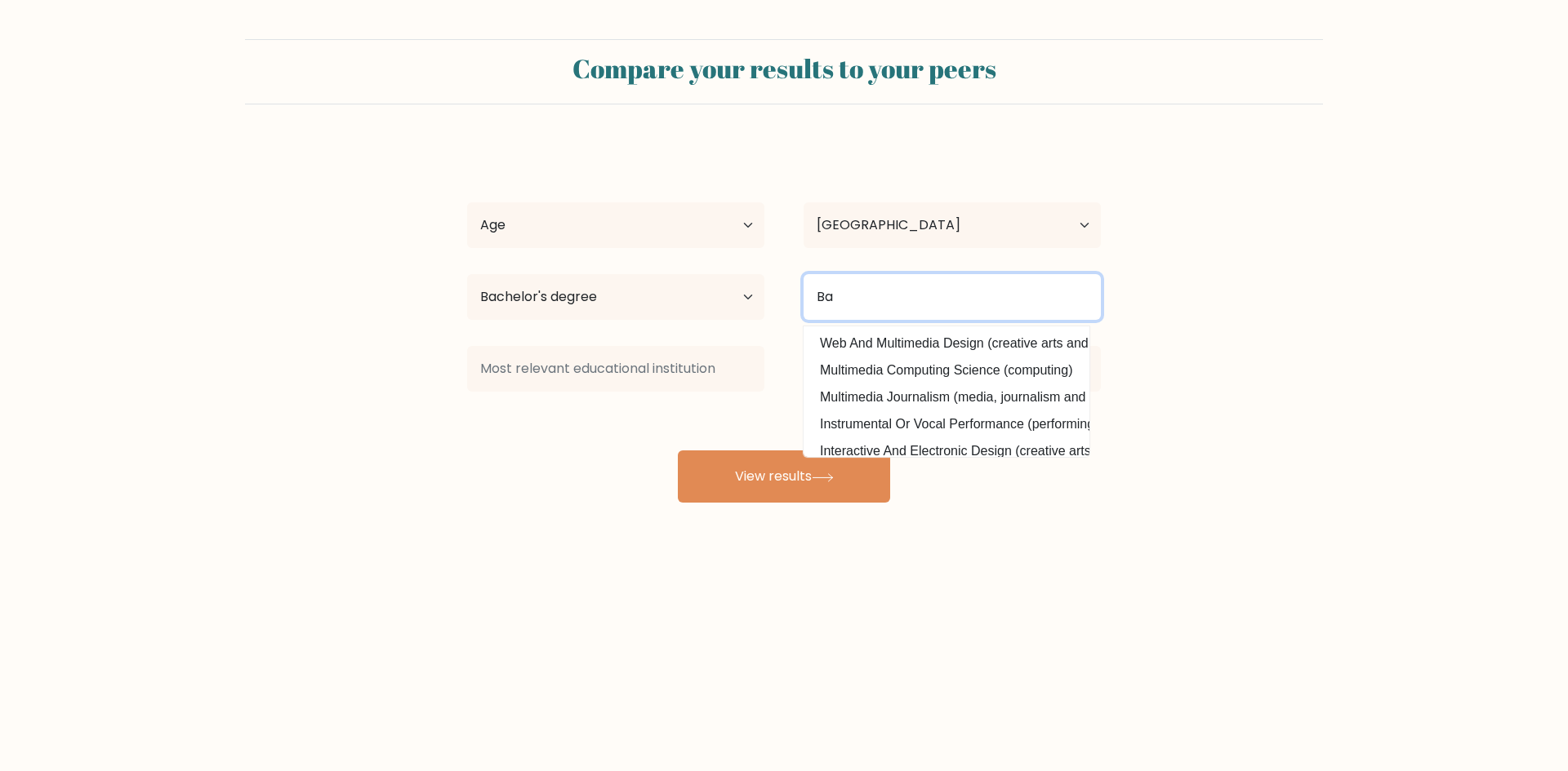
type input "B"
type input "Multimedia Studies"
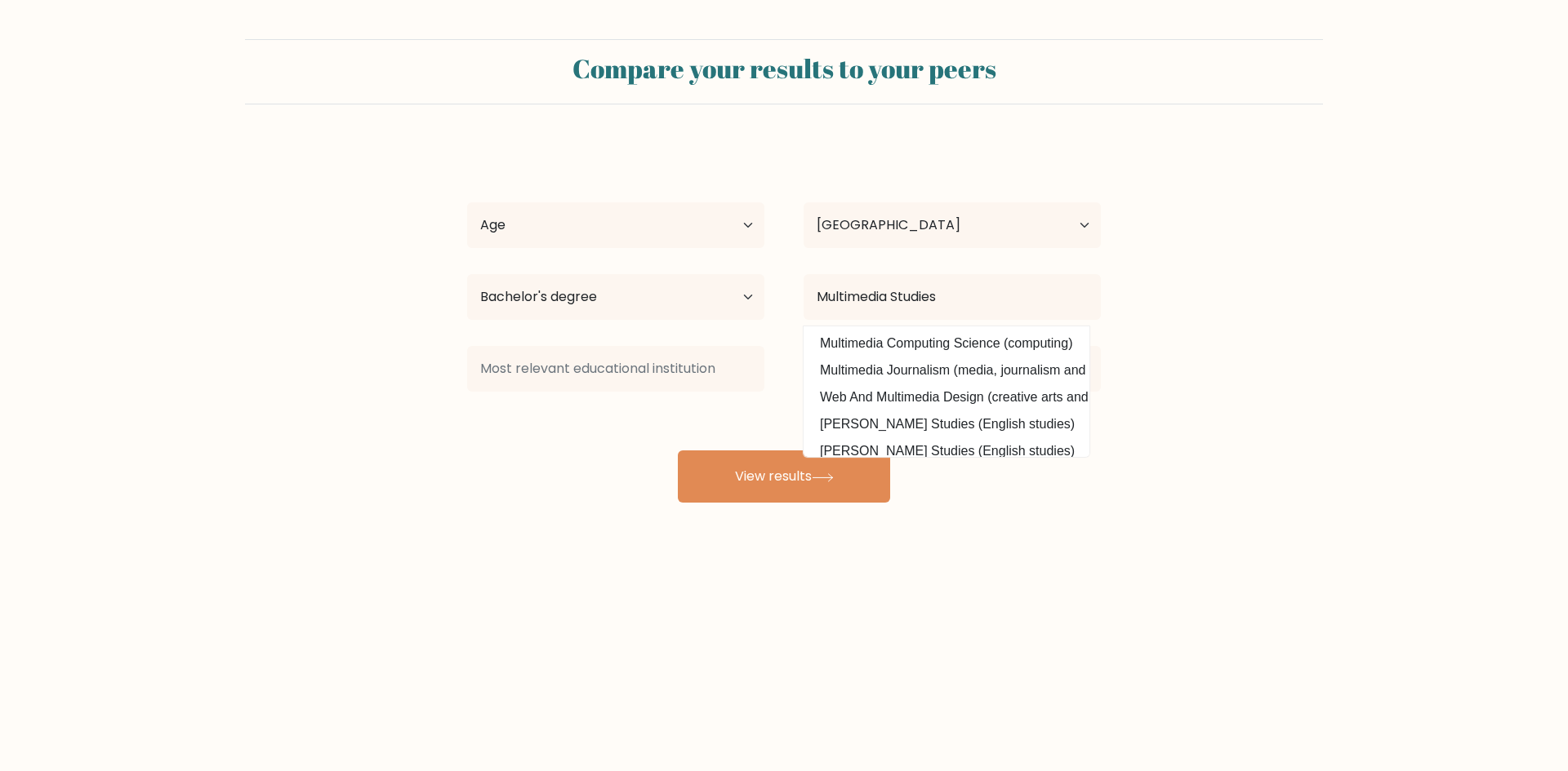
click at [1277, 288] on form "Compare your results to your peers Maria Paulene Francisco Age Under 18 years o…" at bounding box center [784, 271] width 1568 height 463
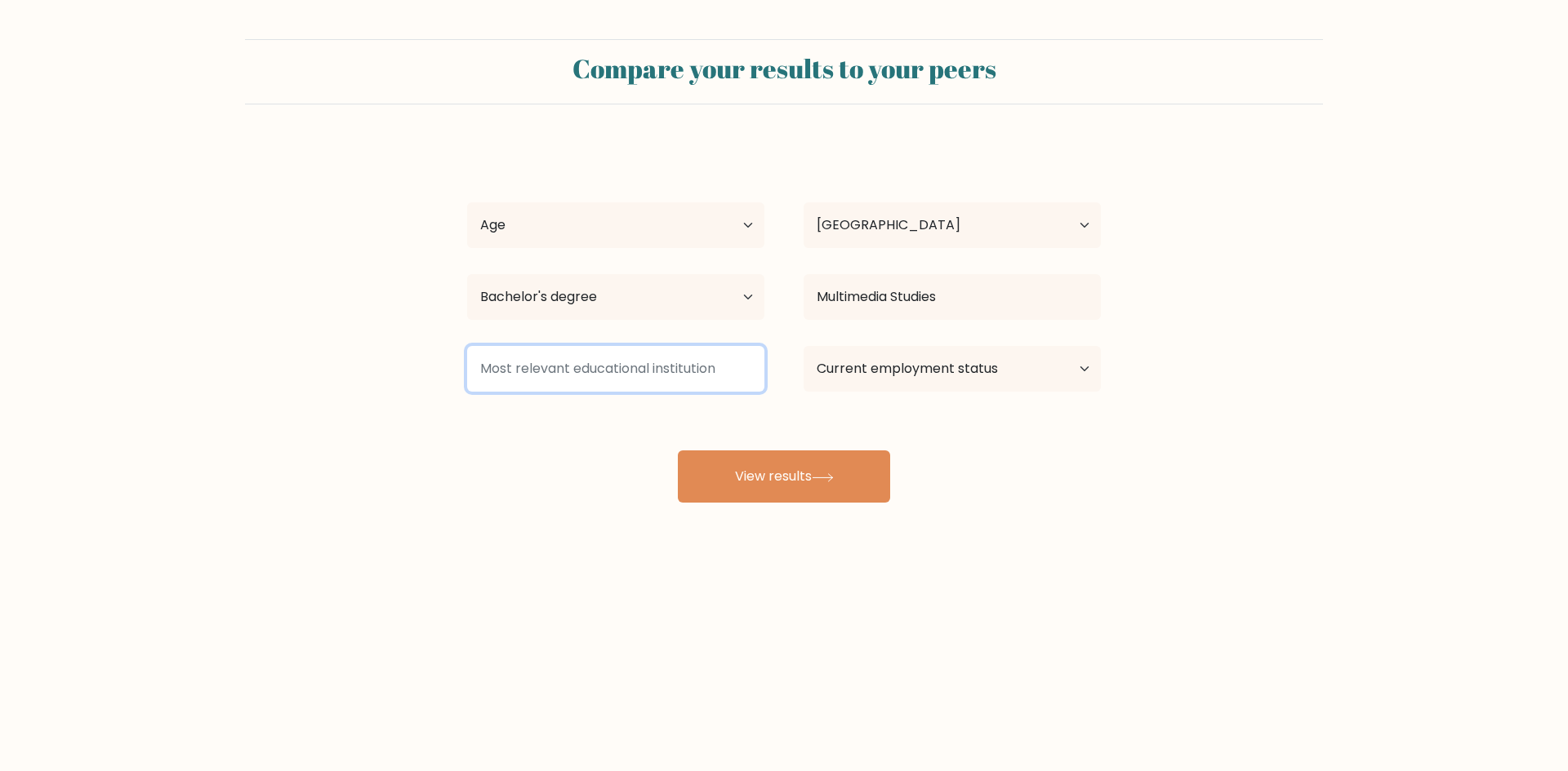
click at [660, 367] on input at bounding box center [615, 369] width 297 height 46
click at [894, 361] on select "Current employment status Employed Student Retired Other / prefer not to answer" at bounding box center [952, 369] width 297 height 46
click at [579, 363] on input at bounding box center [615, 369] width 297 height 46
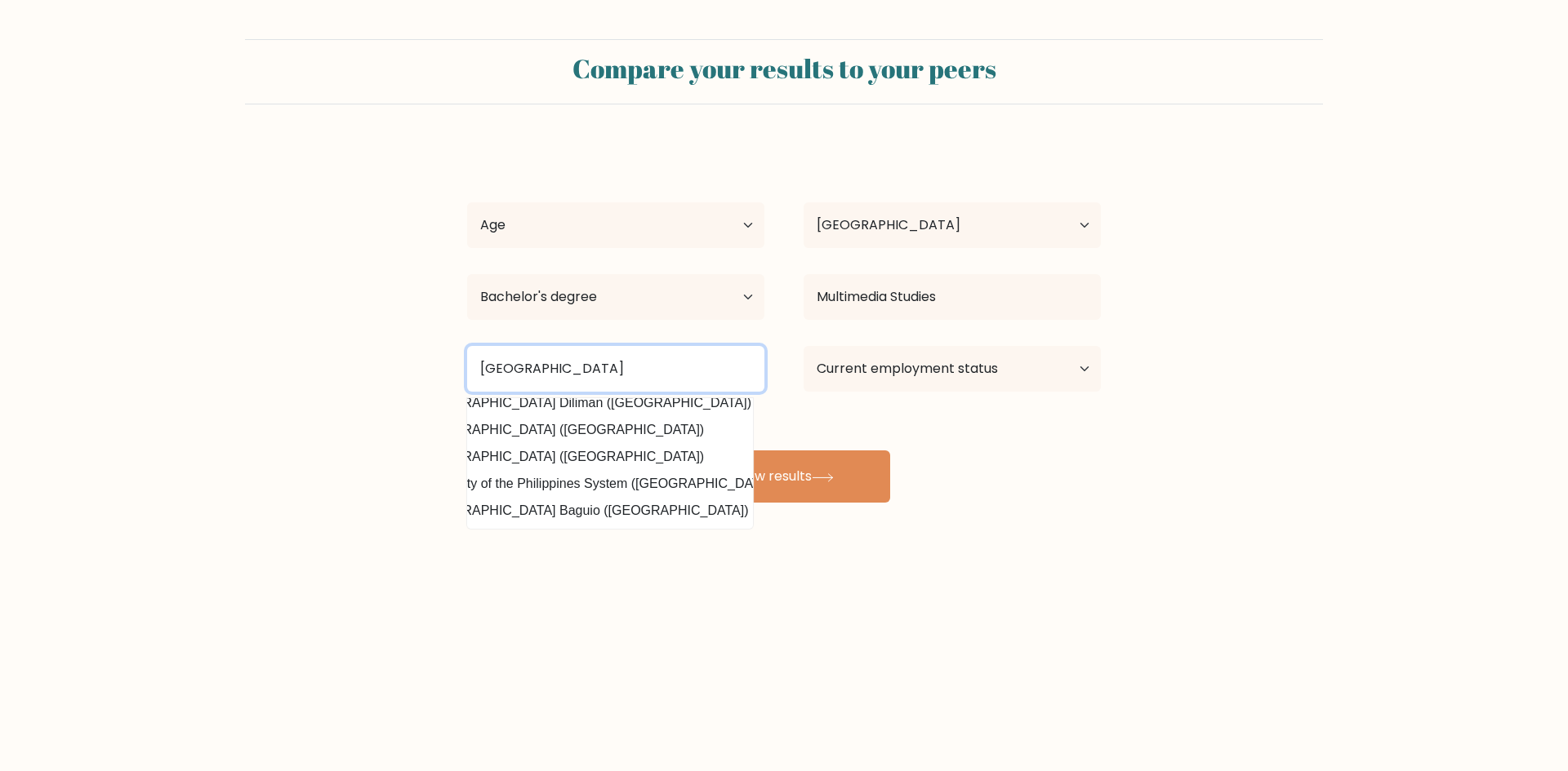
scroll to position [159, 53]
type input "University of the Philippines"
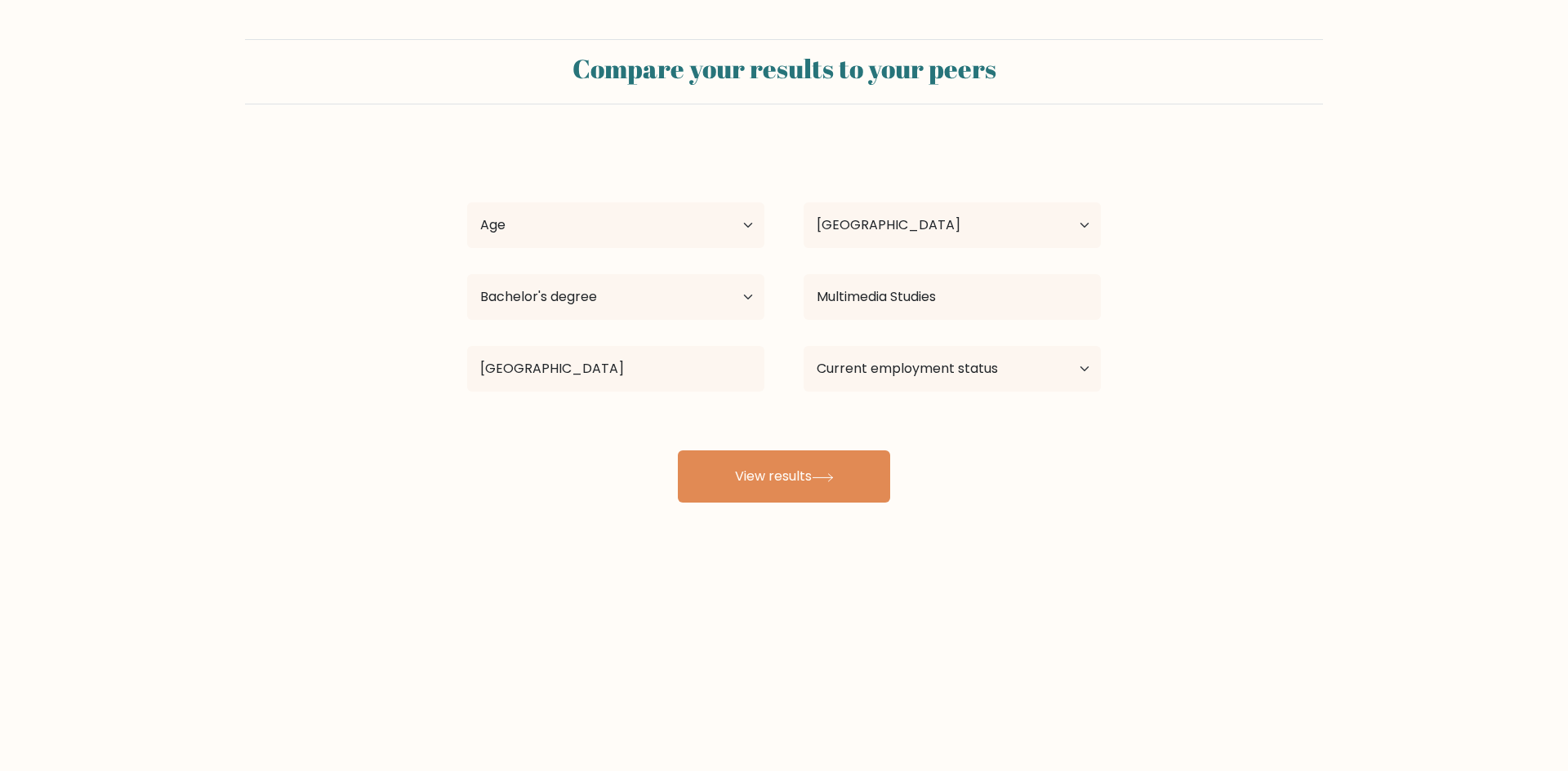
drag, startPoint x: 655, startPoint y: 529, endPoint x: 634, endPoint y: 526, distance: 21.2
click at [634, 526] on div "Compare your results to your peers Maria Paulene Francisco Age Under 18 years o…" at bounding box center [784, 309] width 1568 height 618
click at [674, 352] on input "University of the Philippines" at bounding box center [615, 369] width 297 height 46
click at [971, 359] on select "Current employment status Employed Student Retired Other / prefer not to answer" at bounding box center [952, 369] width 297 height 46
select select "student"
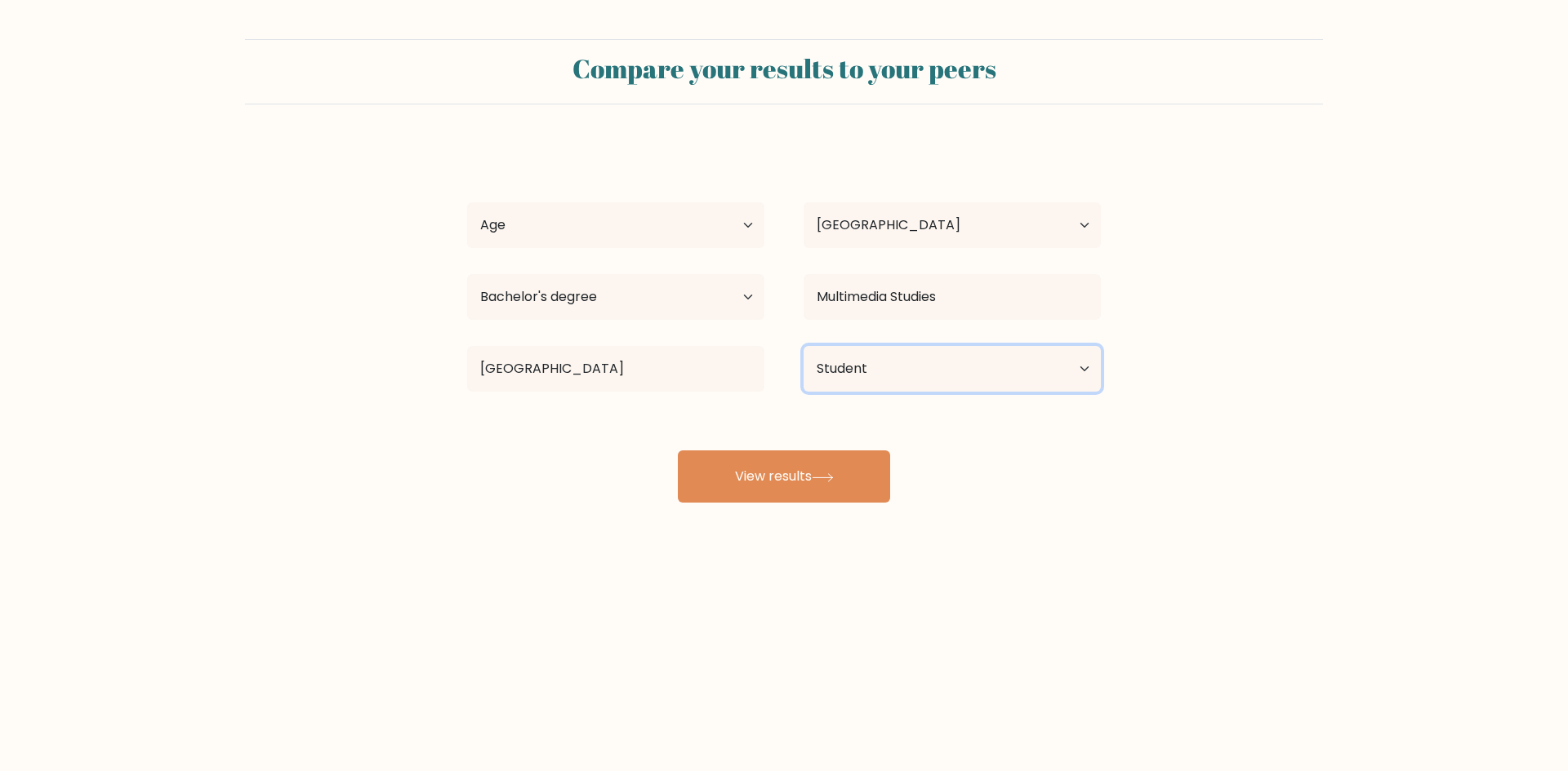
click at [803, 346] on select "Current employment status Employed Student Retired Other / prefer not to answer" at bounding box center [952, 369] width 297 height 46
click at [770, 439] on div "Maria Paulene Francisco Age Under 18 years old 18-24 years old 25-34 years old …" at bounding box center [784, 323] width 653 height 359
drag, startPoint x: 773, startPoint y: 460, endPoint x: 818, endPoint y: 474, distance: 47.1
click at [772, 462] on button "View results" at bounding box center [784, 477] width 213 height 52
click at [642, 219] on select "Age Under 18 years old 18-24 years old 25-34 years old 35-44 years old 45-54 ye…" at bounding box center [615, 226] width 297 height 46
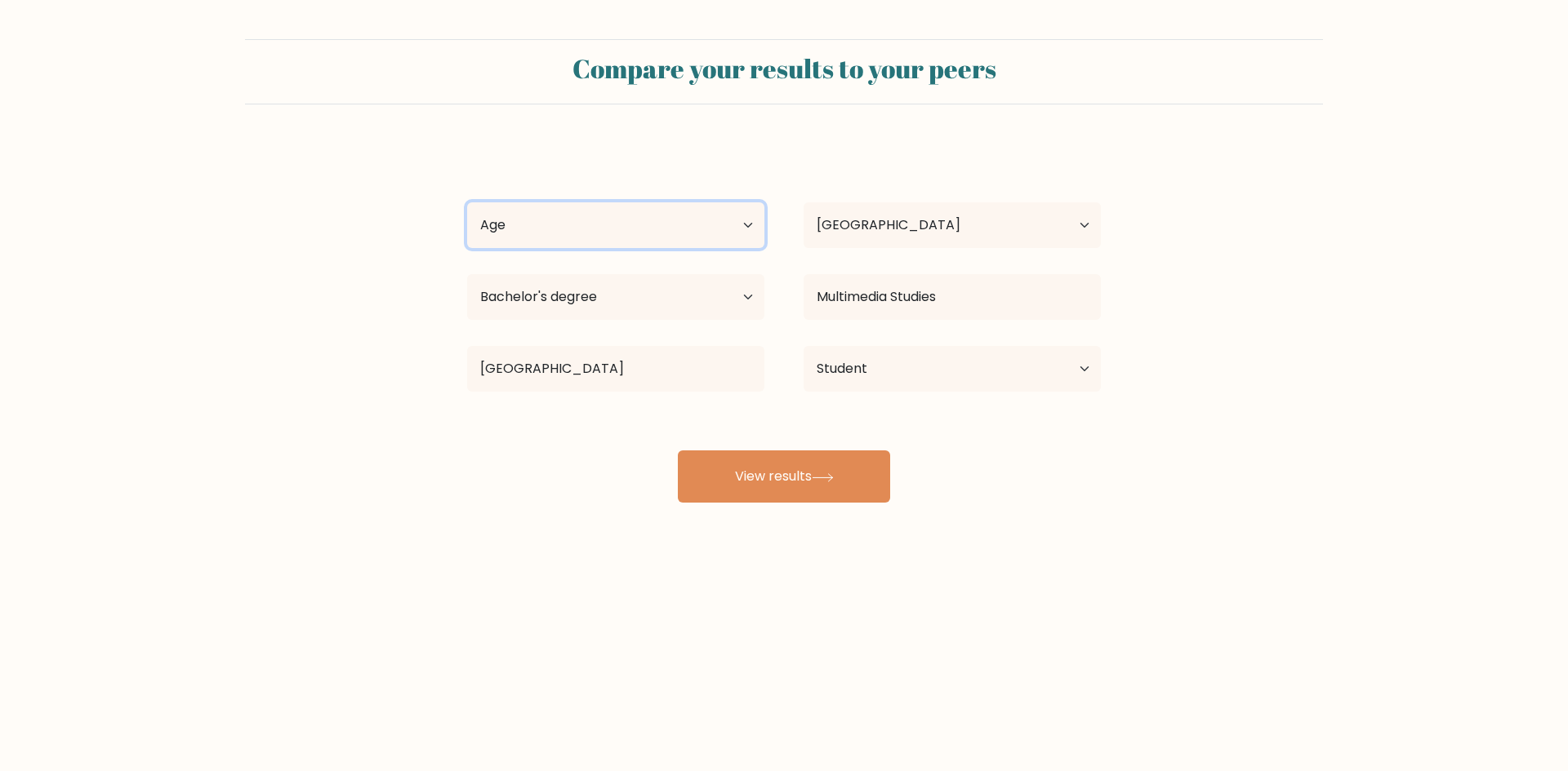
select select "18_24"
click at [467, 203] on select "Age Under 18 years old 18-24 years old 25-34 years old 35-44 years old 45-54 ye…" at bounding box center [615, 226] width 297 height 46
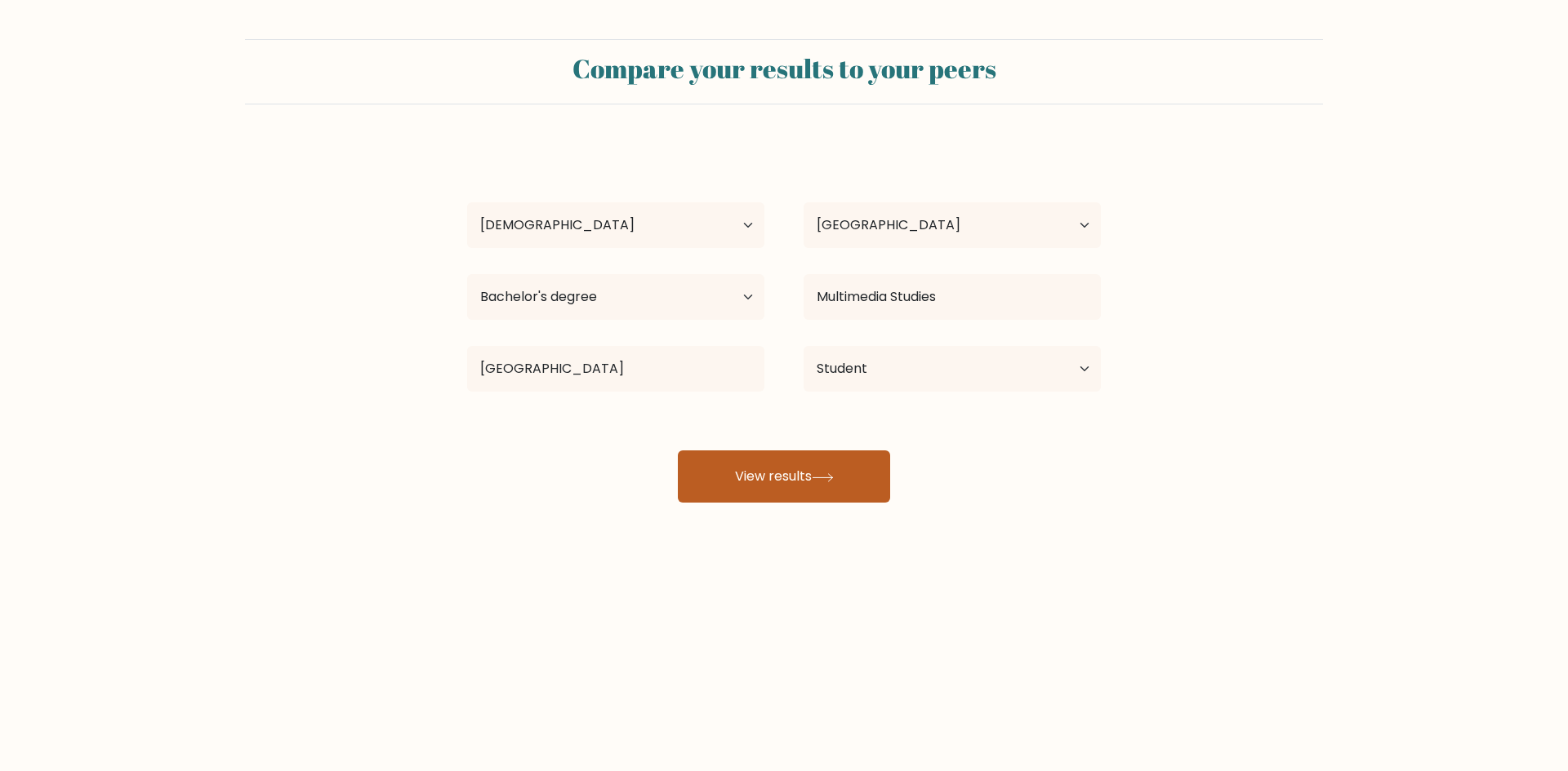
click at [752, 476] on button "View results" at bounding box center [784, 477] width 213 height 52
